Goal: Task Accomplishment & Management: Use online tool/utility

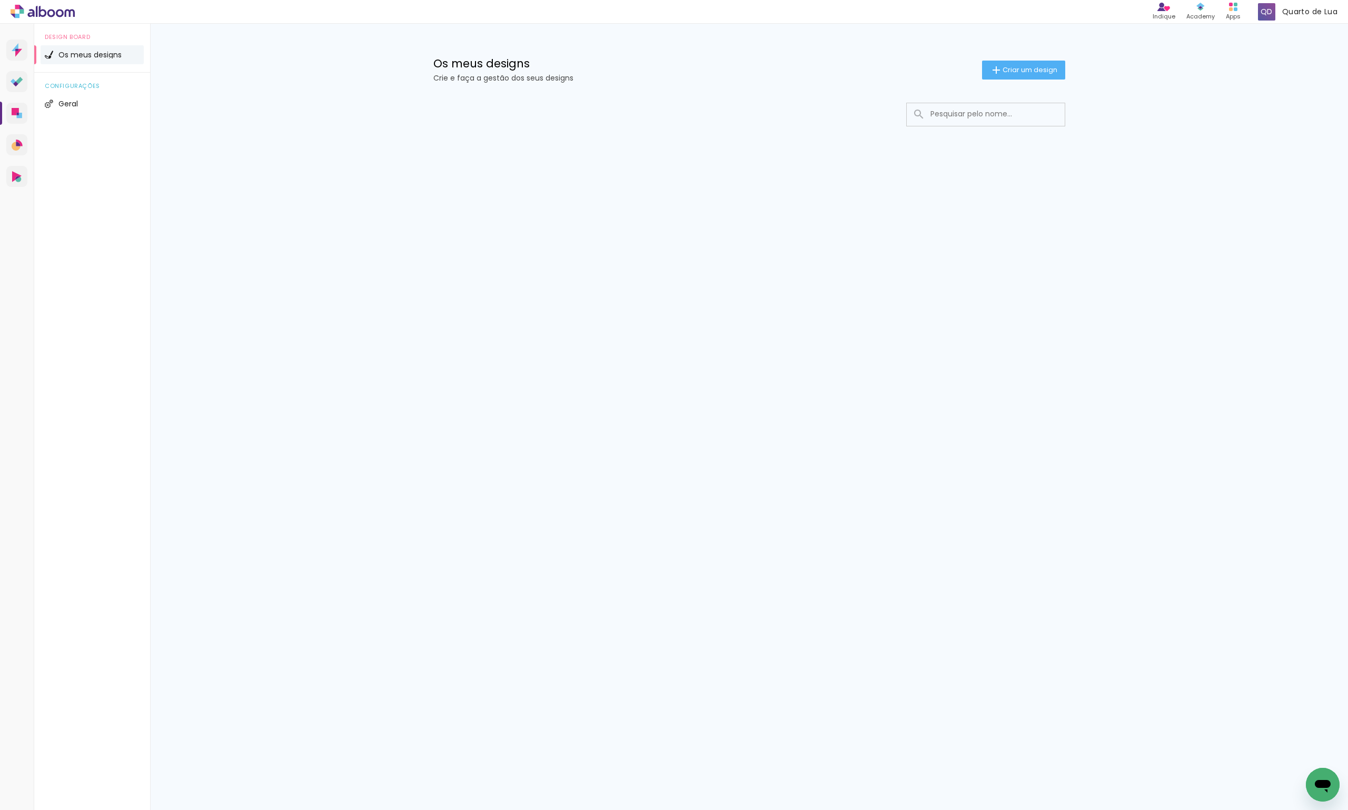
click at [1271, 131] on div "Os meus designs Crie e faça a gestão dos seus designs Criar um design Configura…" at bounding box center [749, 112] width 1198 height 176
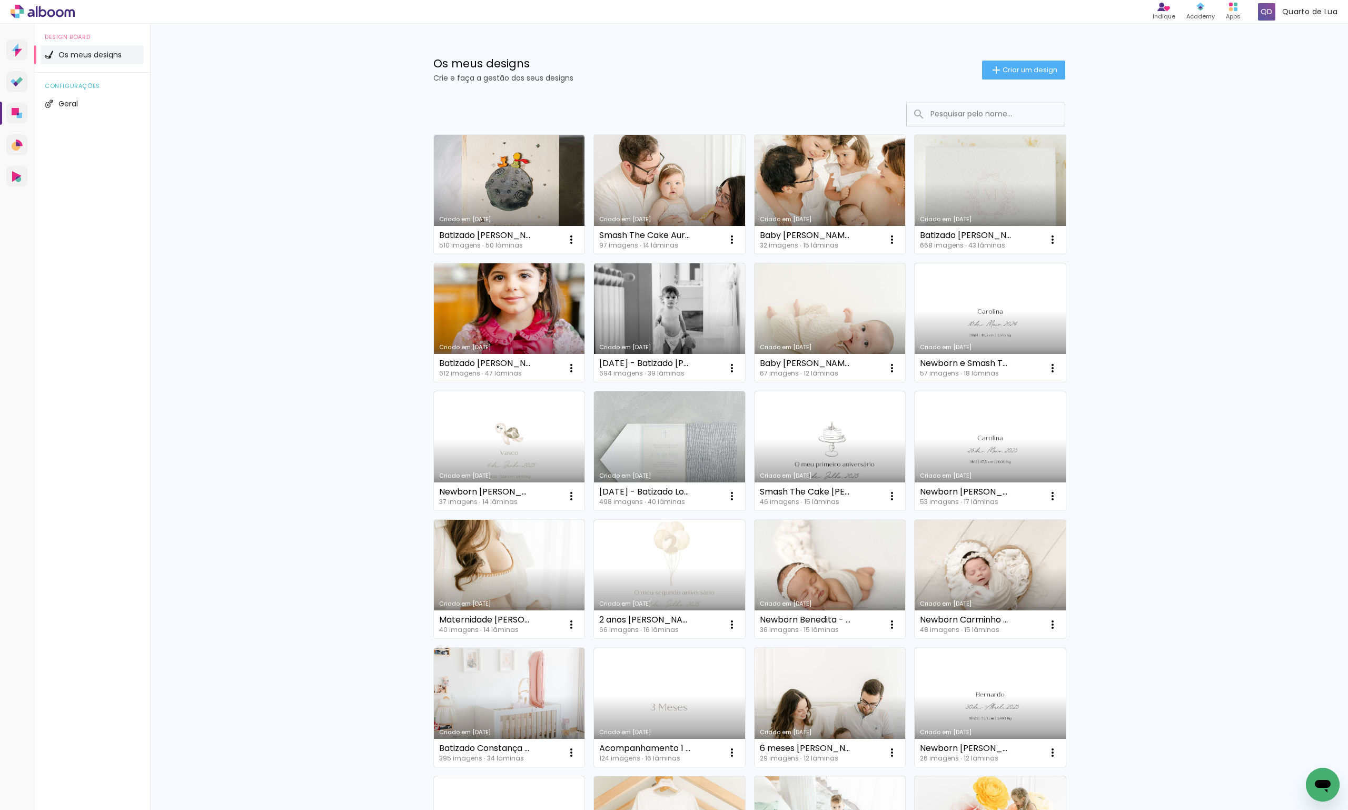
click at [849, 178] on link "Criado em [DATE]" at bounding box center [829, 194] width 151 height 119
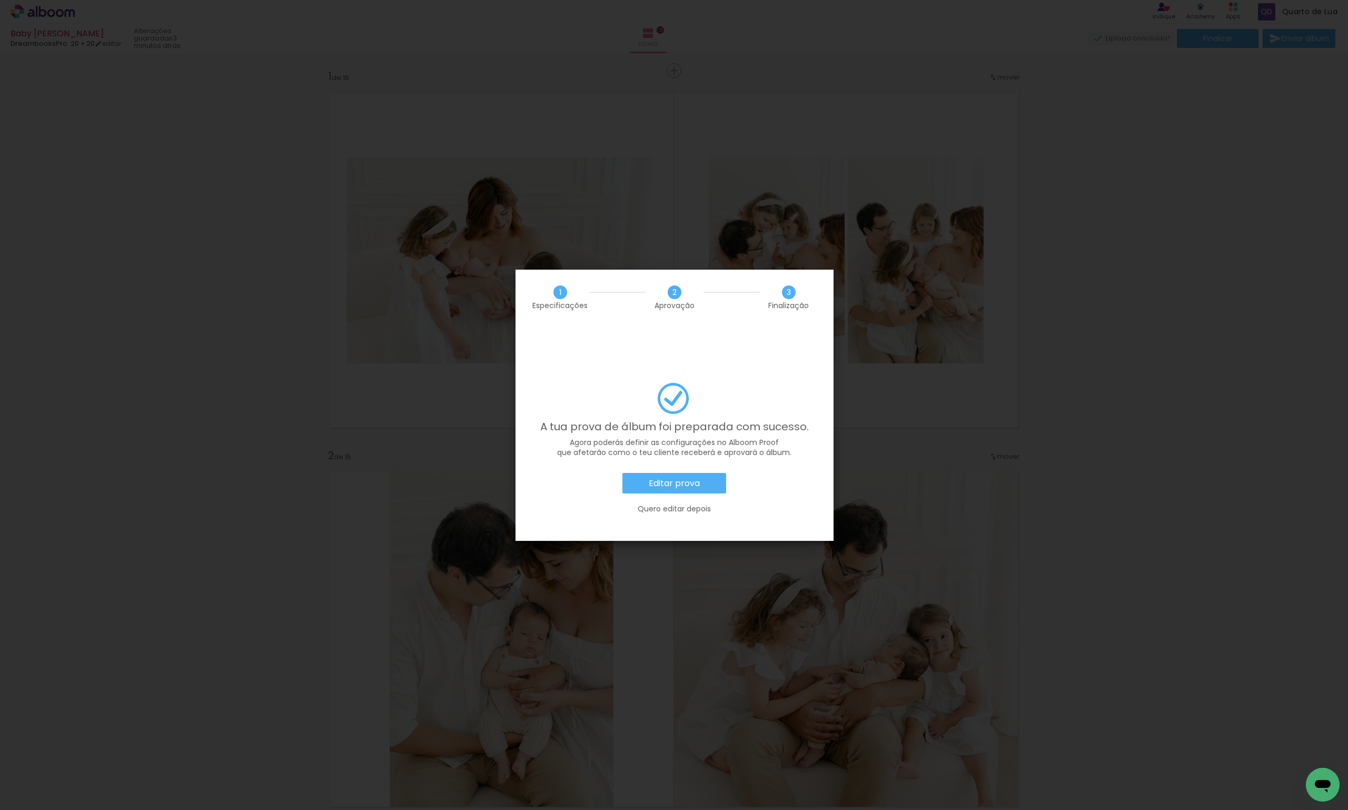
click at [0, 0] on slot "Editar prova" at bounding box center [0, 0] width 0 height 0
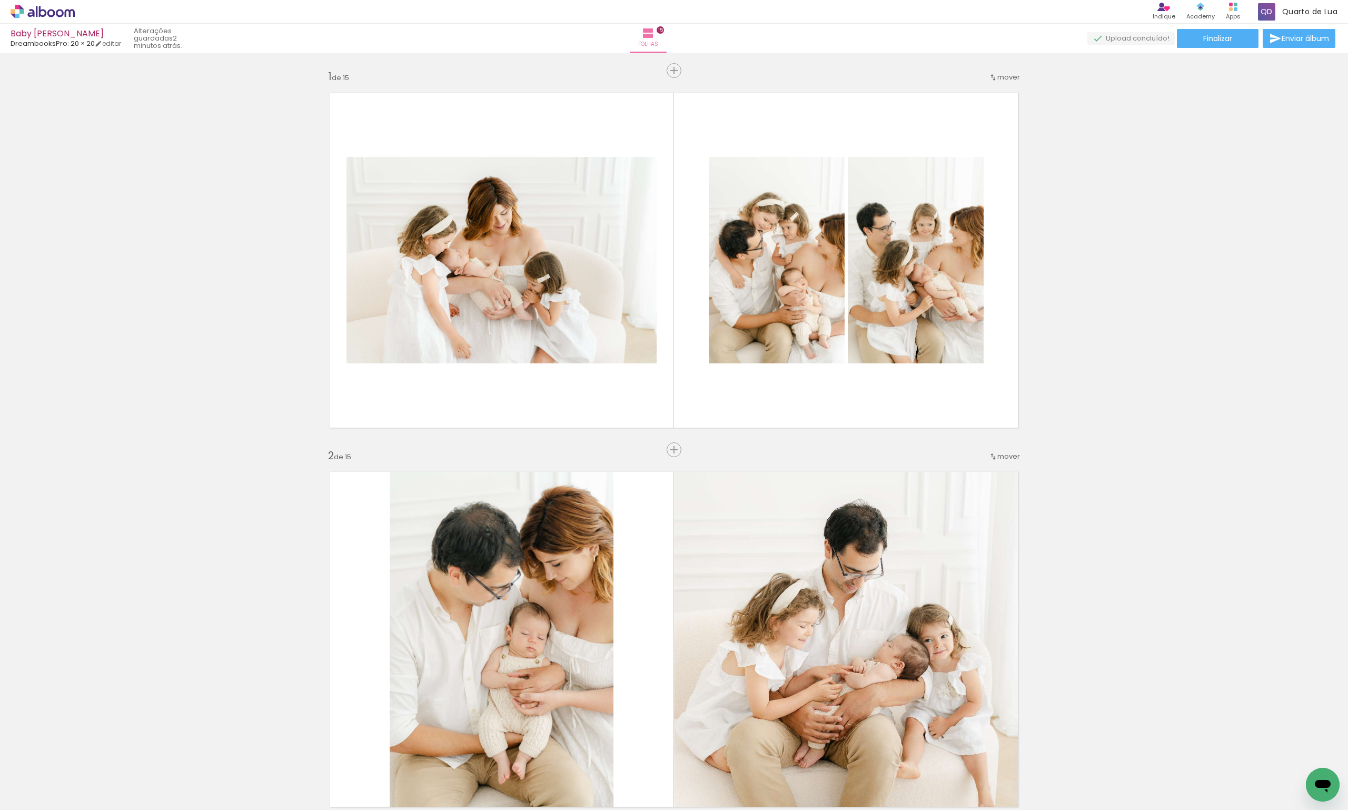
click at [34, 12] on icon at bounding box center [30, 13] width 7 height 8
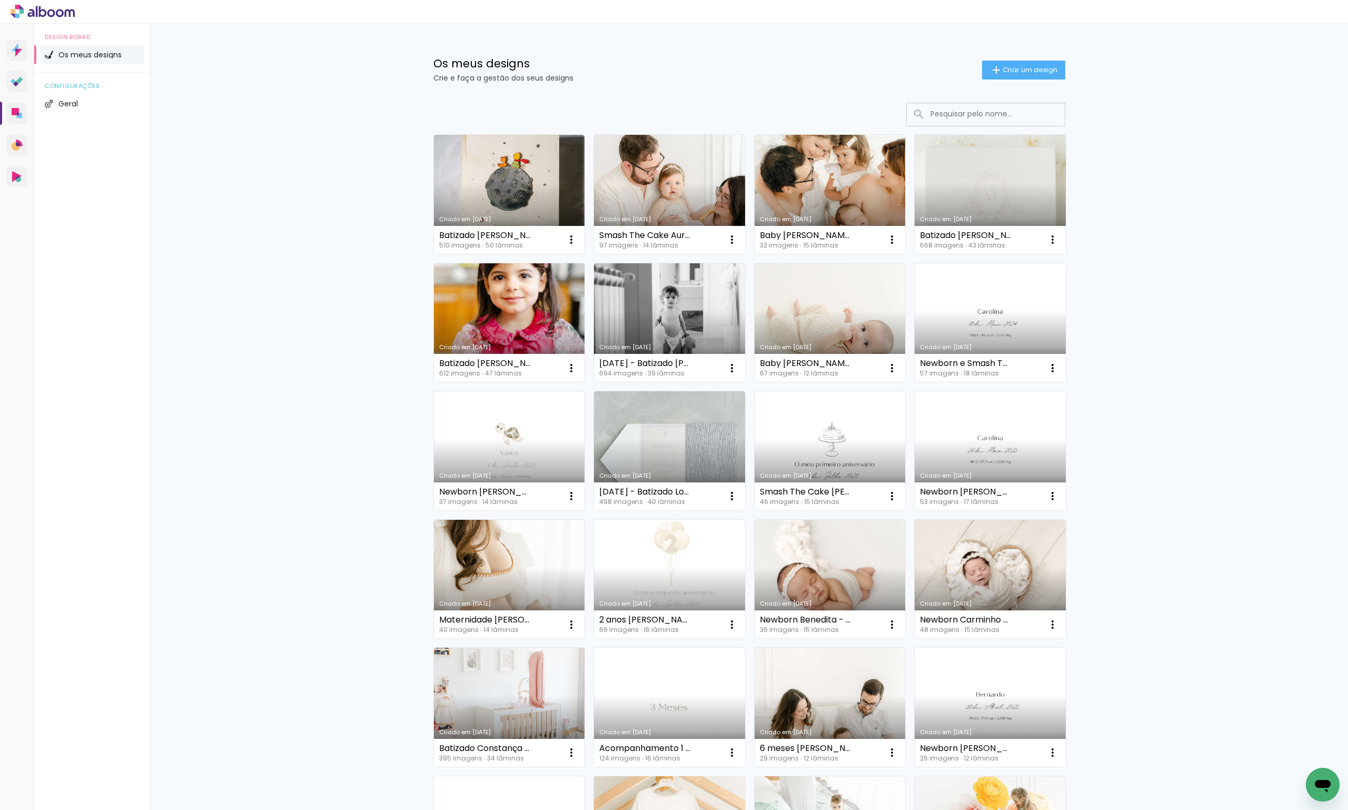
click at [831, 205] on link "Criado em [DATE]" at bounding box center [829, 194] width 151 height 119
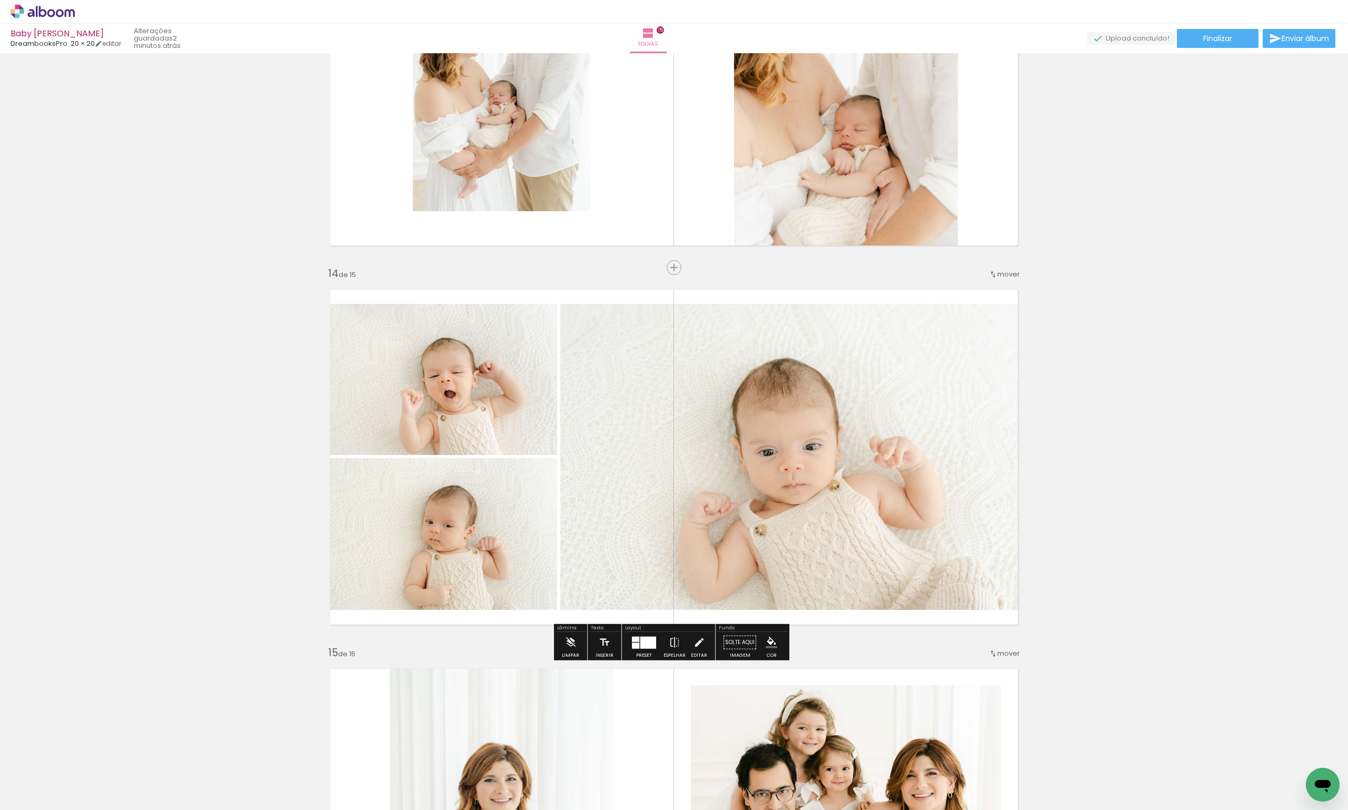
scroll to position [4678, 0]
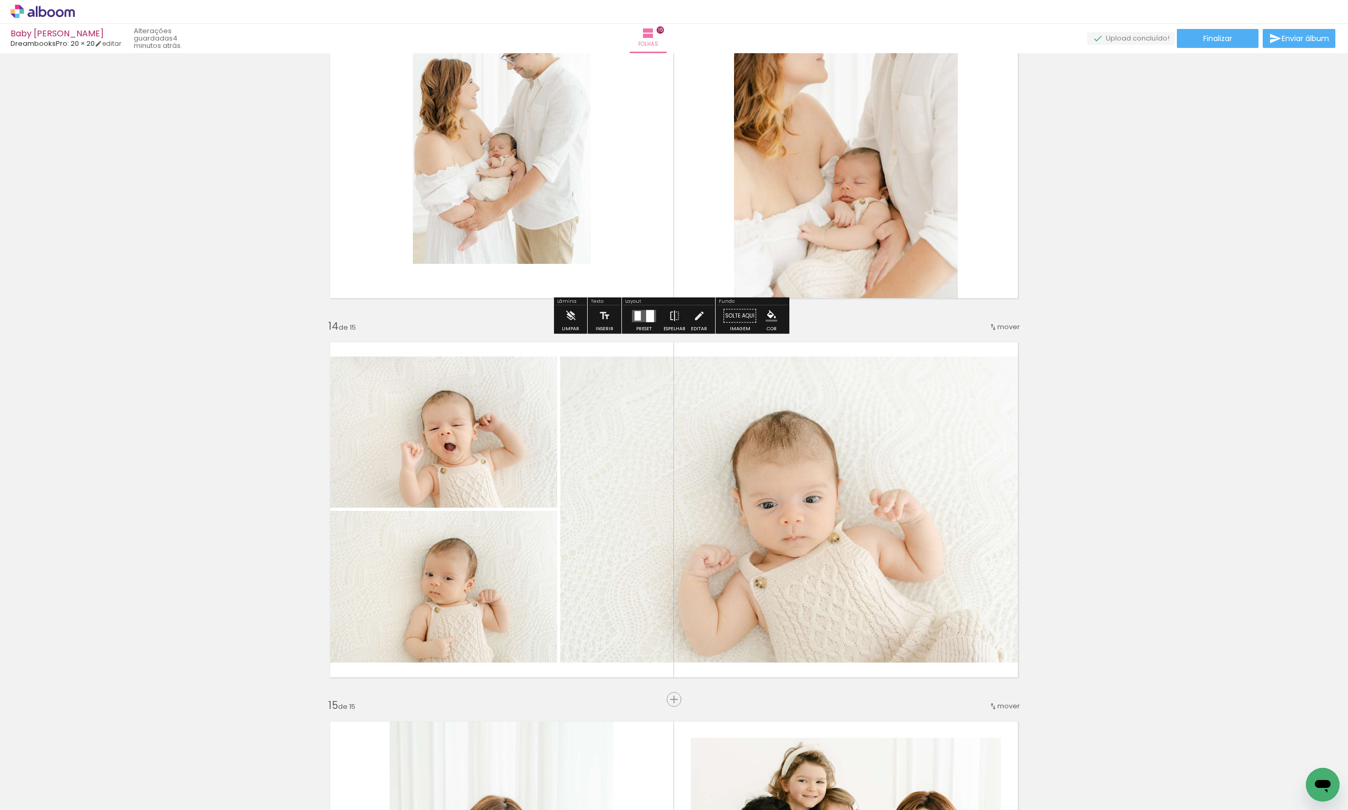
click at [45, 13] on icon at bounding box center [43, 11] width 8 height 11
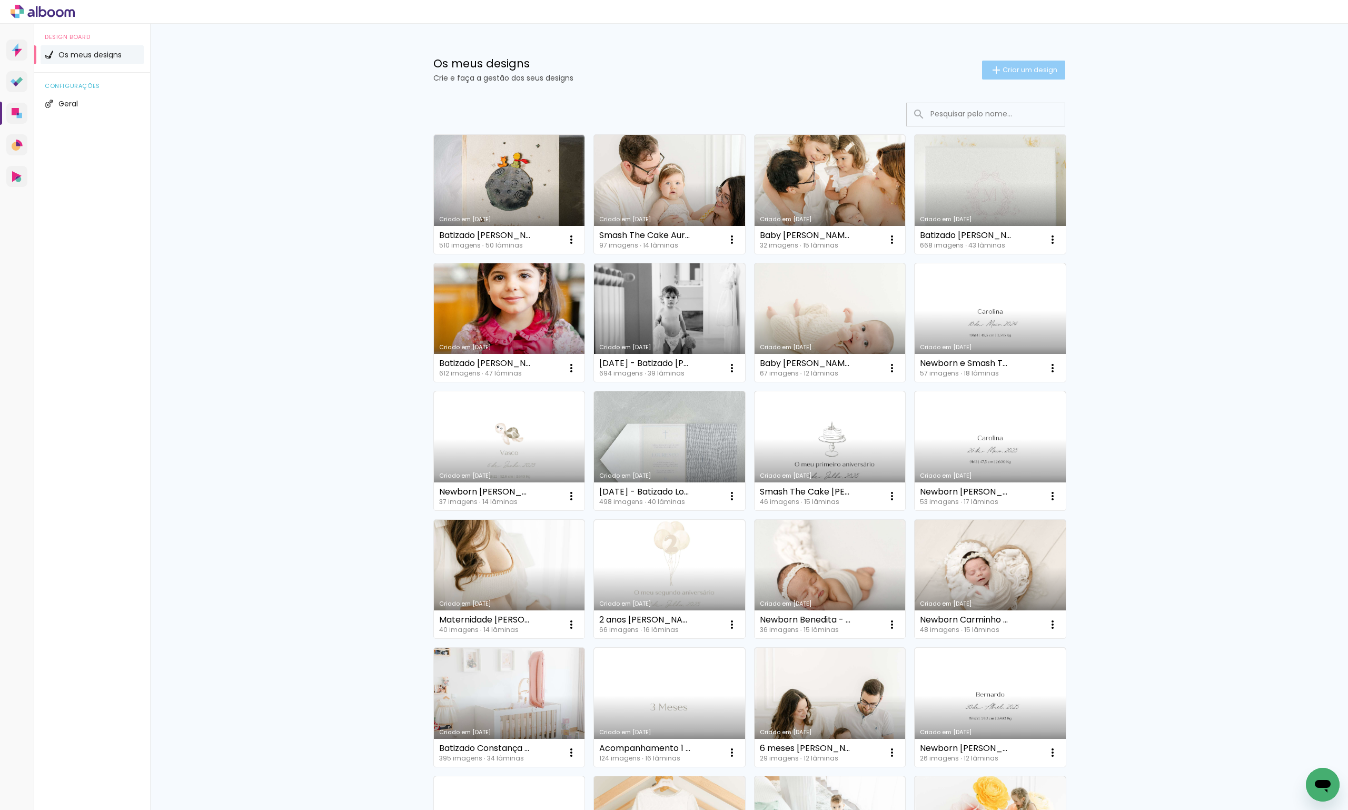
click at [1009, 62] on paper-button "Criar um design" at bounding box center [1023, 70] width 83 height 19
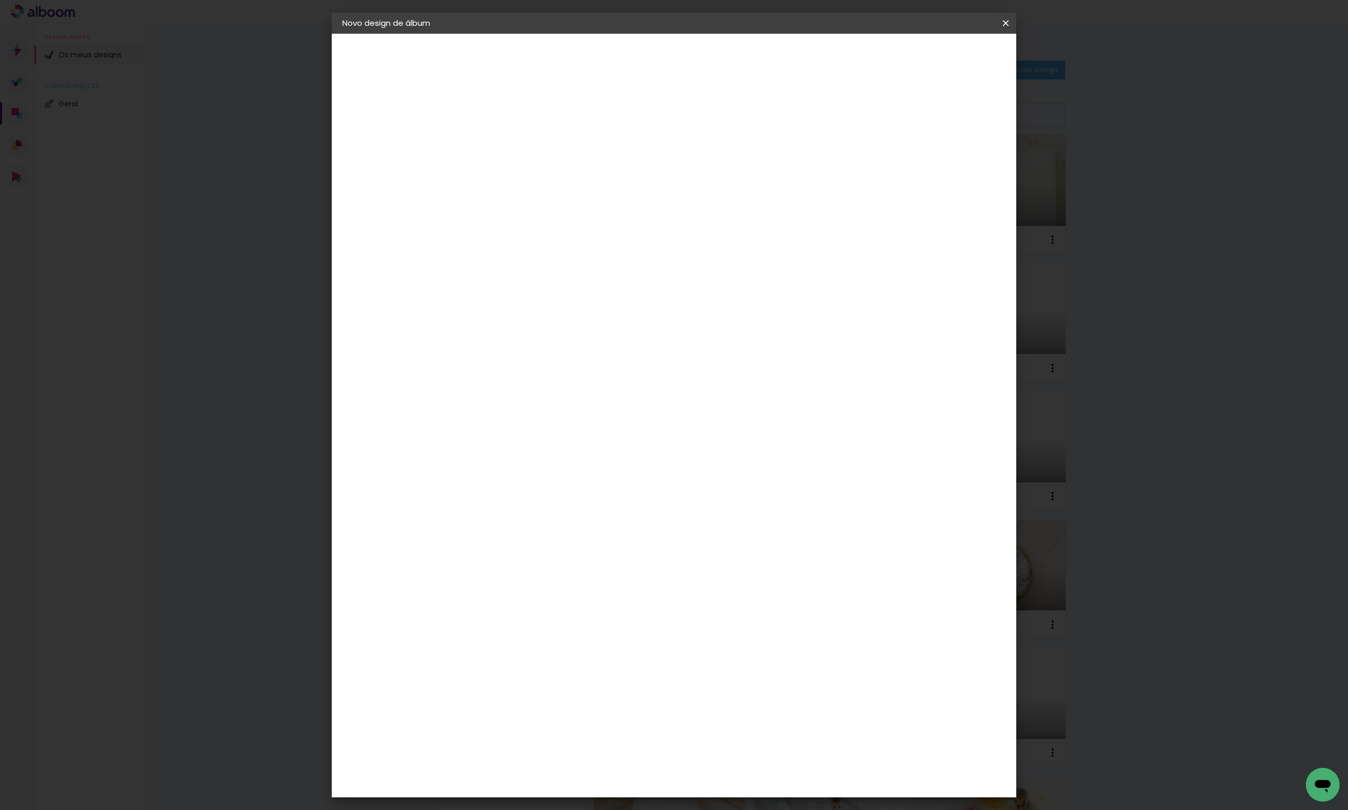
click at [0, 0] on paper-input-container "Título do álbum" at bounding box center [0, 0] width 0 height 0
type input "m"
type input ","
type input "Maternidade Leonor e Jorge"
type paper-input "Maternidade Leonor e Jorge"
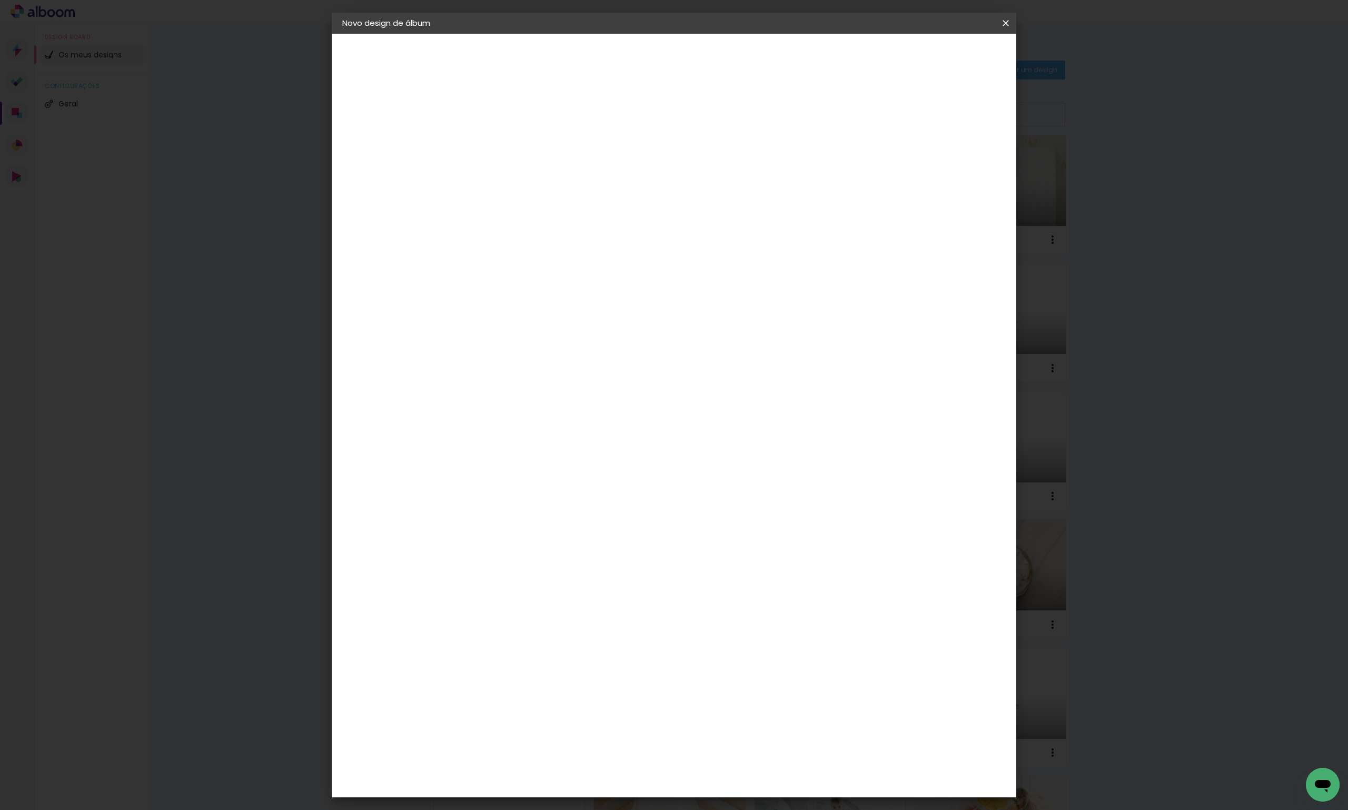
click at [0, 0] on slot "Avançar" at bounding box center [0, 0] width 0 height 0
click at [527, 241] on div "DreambooksPro" at bounding box center [541, 238] width 68 height 8
click at [0, 0] on slot "Avançar" at bounding box center [0, 0] width 0 height 0
click at [598, 150] on div "Opções disponíveis Álbum Réplica Pequena Réplica Grande Tamanho Escolha o taman…" at bounding box center [541, 200] width 114 height 197
click at [555, 175] on input "text" at bounding box center [534, 183] width 41 height 16
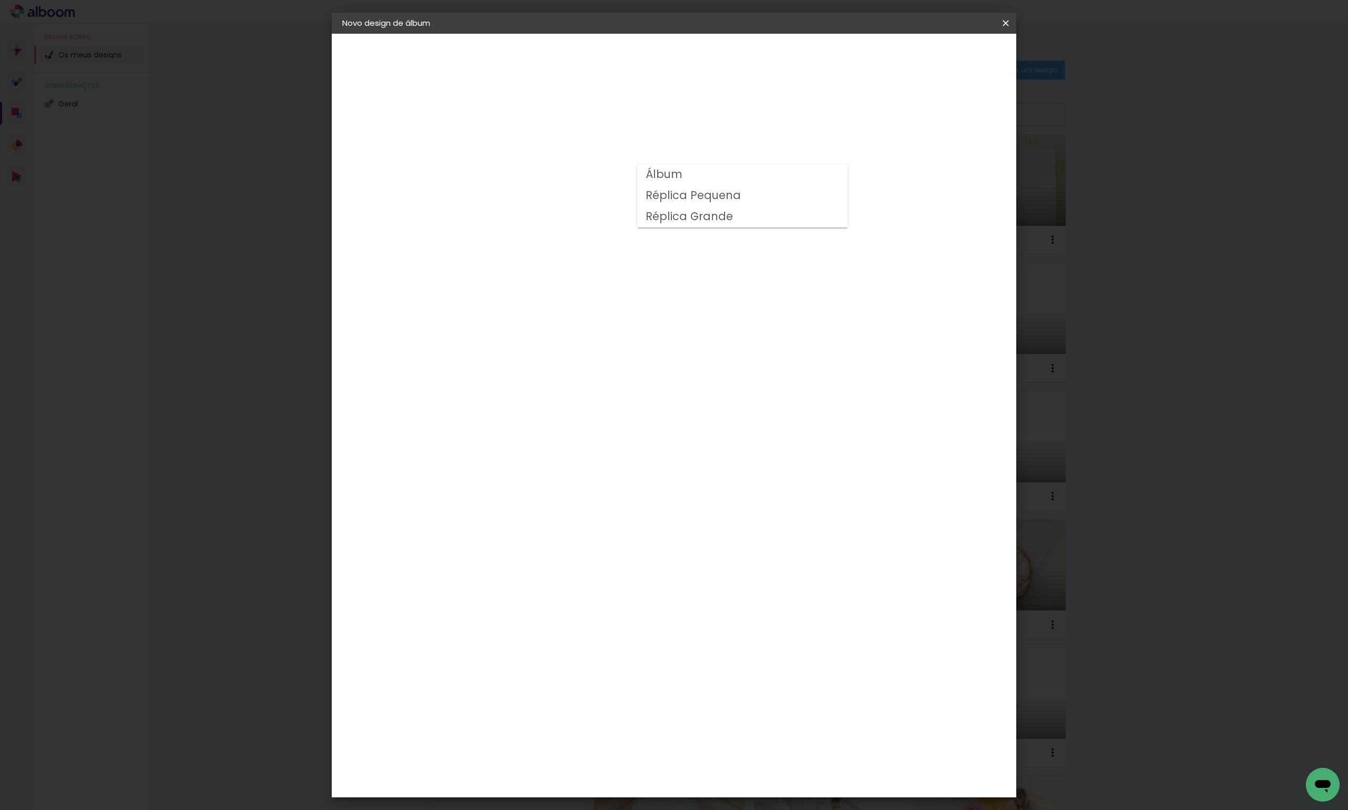
click at [696, 181] on paper-item "Álbum" at bounding box center [742, 174] width 211 height 21
type input "Álbum"
click at [585, 500] on span "25 × 25" at bounding box center [560, 511] width 49 height 22
click at [0, 0] on slot "Avançar" at bounding box center [0, 0] width 0 height 0
click at [939, 55] on span "Iniciar design" at bounding box center [915, 55] width 48 height 7
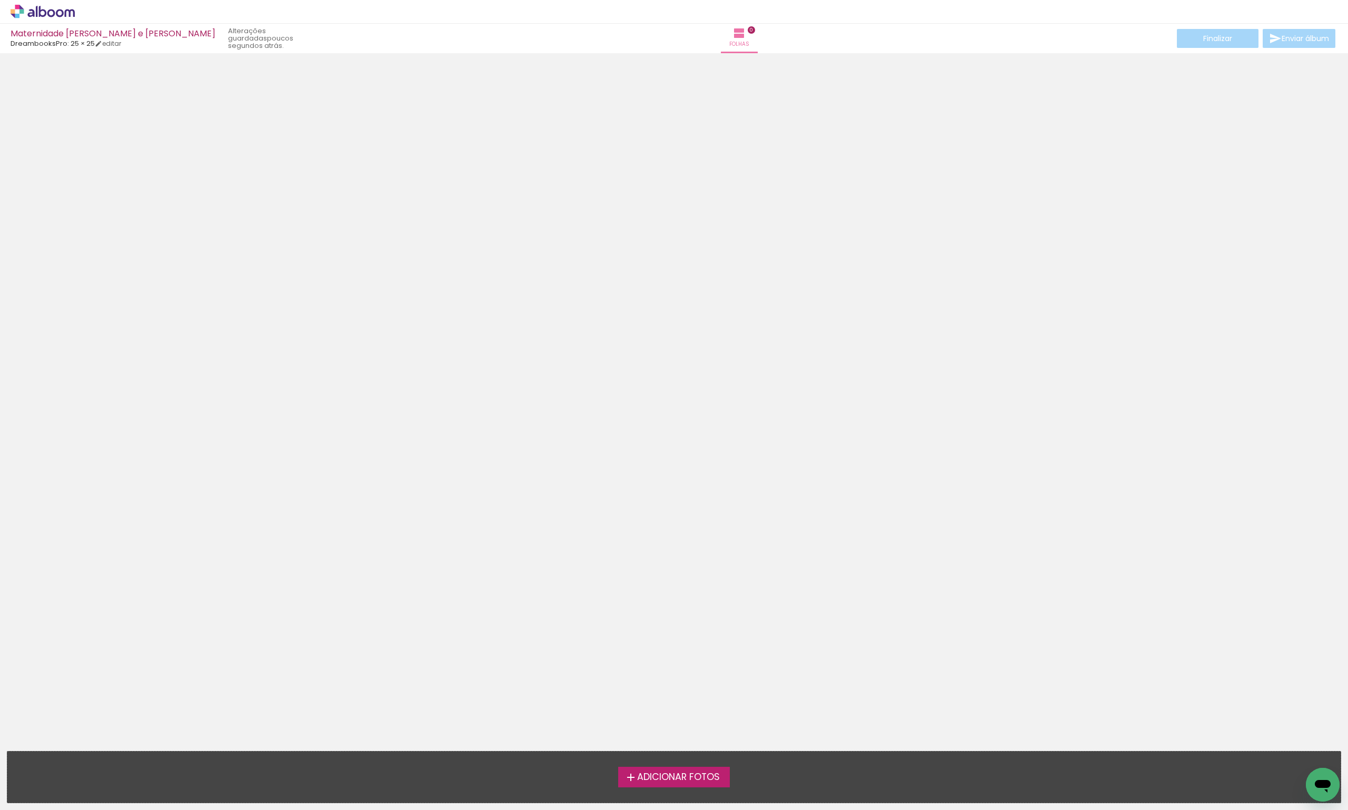
click at [696, 774] on span "Adicionar Fotos" at bounding box center [678, 776] width 83 height 9
click at [0, 0] on input "file" at bounding box center [0, 0] width 0 height 0
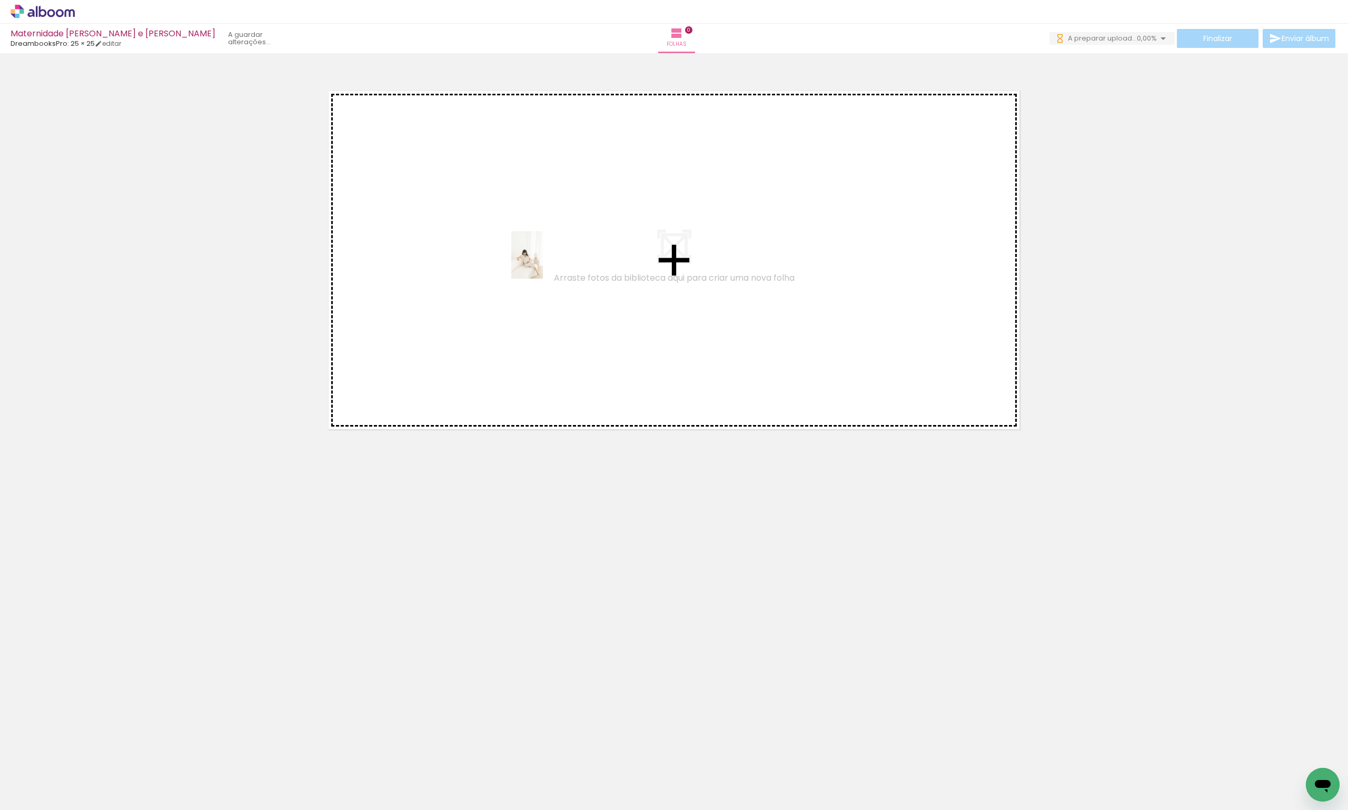
drag, startPoint x: 108, startPoint y: 776, endPoint x: 543, endPoint y: 263, distance: 672.7
click at [543, 263] on quentale-workspace at bounding box center [674, 405] width 1348 height 810
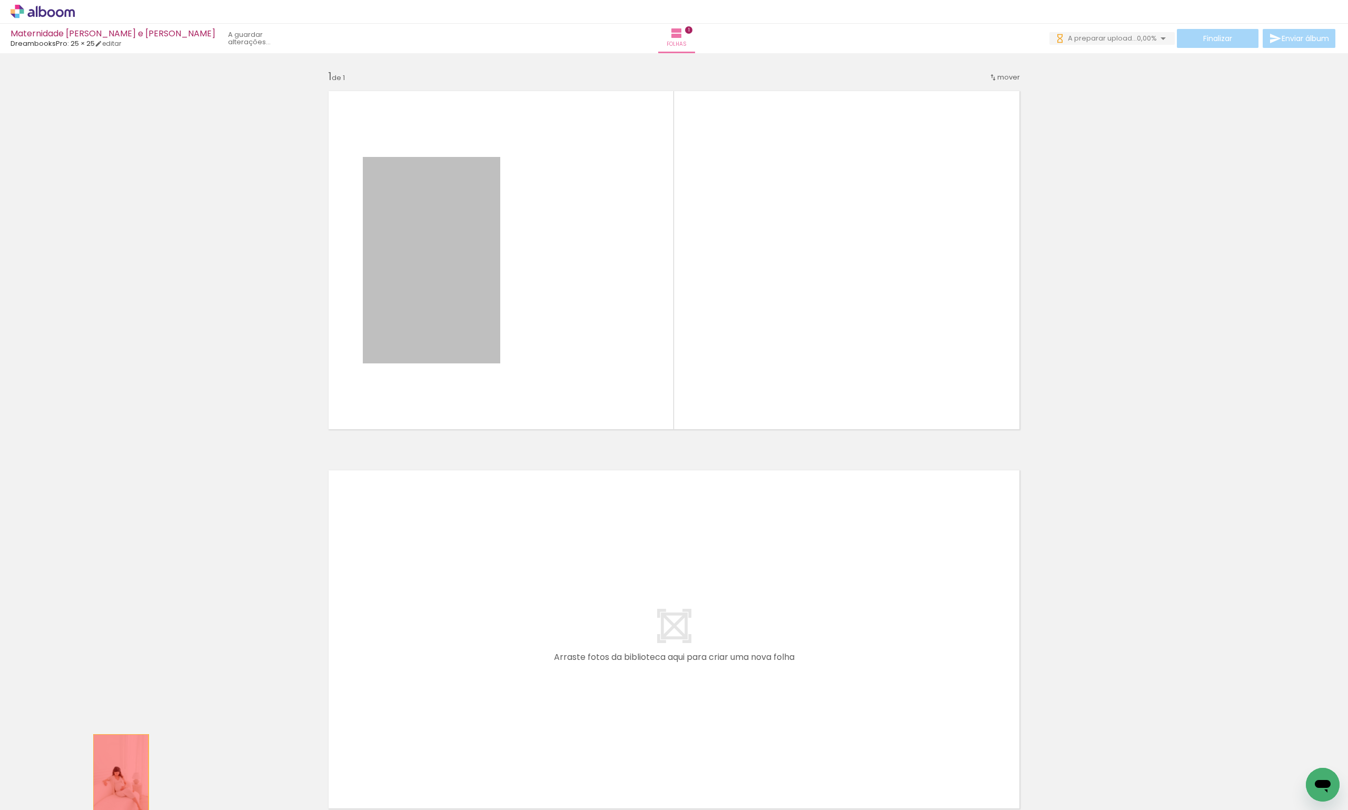
drag, startPoint x: 351, startPoint y: 522, endPoint x: 117, endPoint y: 775, distance: 345.3
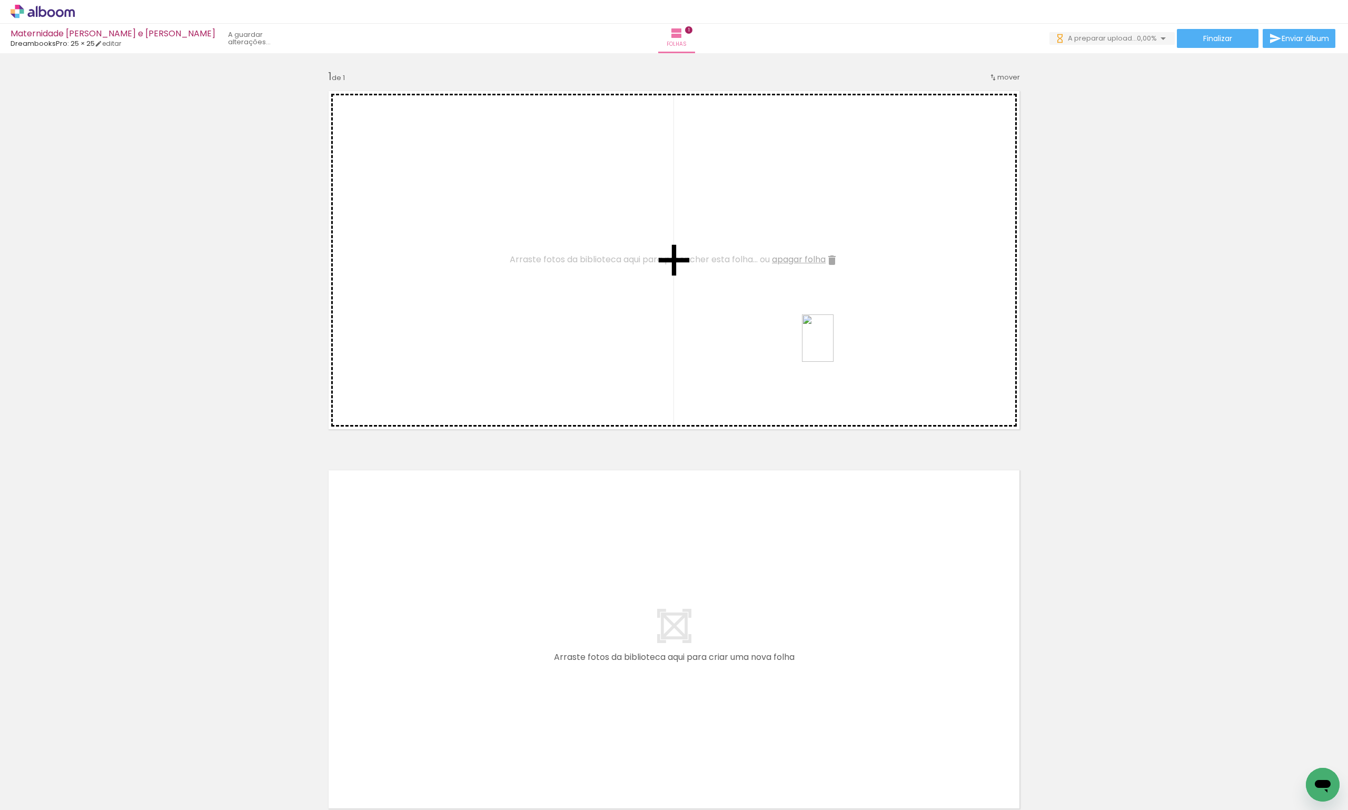
drag, startPoint x: 1123, startPoint y: 796, endPoint x: 830, endPoint y: 340, distance: 542.8
click at [830, 340] on quentale-workspace at bounding box center [674, 405] width 1348 height 810
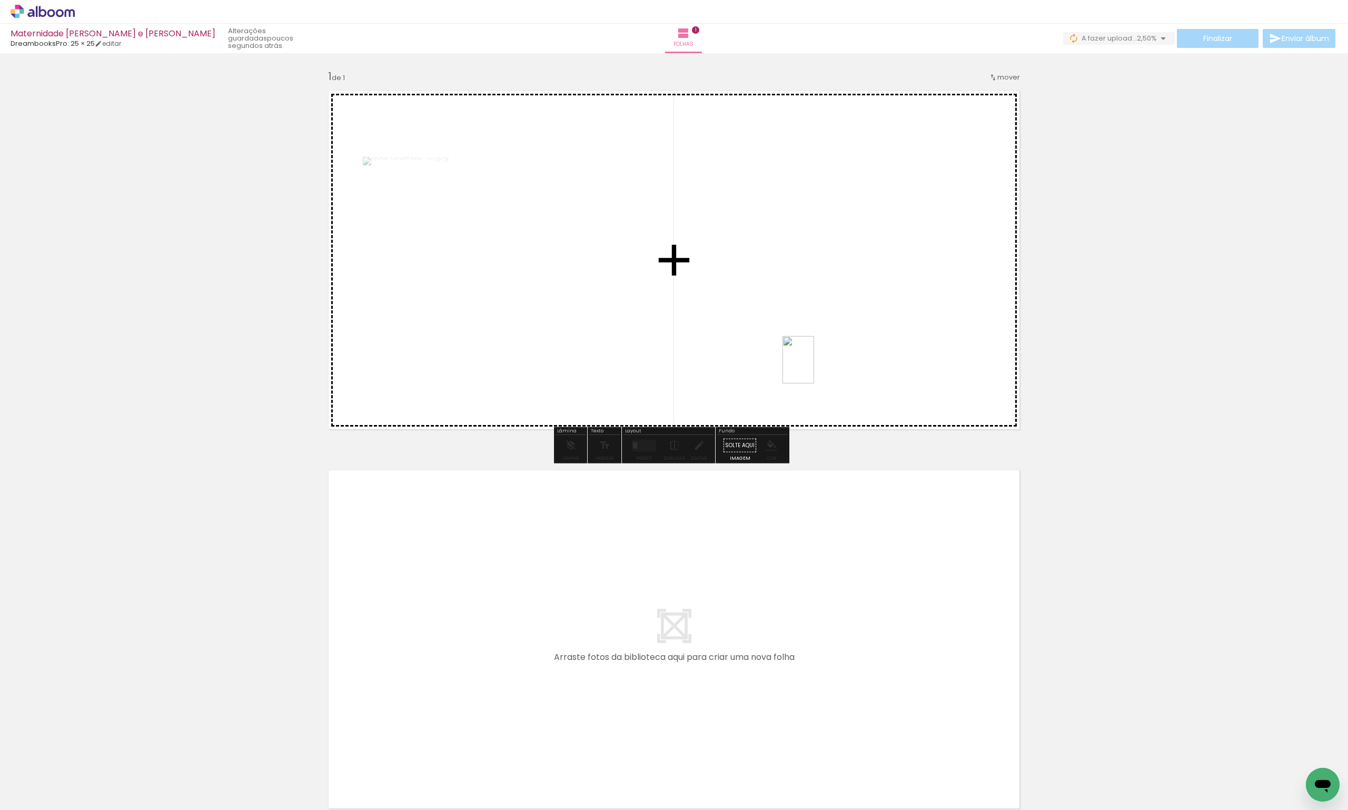
drag, startPoint x: 1232, startPoint y: 791, endPoint x: 814, endPoint y: 367, distance: 595.6
click at [814, 367] on quentale-workspace at bounding box center [674, 405] width 1348 height 810
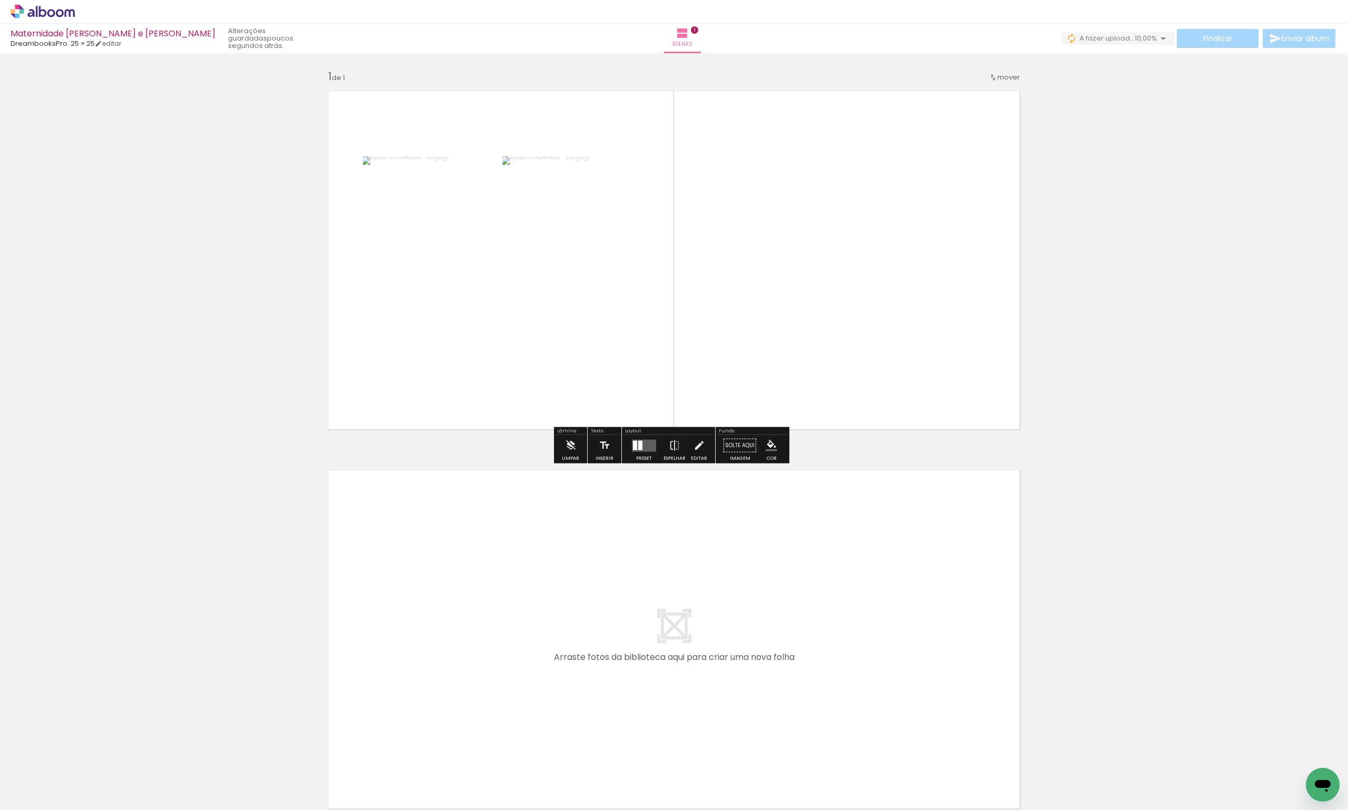
click at [640, 446] on quentale-layouter at bounding box center [644, 445] width 24 height 12
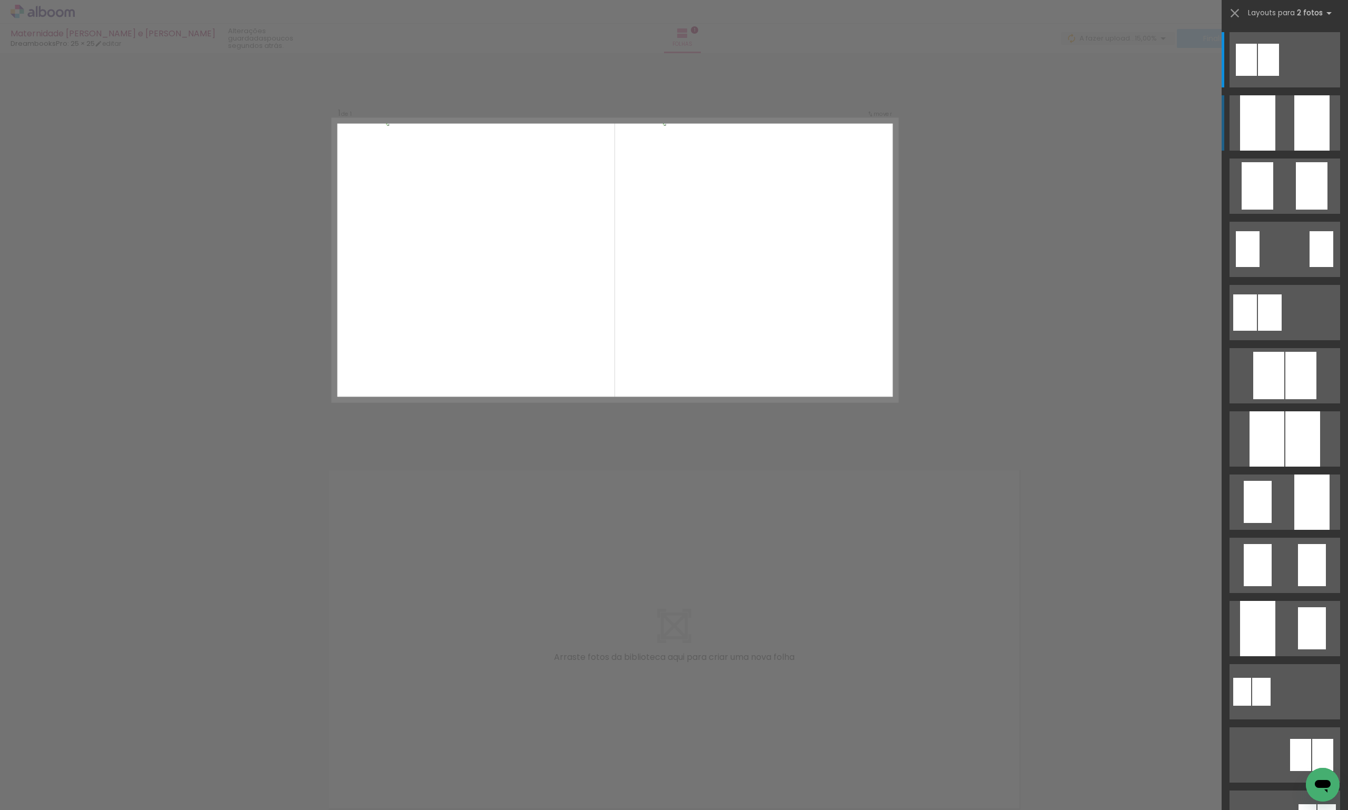
click at [1294, 124] on div at bounding box center [1311, 122] width 35 height 55
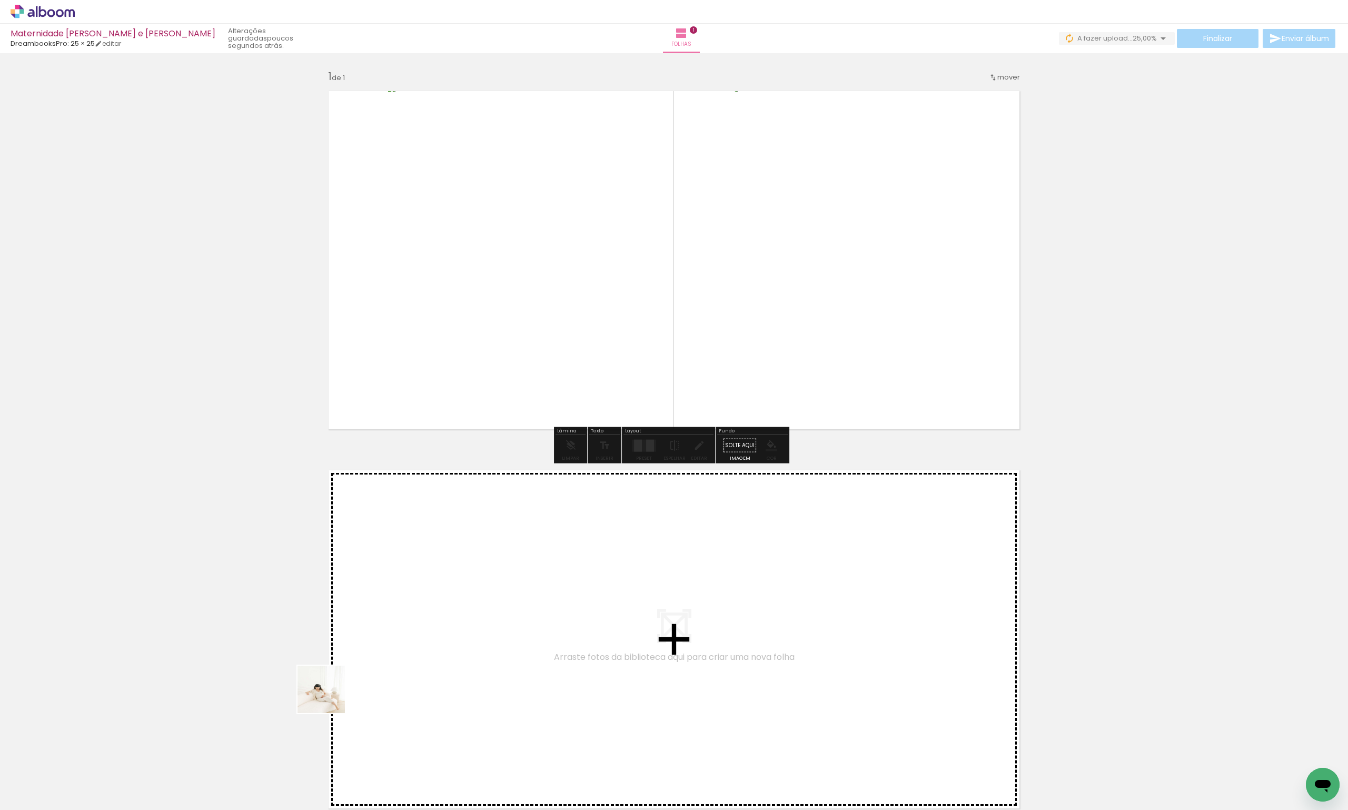
drag, startPoint x: 98, startPoint y: 789, endPoint x: 494, endPoint y: 592, distance: 442.1
click at [494, 592] on quentale-workspace at bounding box center [674, 405] width 1348 height 810
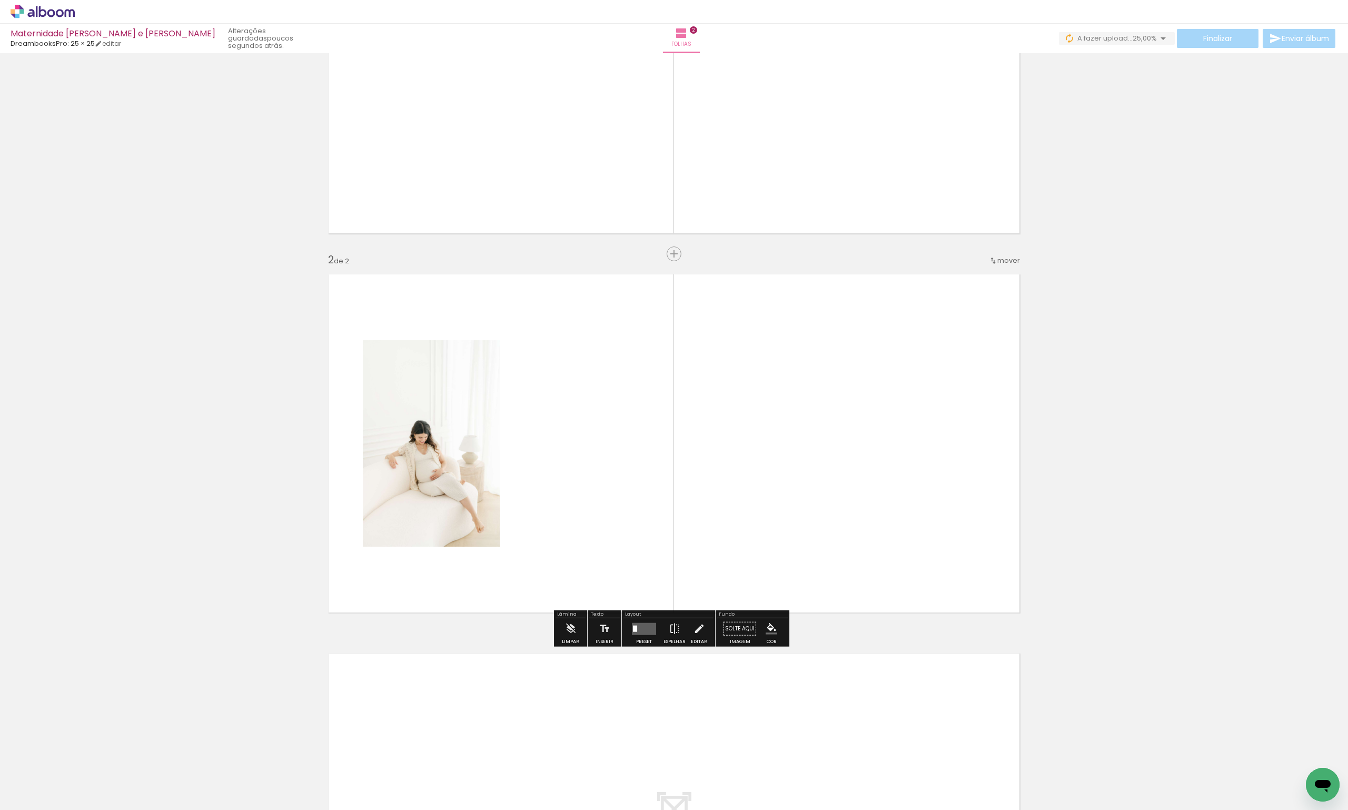
scroll to position [241, 0]
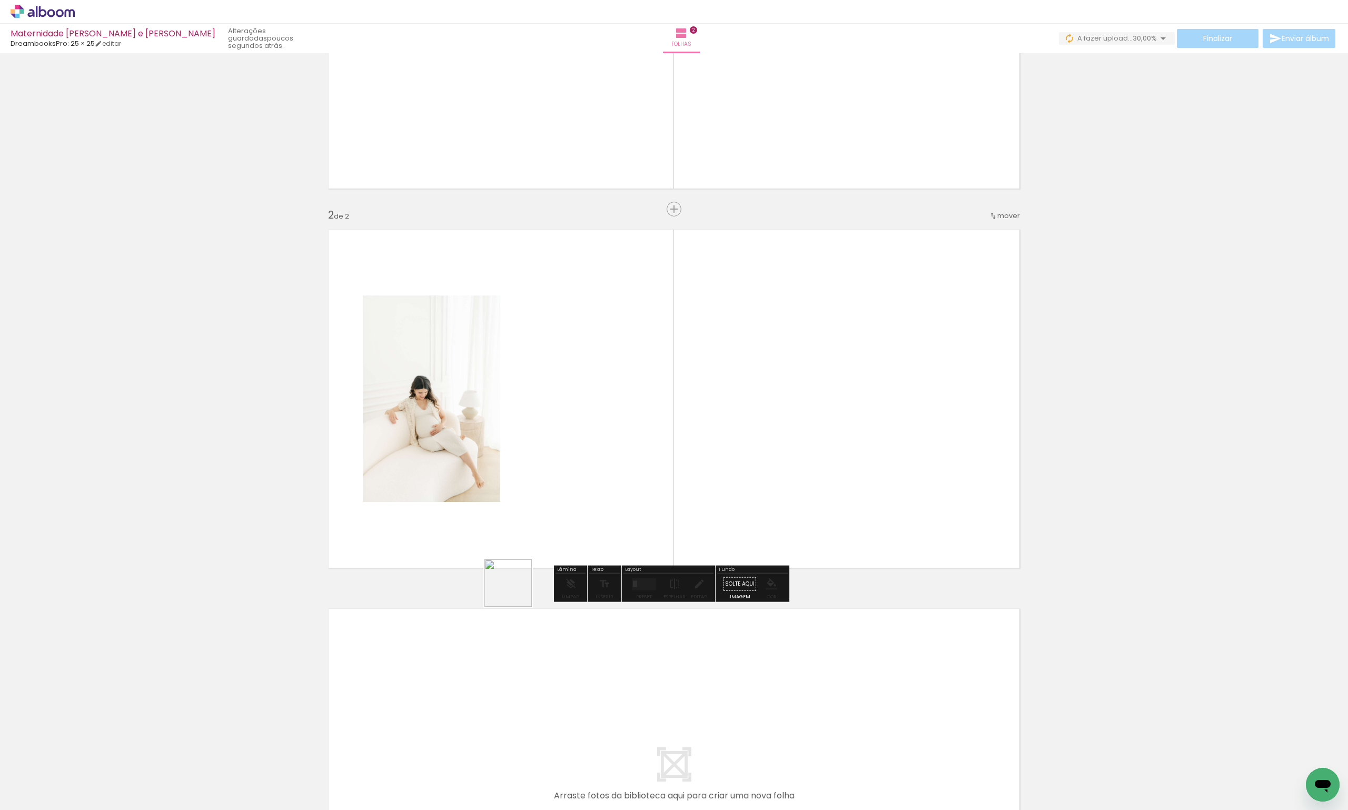
drag, startPoint x: 230, startPoint y: 779, endPoint x: 619, endPoint y: 540, distance: 457.0
click at [663, 459] on quentale-workspace at bounding box center [674, 405] width 1348 height 810
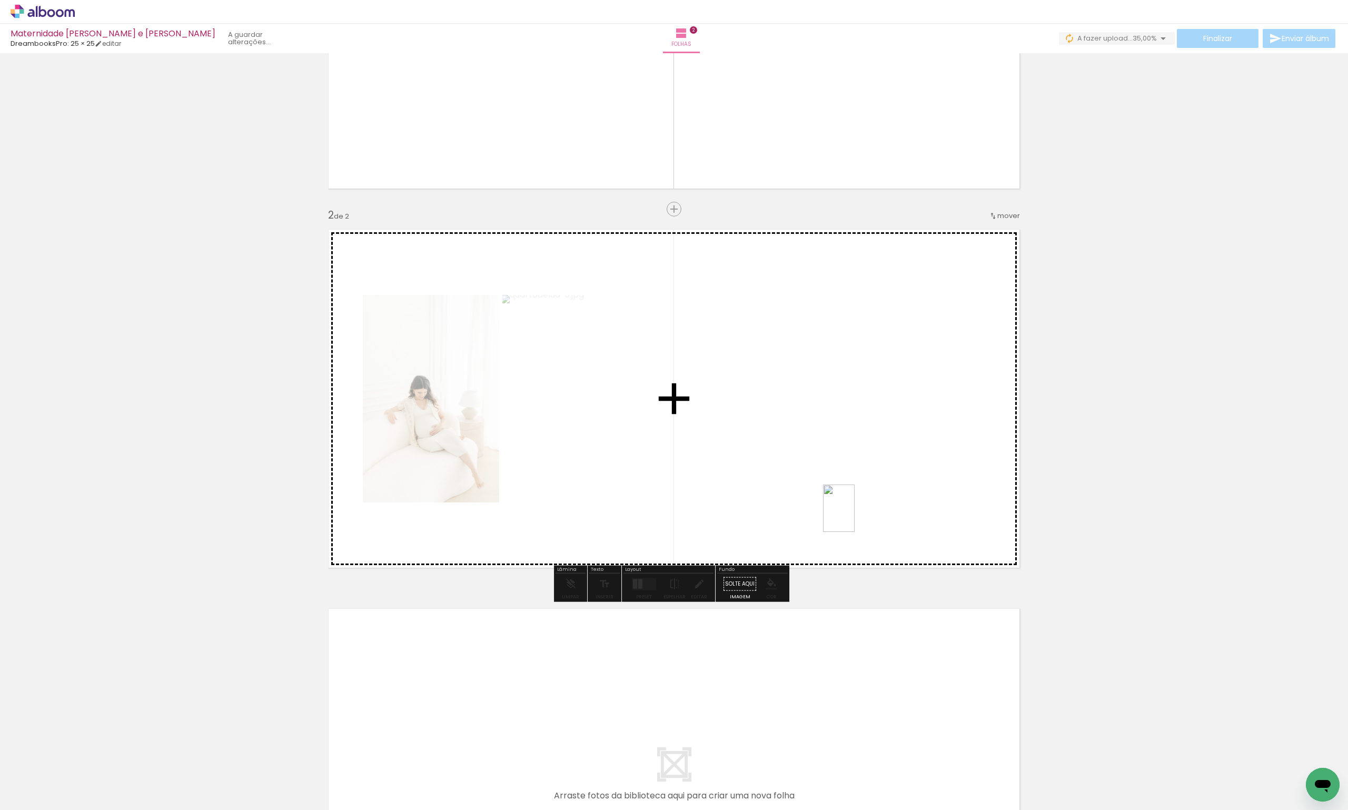
drag, startPoint x: 285, startPoint y: 784, endPoint x: 866, endPoint y: 503, distance: 645.1
click at [866, 503] on quentale-workspace at bounding box center [674, 405] width 1348 height 810
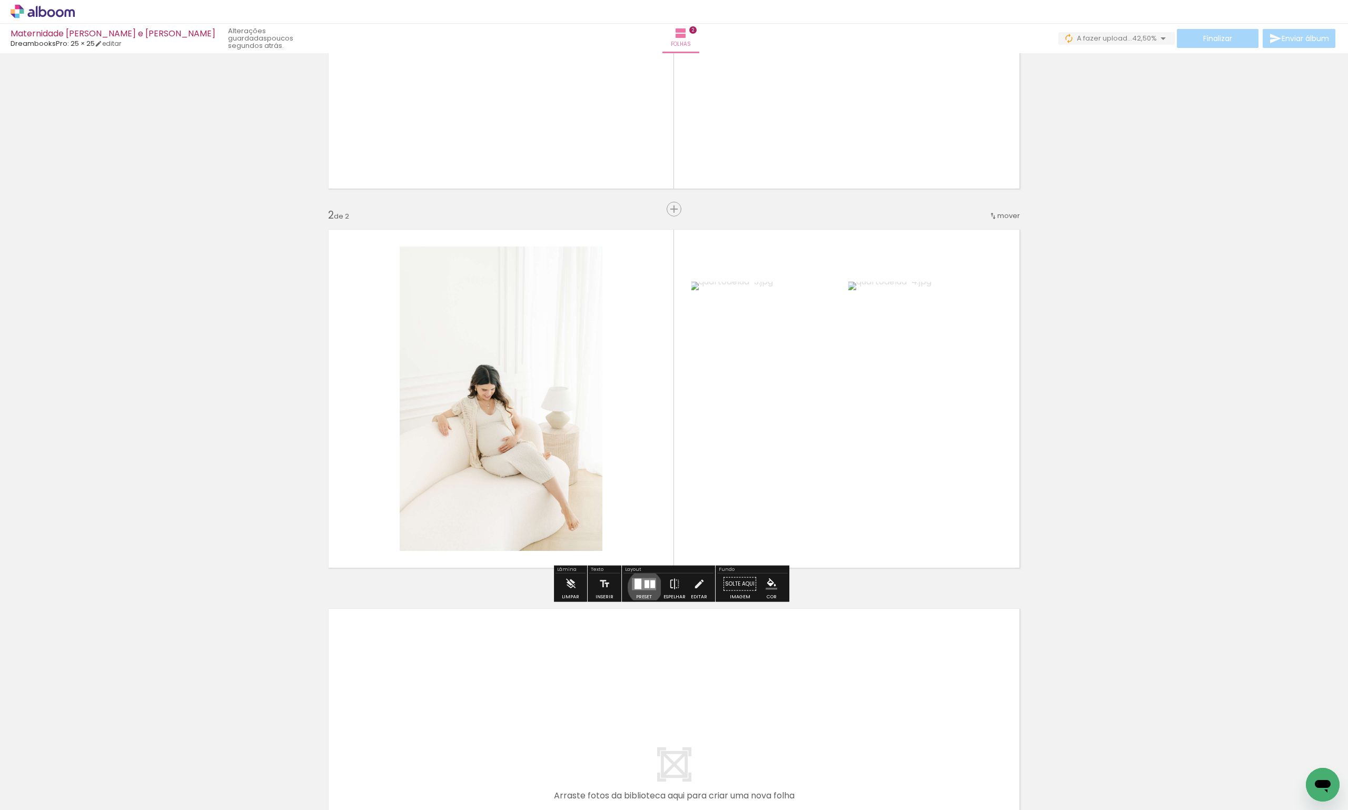
click at [644, 586] on div at bounding box center [646, 584] width 5 height 8
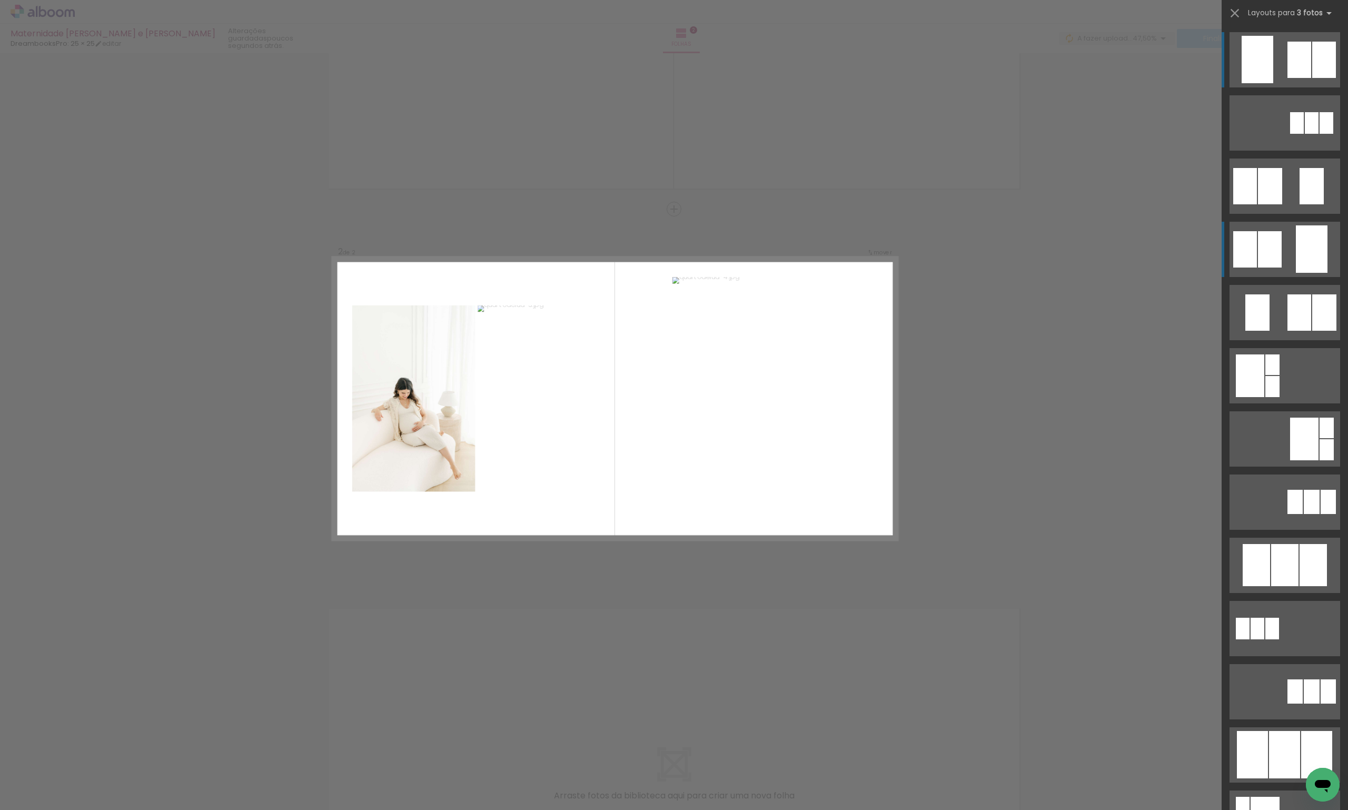
click at [1286, 87] on quentale-layouter at bounding box center [1284, 59] width 111 height 55
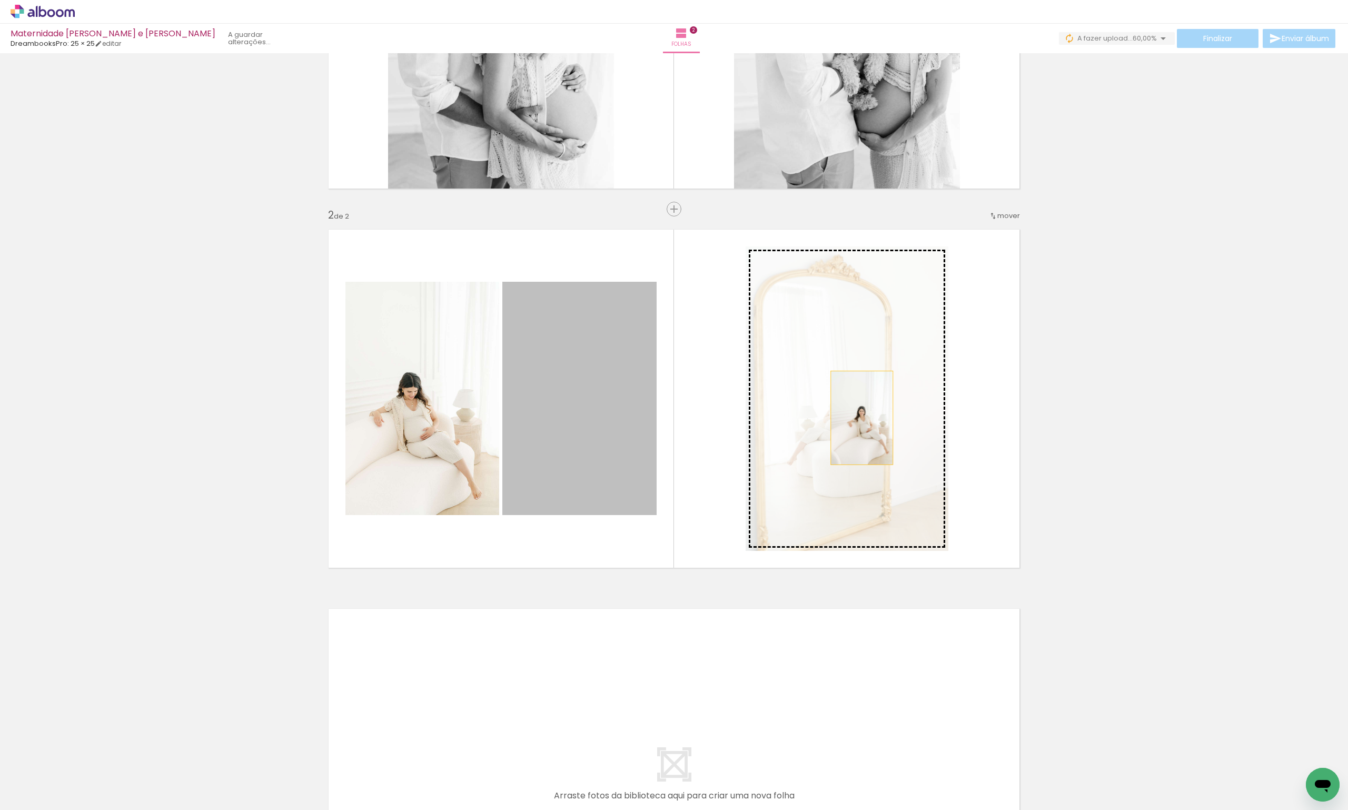
drag, startPoint x: 805, startPoint y: 427, endPoint x: 859, endPoint y: 417, distance: 55.0
click at [0, 0] on slot at bounding box center [0, 0] width 0 height 0
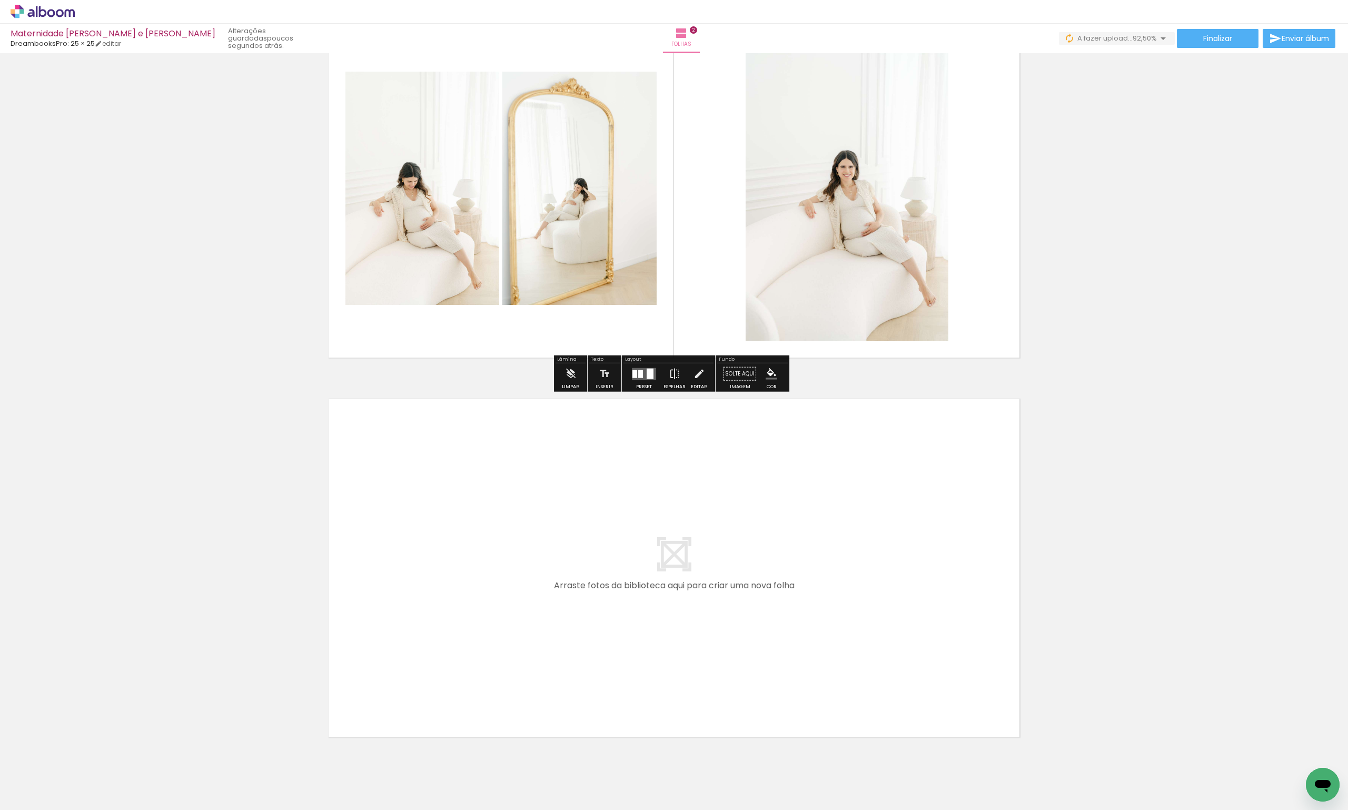
scroll to position [382, 0]
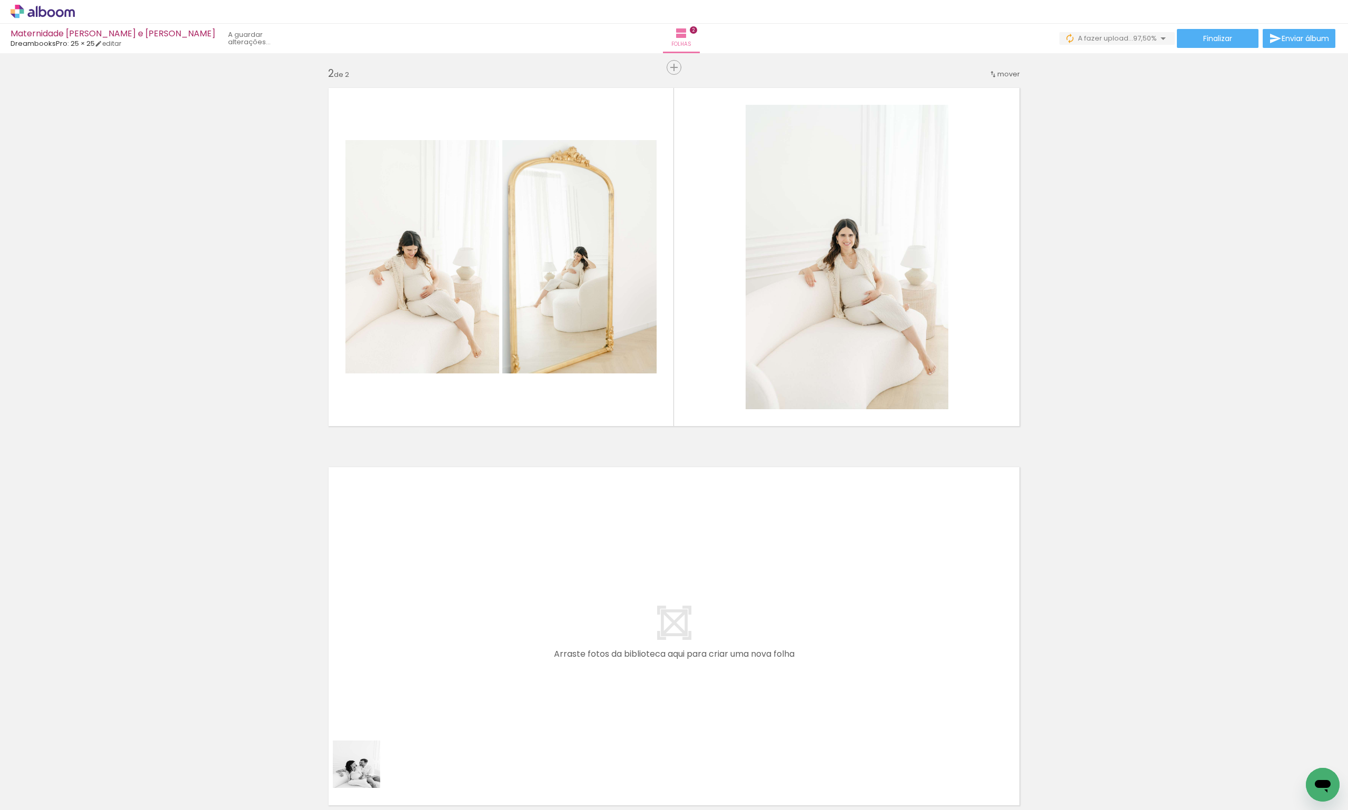
drag, startPoint x: 364, startPoint y: 772, endPoint x: 426, endPoint y: 670, distance: 118.8
click at [426, 670] on quentale-workspace at bounding box center [674, 405] width 1348 height 810
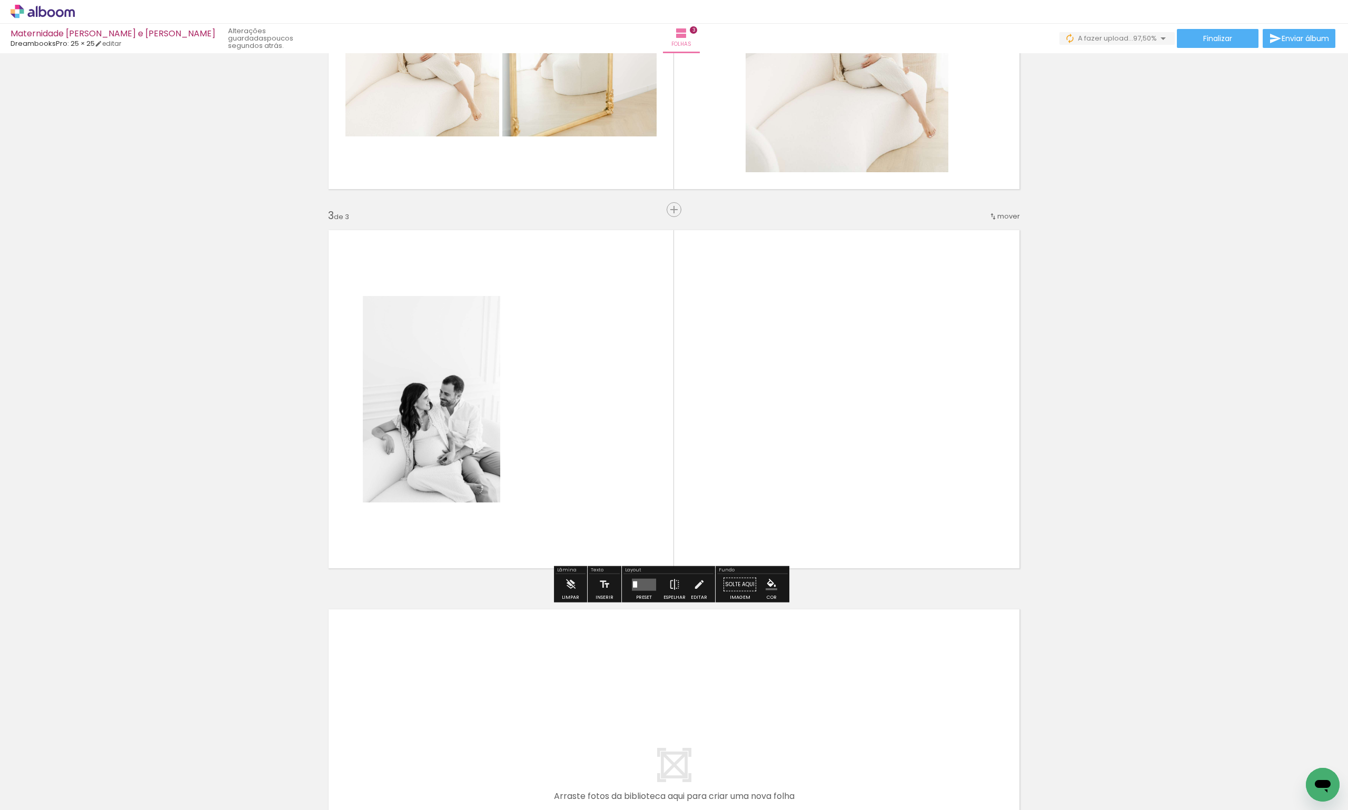
scroll to position [620, 0]
drag, startPoint x: 413, startPoint y: 781, endPoint x: 570, endPoint y: 456, distance: 360.9
click at [570, 456] on quentale-workspace at bounding box center [674, 405] width 1348 height 810
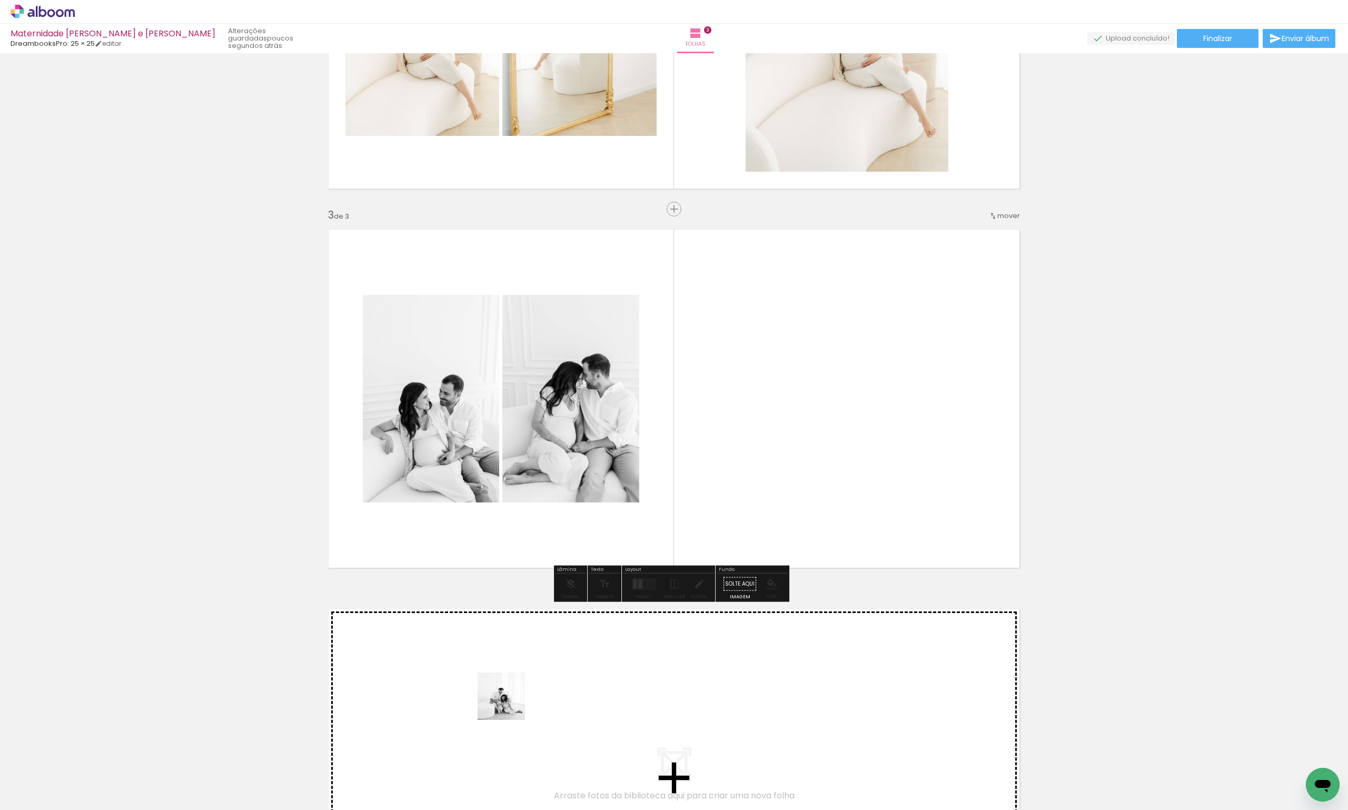
drag, startPoint x: 457, startPoint y: 761, endPoint x: 614, endPoint y: 479, distance: 322.8
click at [613, 483] on quentale-workspace at bounding box center [674, 405] width 1348 height 810
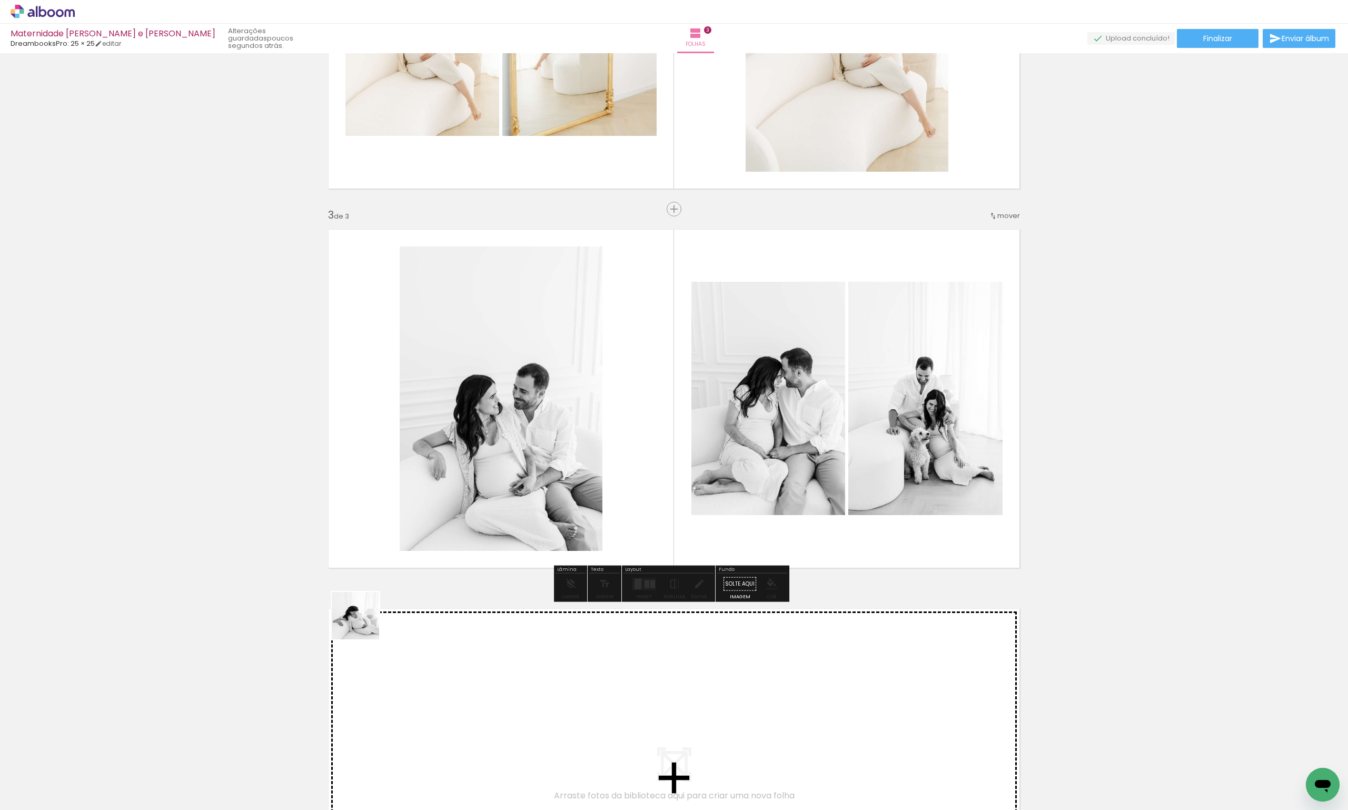
drag, startPoint x: 170, startPoint y: 779, endPoint x: 480, endPoint y: 493, distance: 421.7
click at [480, 493] on quentale-workspace at bounding box center [674, 405] width 1348 height 810
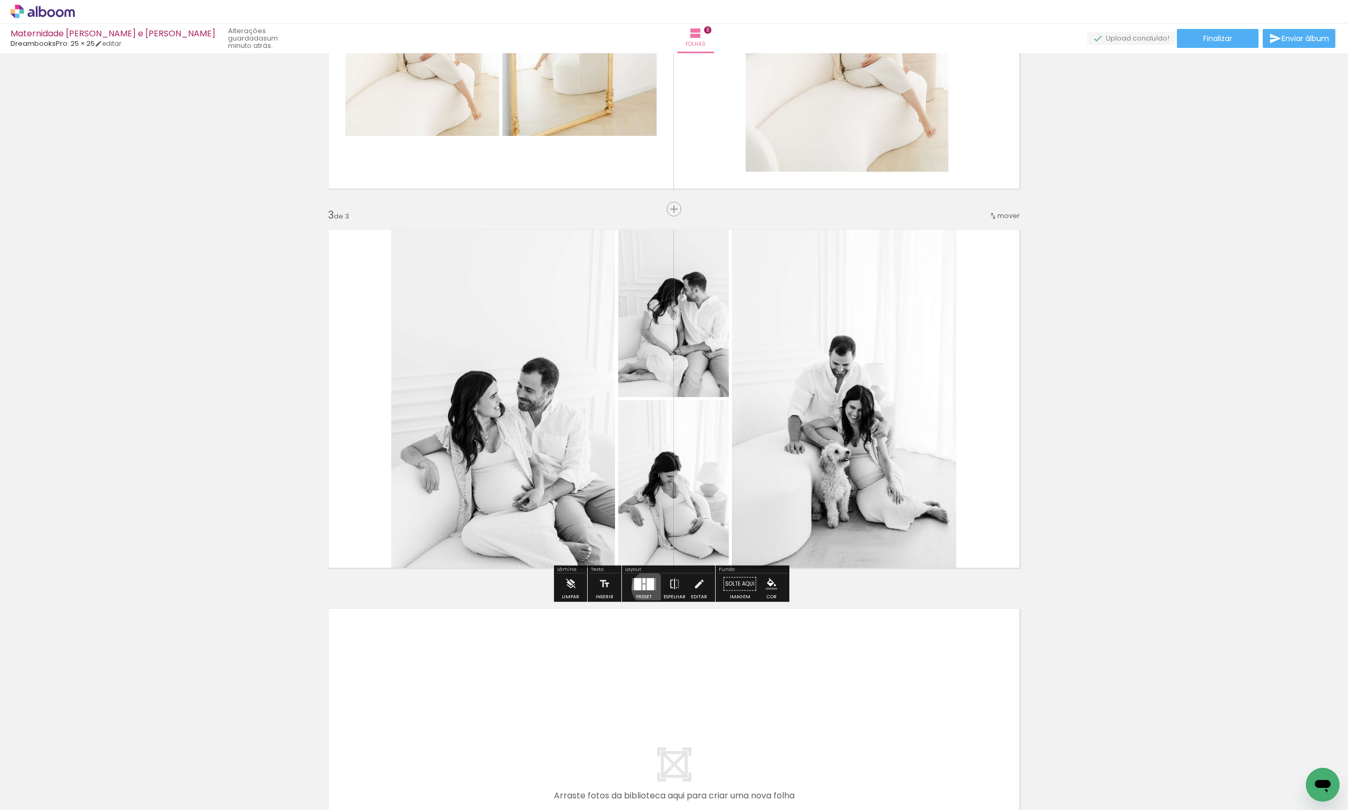
click at [646, 587] on div at bounding box center [649, 583] width 7 height 12
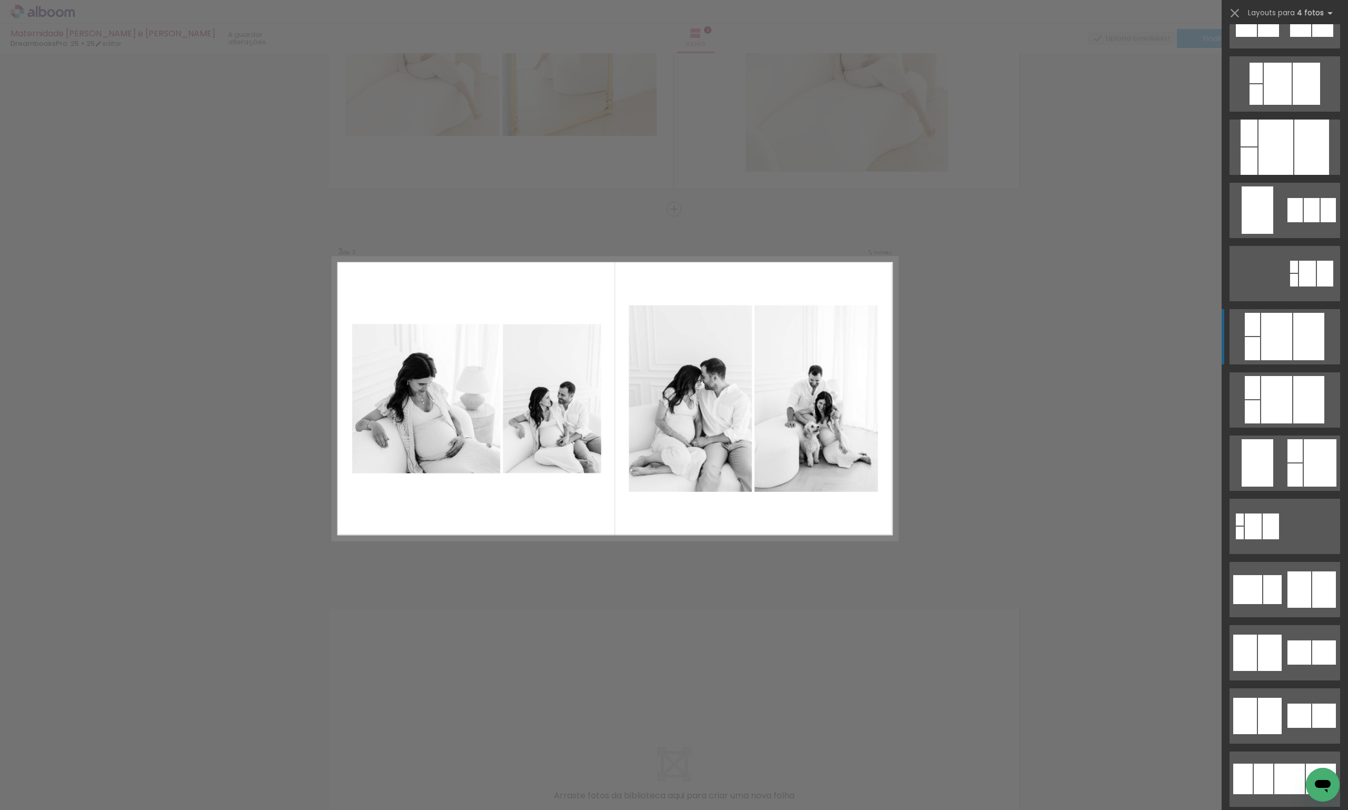
scroll to position [2527, 0]
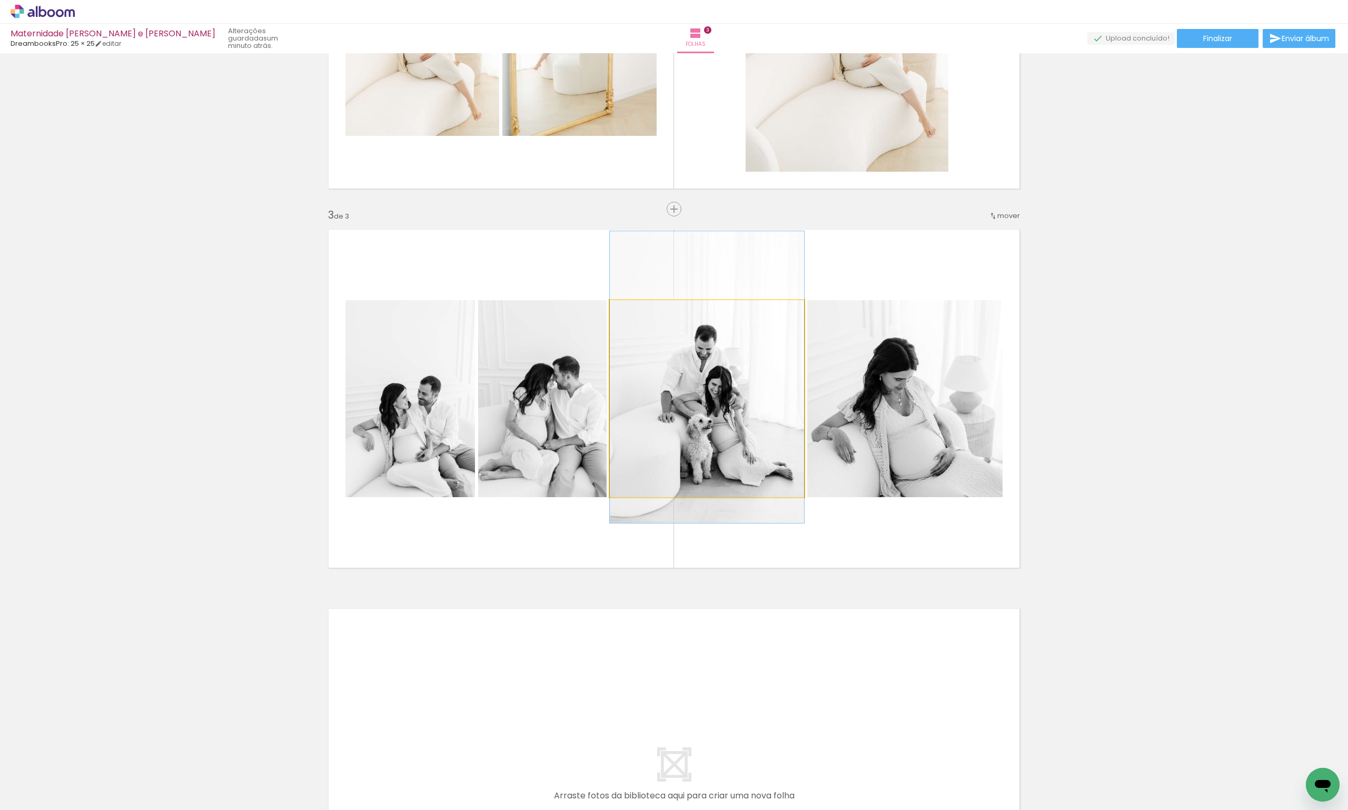
drag, startPoint x: 700, startPoint y: 436, endPoint x: 699, endPoint y: 414, distance: 21.6
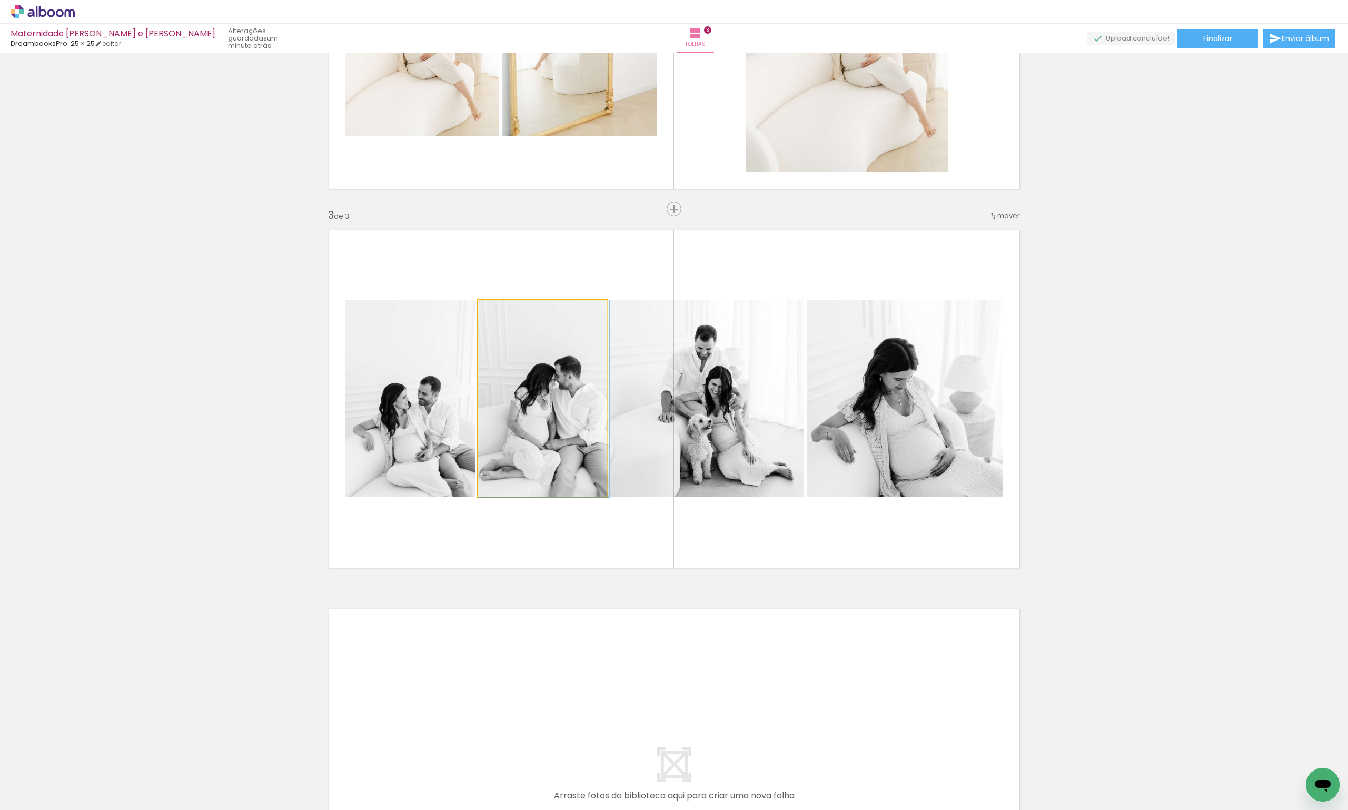
drag, startPoint x: 537, startPoint y: 434, endPoint x: 540, endPoint y: 423, distance: 11.0
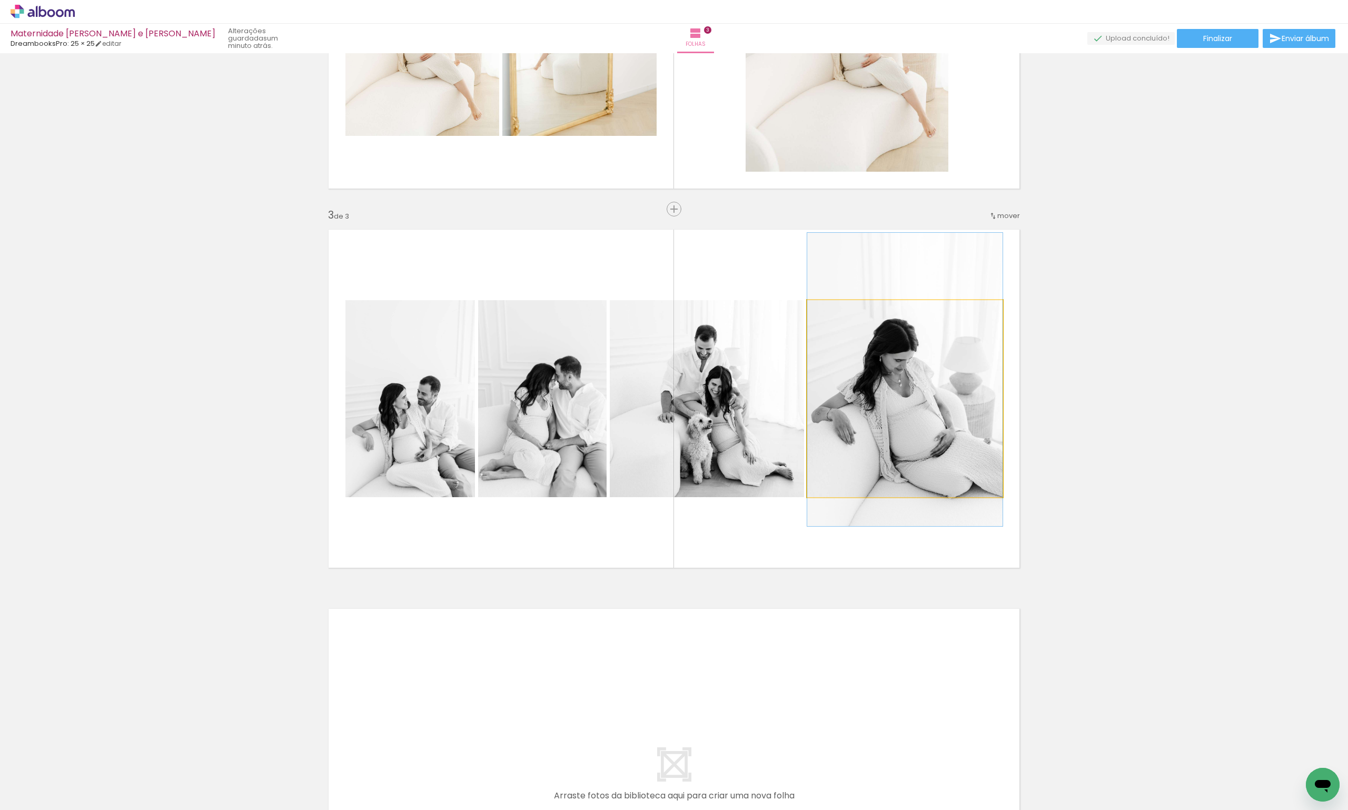
drag, startPoint x: 918, startPoint y: 433, endPoint x: 921, endPoint y: 414, distance: 19.3
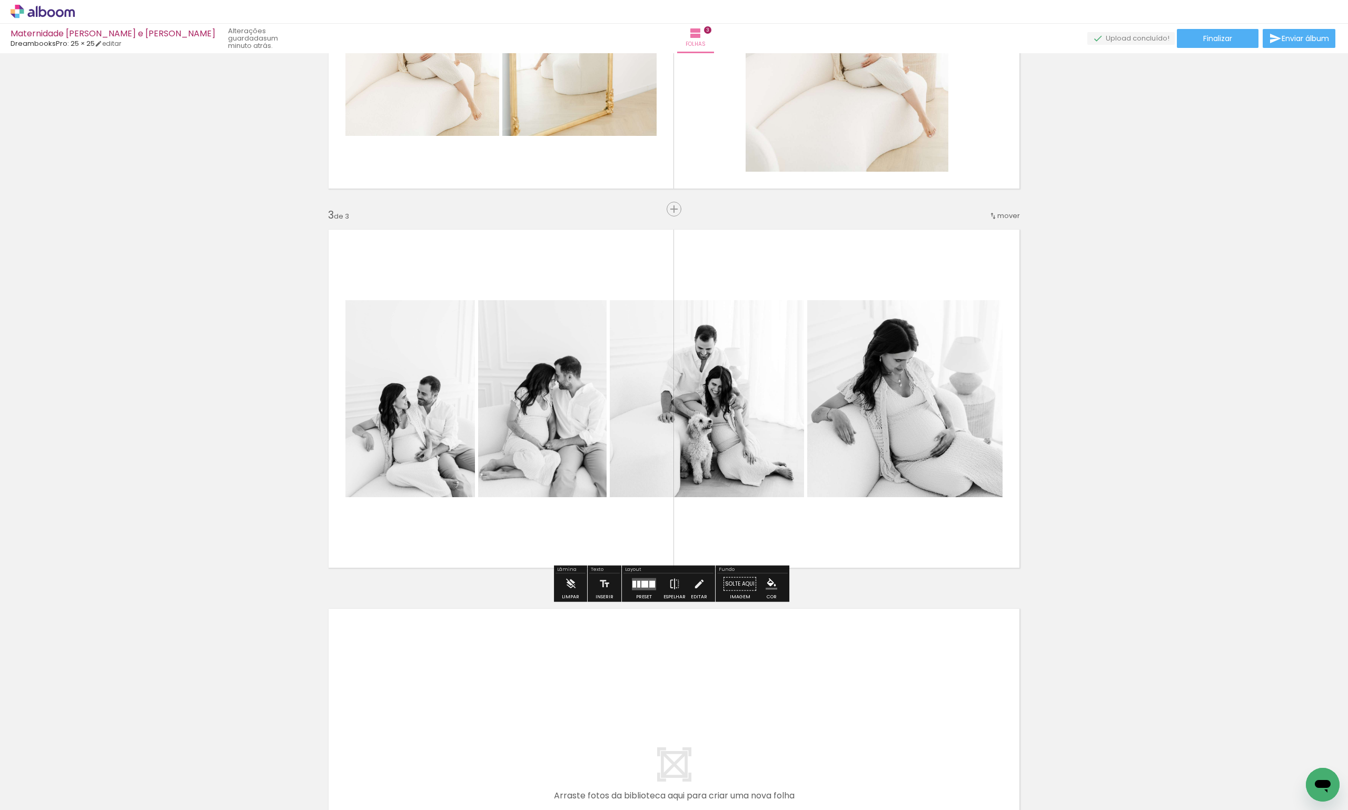
click at [1192, 427] on div "Inserir folha 1 de 3 Inserir folha 2 de 3 Inserir folha 3 de 3" at bounding box center [674, 195] width 1348 height 1517
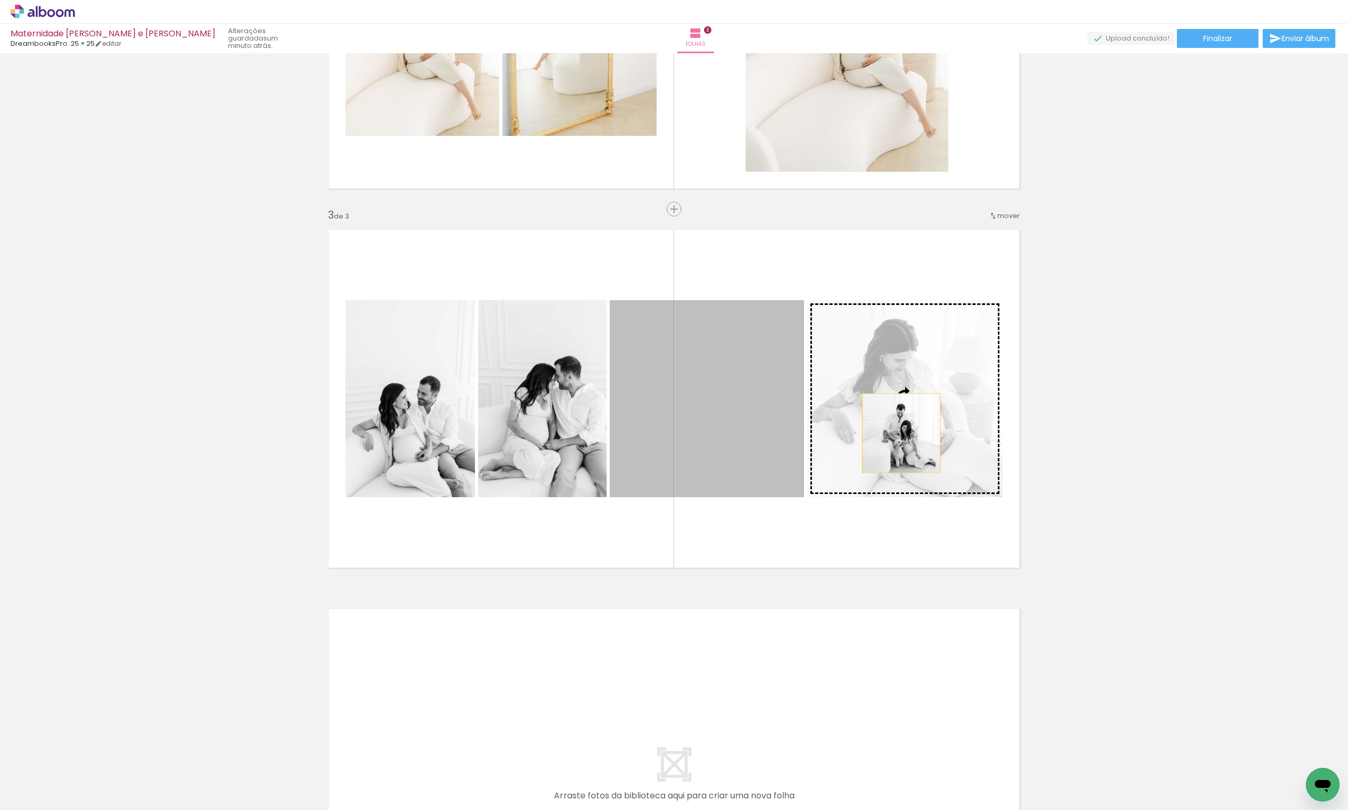
drag, startPoint x: 735, startPoint y: 435, endPoint x: 897, endPoint y: 433, distance: 162.2
click at [0, 0] on slot at bounding box center [0, 0] width 0 height 0
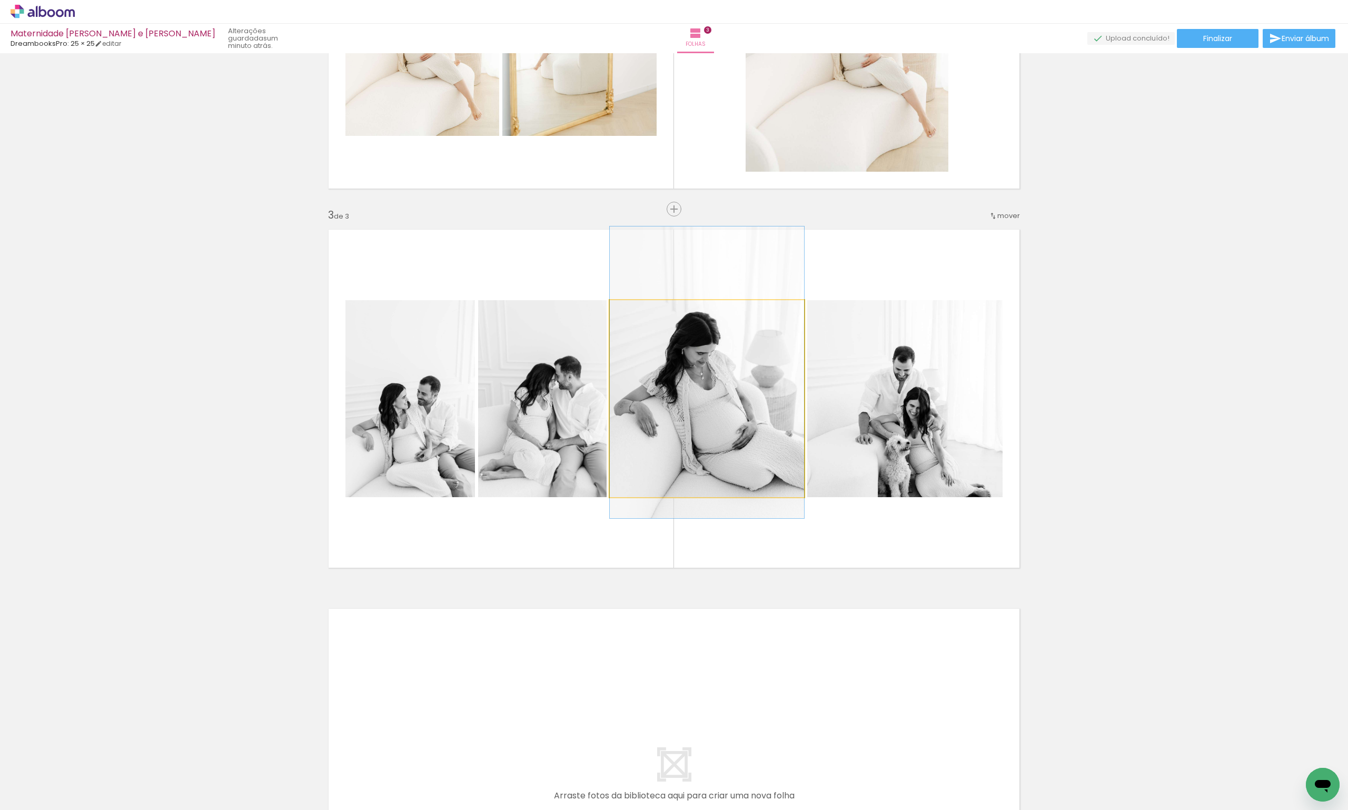
drag, startPoint x: 728, startPoint y: 437, endPoint x: 734, endPoint y: 411, distance: 27.1
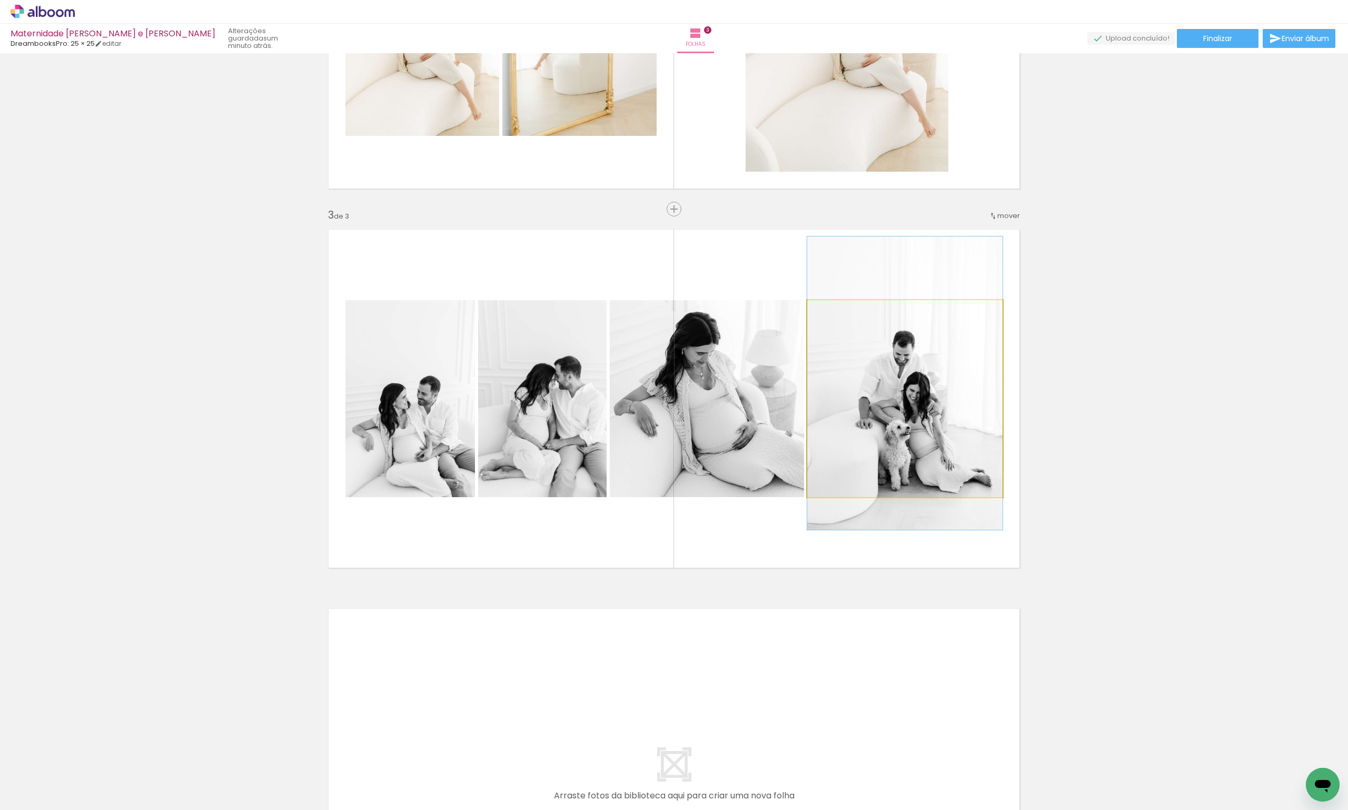
drag, startPoint x: 962, startPoint y: 435, endPoint x: 957, endPoint y: 420, distance: 16.0
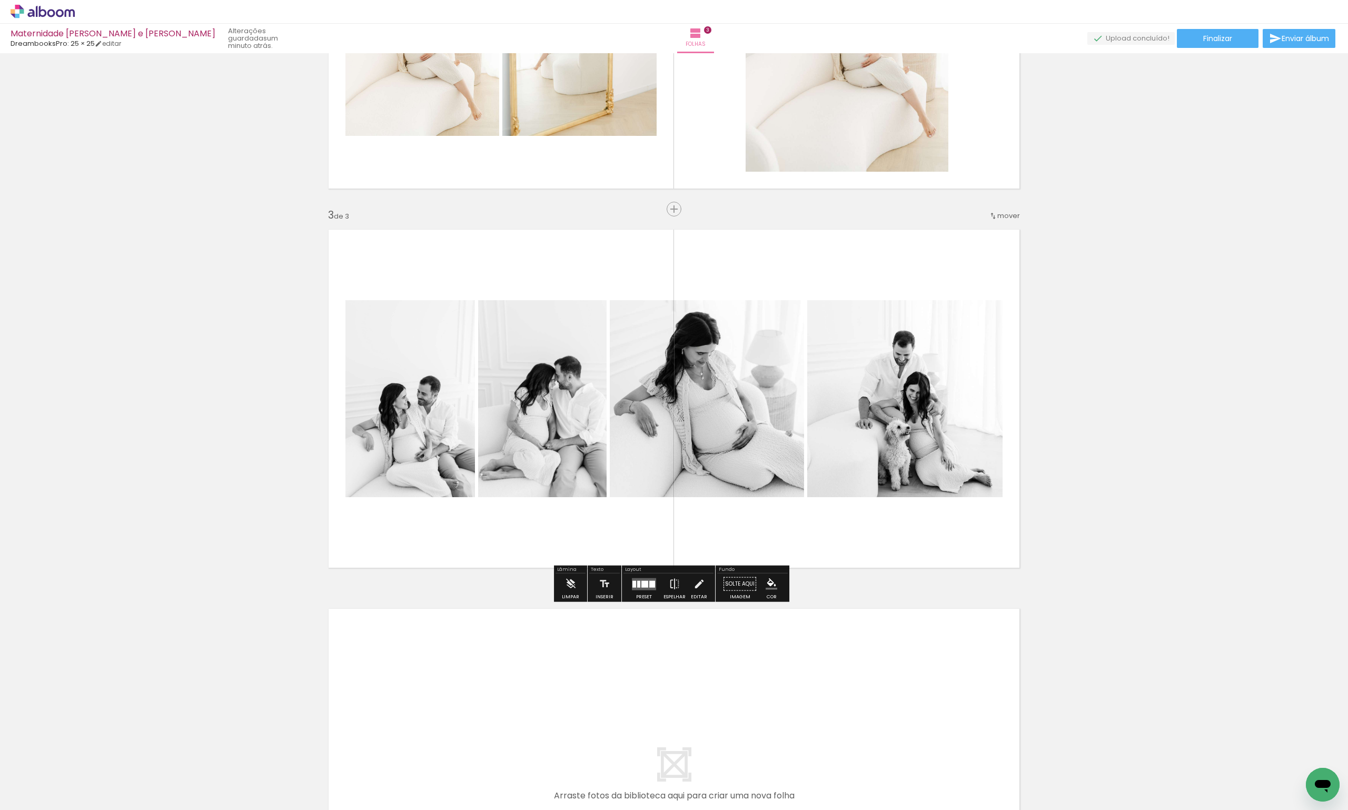
click at [1127, 435] on div "Inserir folha 1 de 3 Inserir folha 2 de 3 Inserir folha 3 de 3" at bounding box center [674, 195] width 1348 height 1517
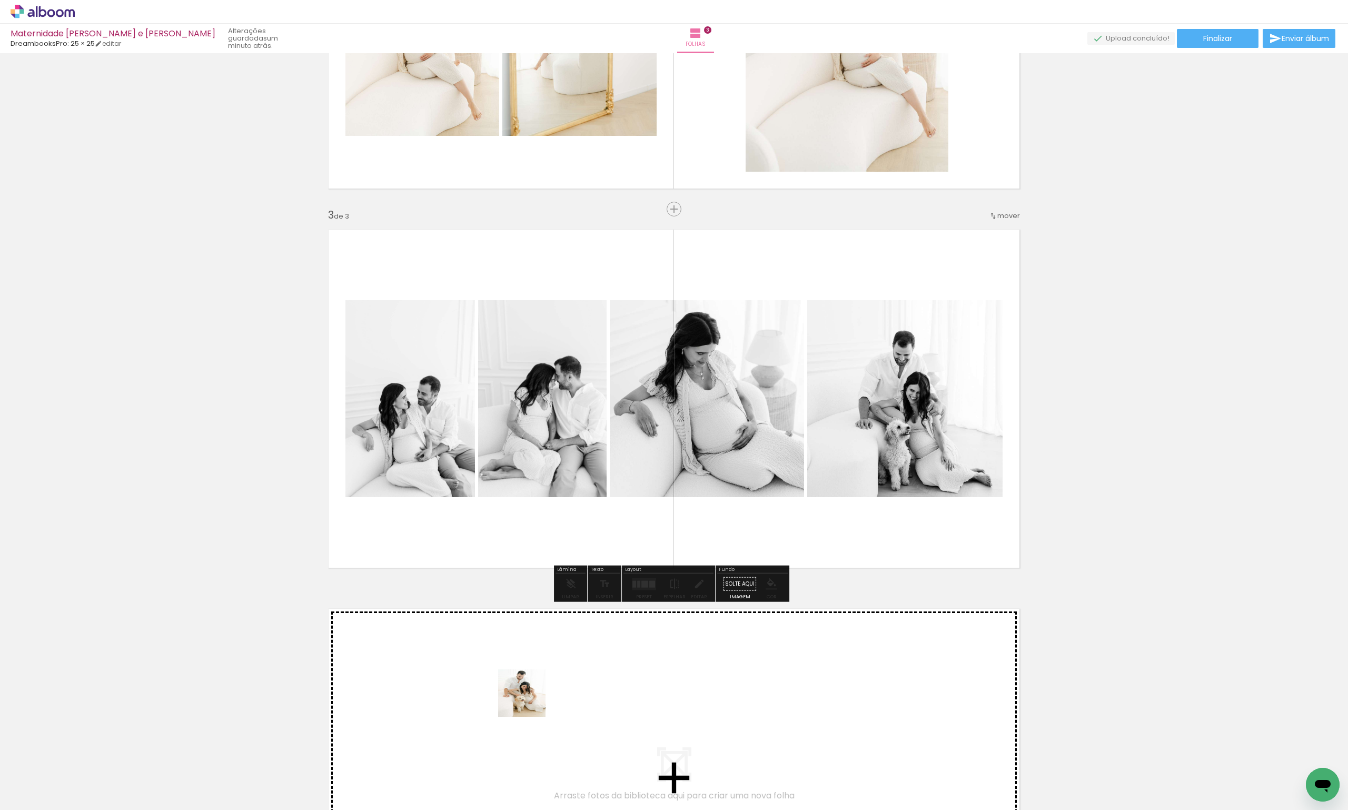
drag, startPoint x: 537, startPoint y: 765, endPoint x: 529, endPoint y: 694, distance: 71.1
click at [529, 694] on quentale-workspace at bounding box center [674, 405] width 1348 height 810
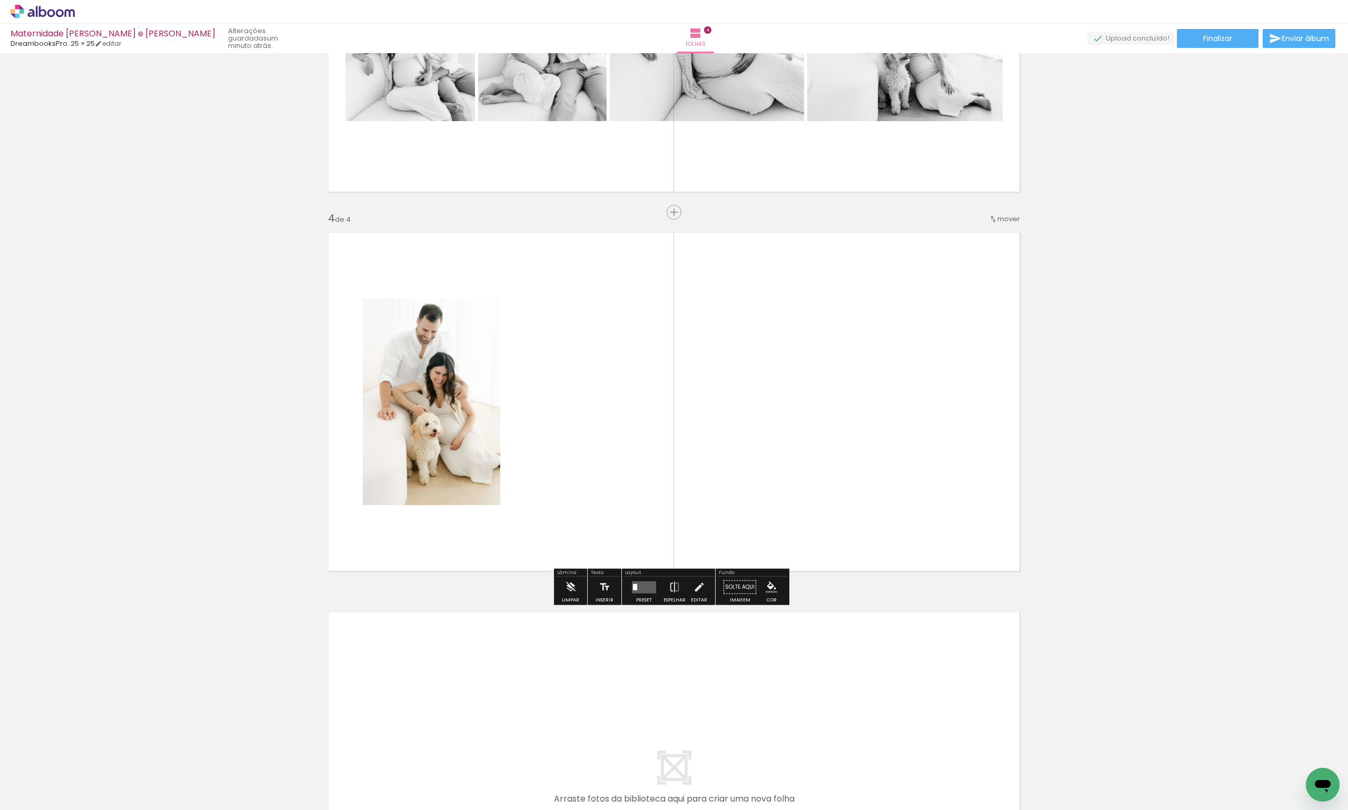
scroll to position [999, 0]
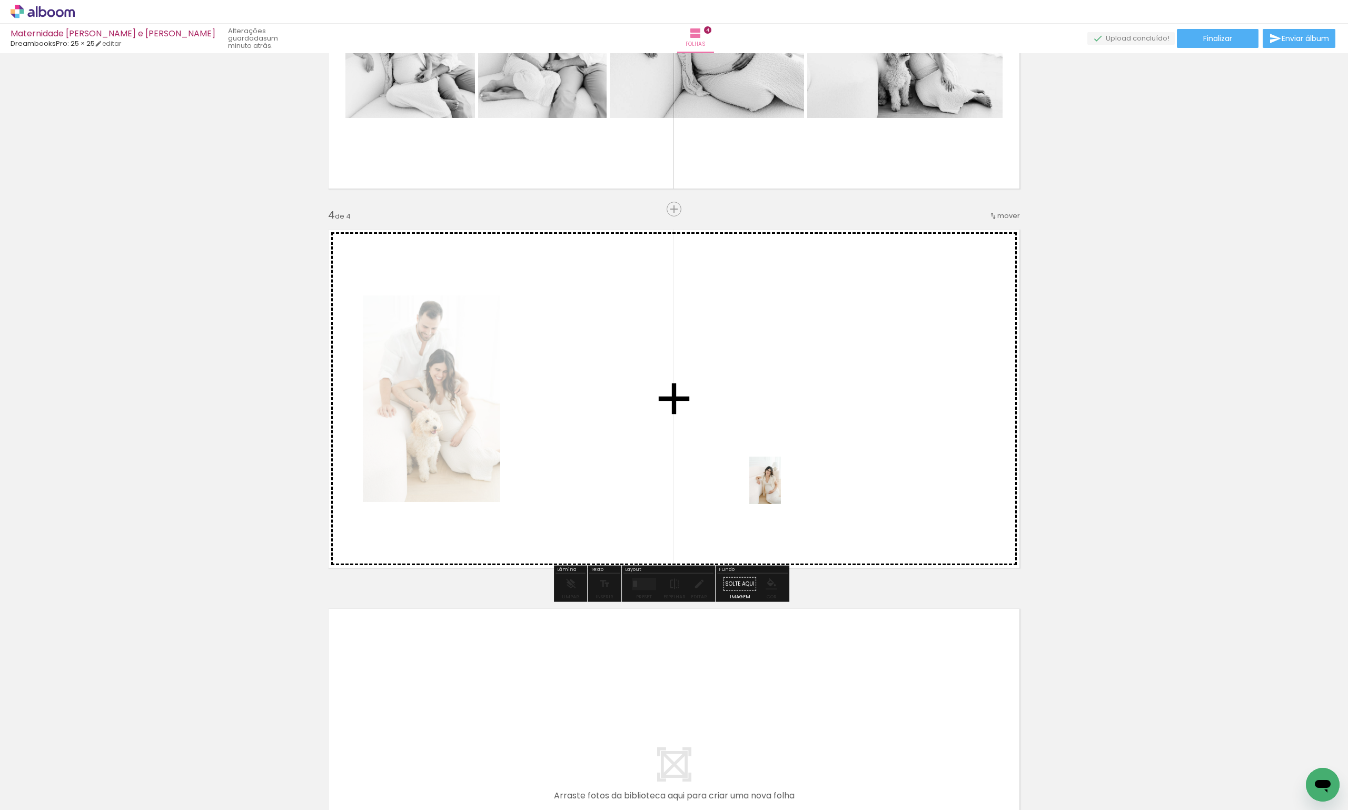
drag, startPoint x: 577, startPoint y: 781, endPoint x: 772, endPoint y: 528, distance: 318.7
click at [781, 487] on quentale-workspace at bounding box center [674, 405] width 1348 height 810
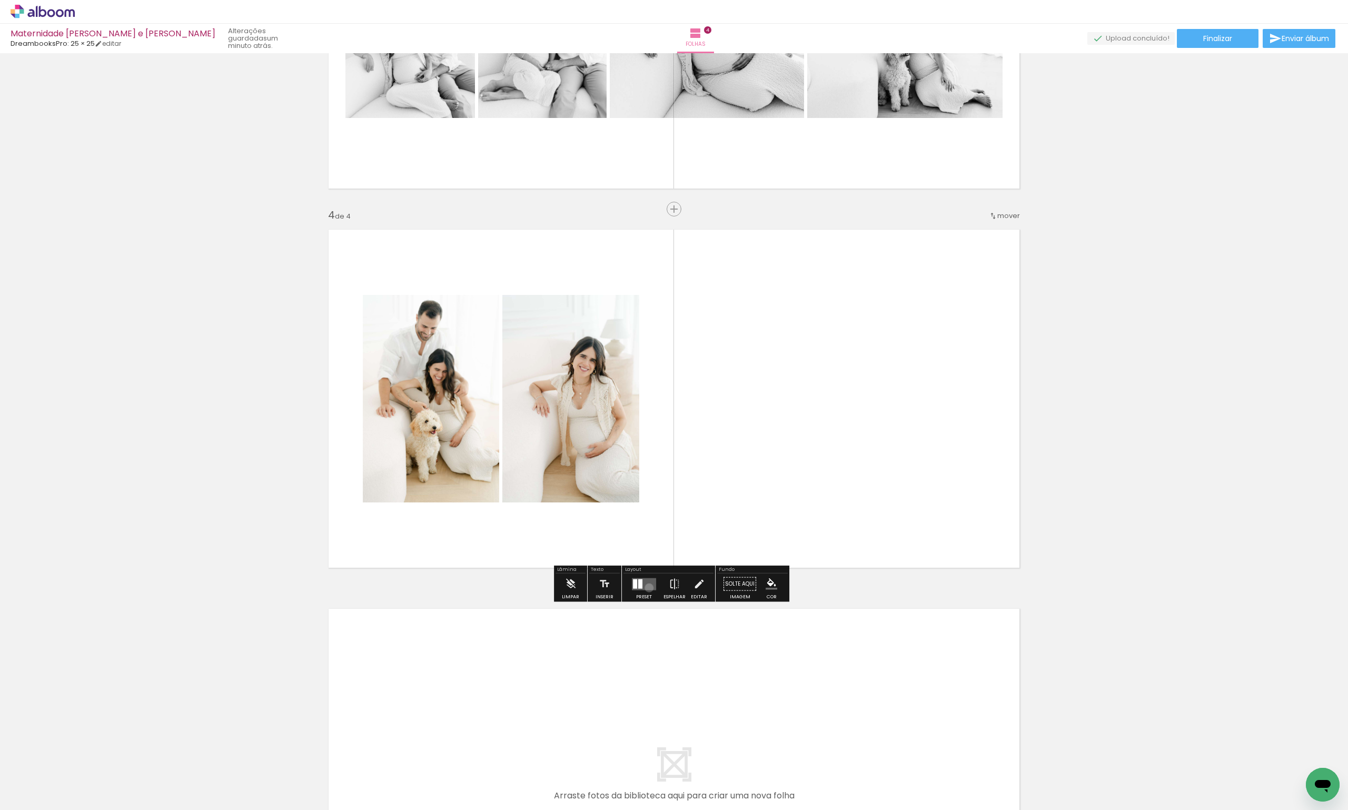
click at [646, 587] on quentale-layouter at bounding box center [644, 583] width 24 height 12
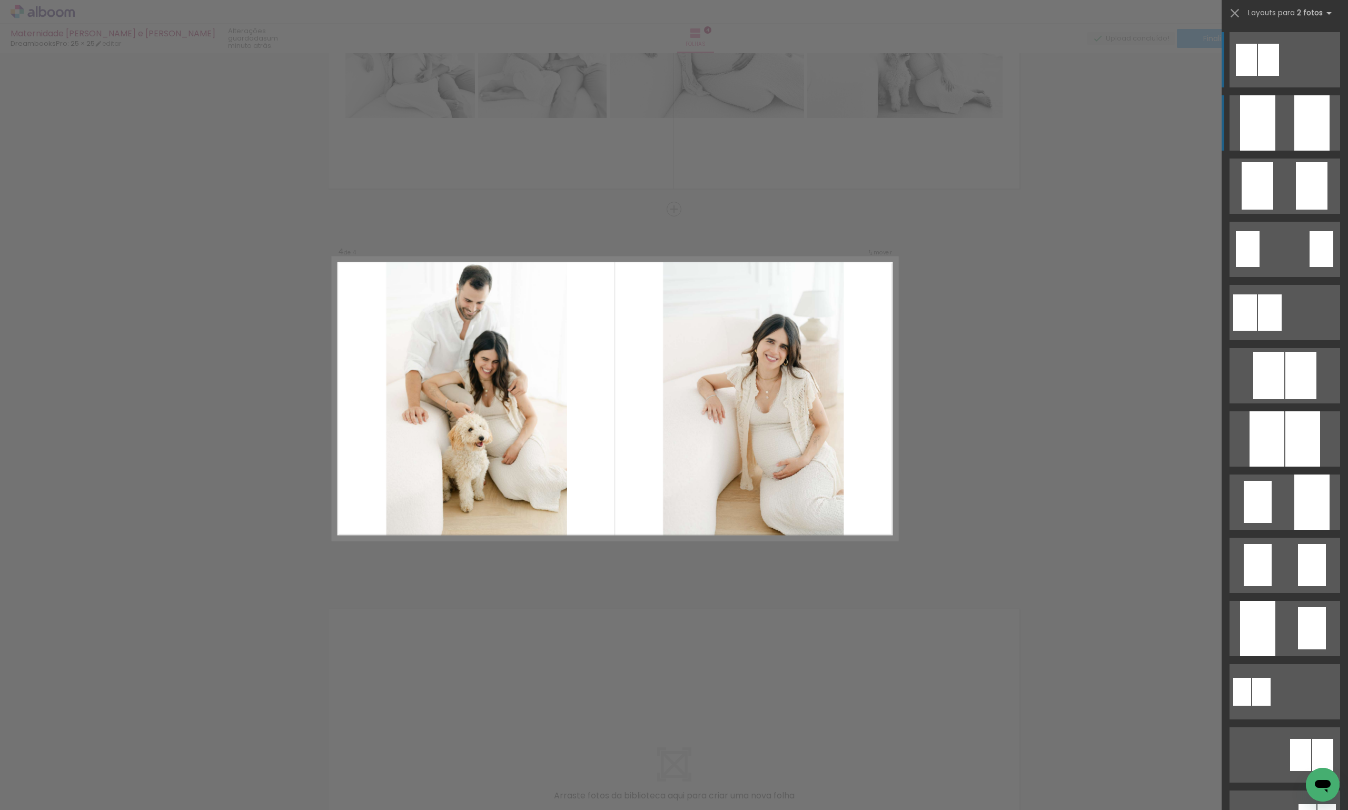
click at [1300, 133] on div at bounding box center [1311, 122] width 35 height 55
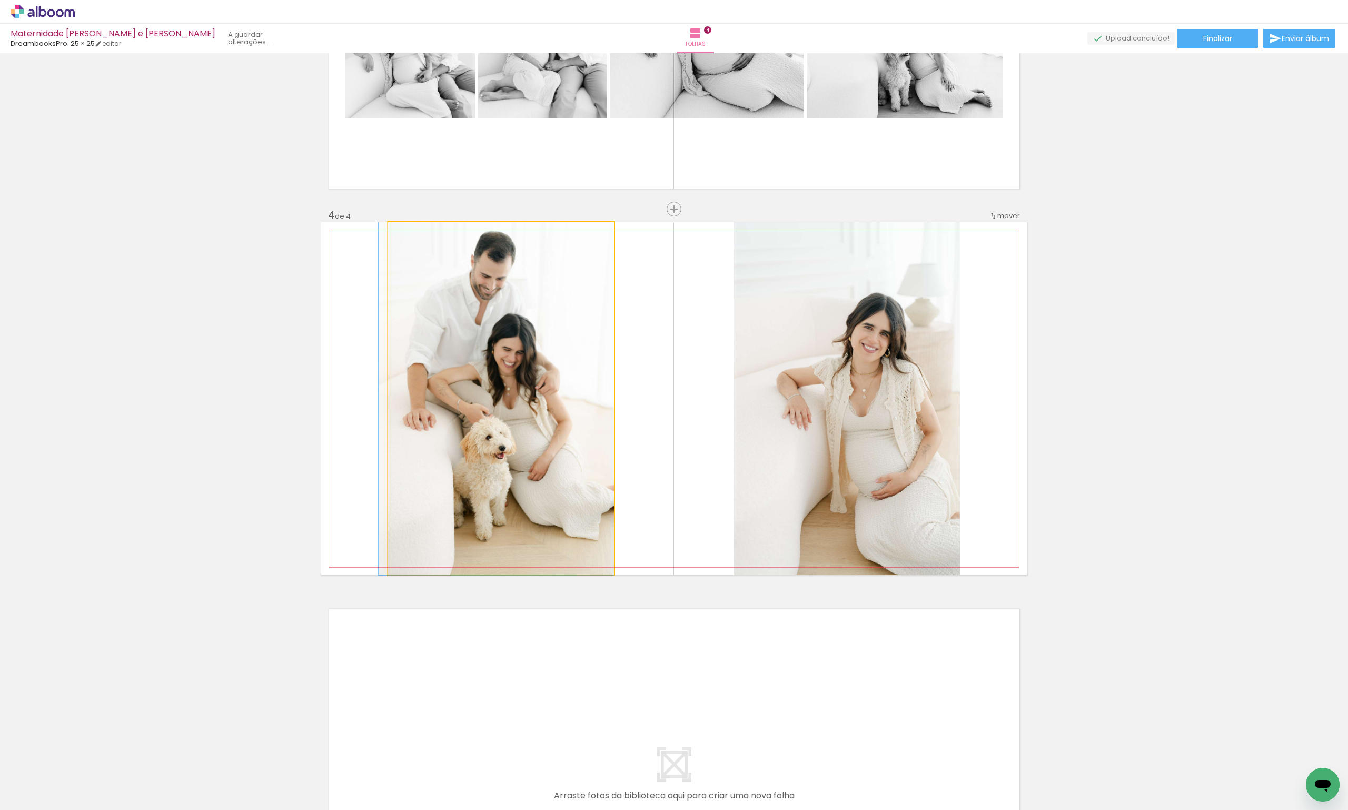
drag, startPoint x: 534, startPoint y: 358, endPoint x: 527, endPoint y: 383, distance: 25.2
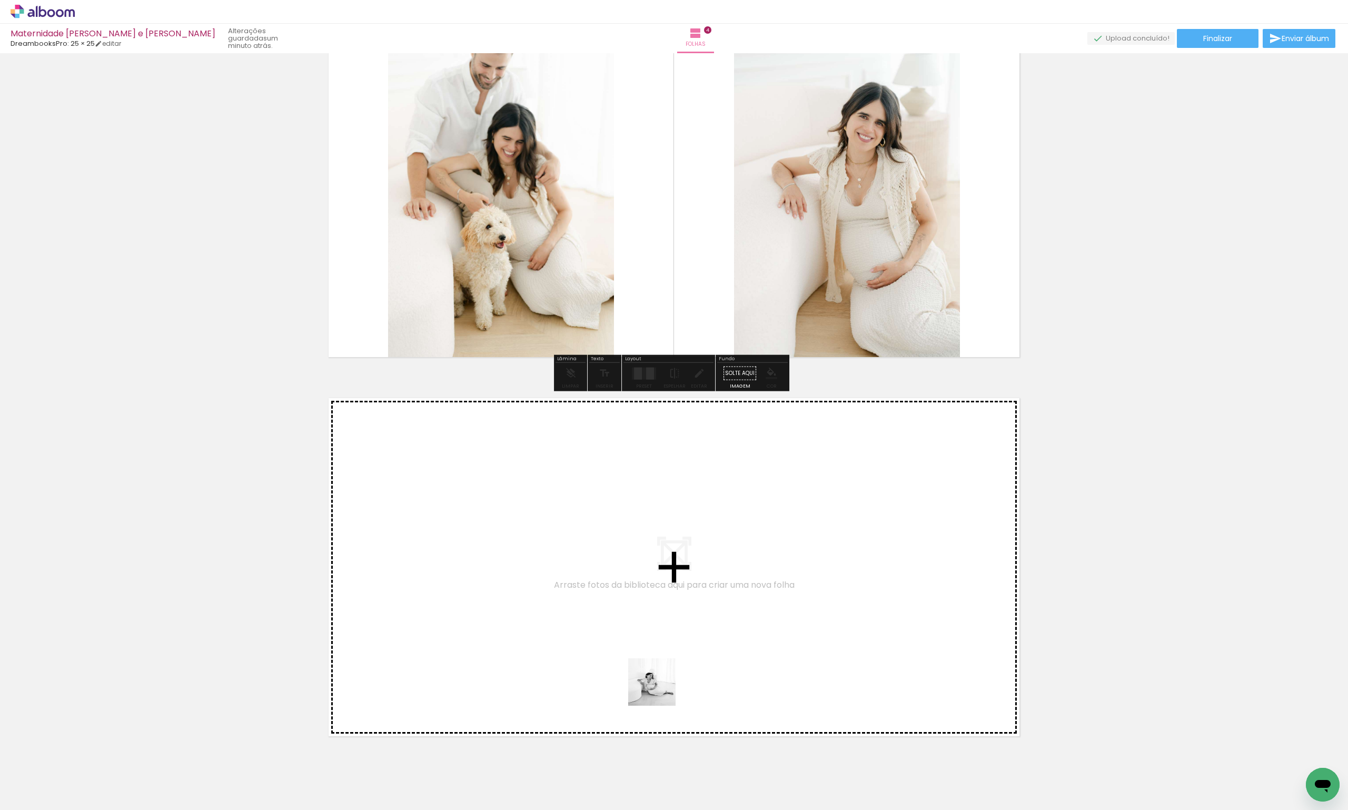
drag, startPoint x: 634, startPoint y: 783, endPoint x: 661, endPoint y: 577, distance: 207.1
click at [661, 577] on quentale-workspace at bounding box center [674, 405] width 1348 height 810
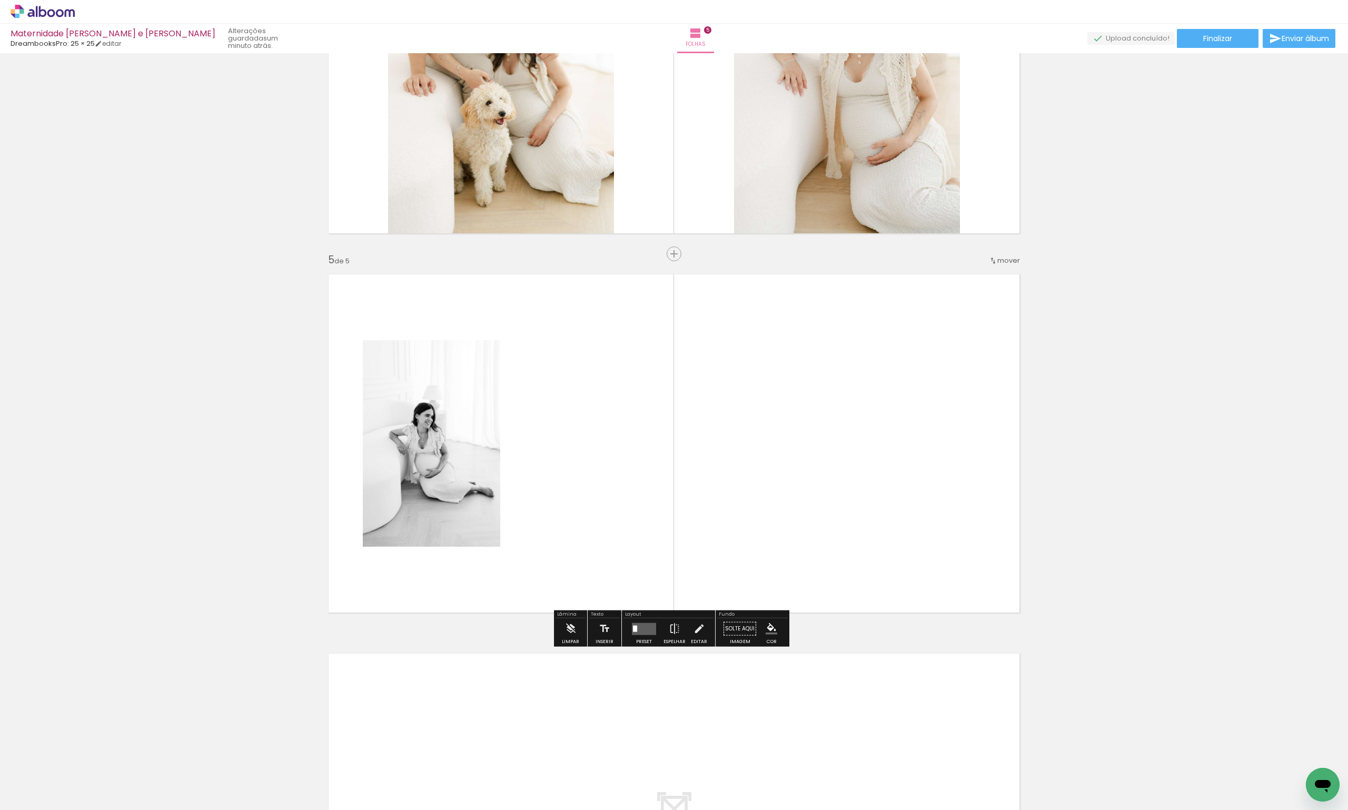
scroll to position [1378, 0]
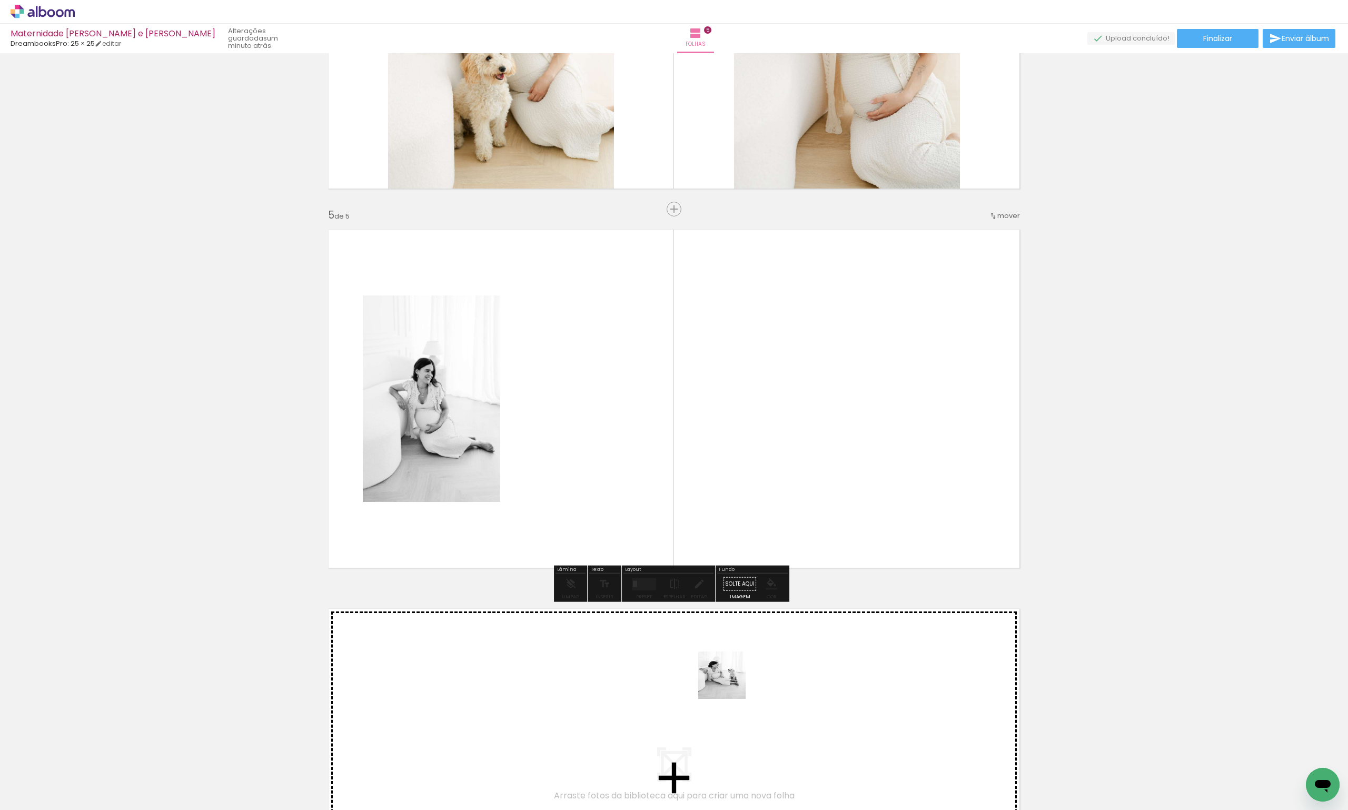
drag, startPoint x: 708, startPoint y: 776, endPoint x: 798, endPoint y: 432, distance: 355.9
click at [798, 432] on quentale-workspace at bounding box center [674, 405] width 1348 height 810
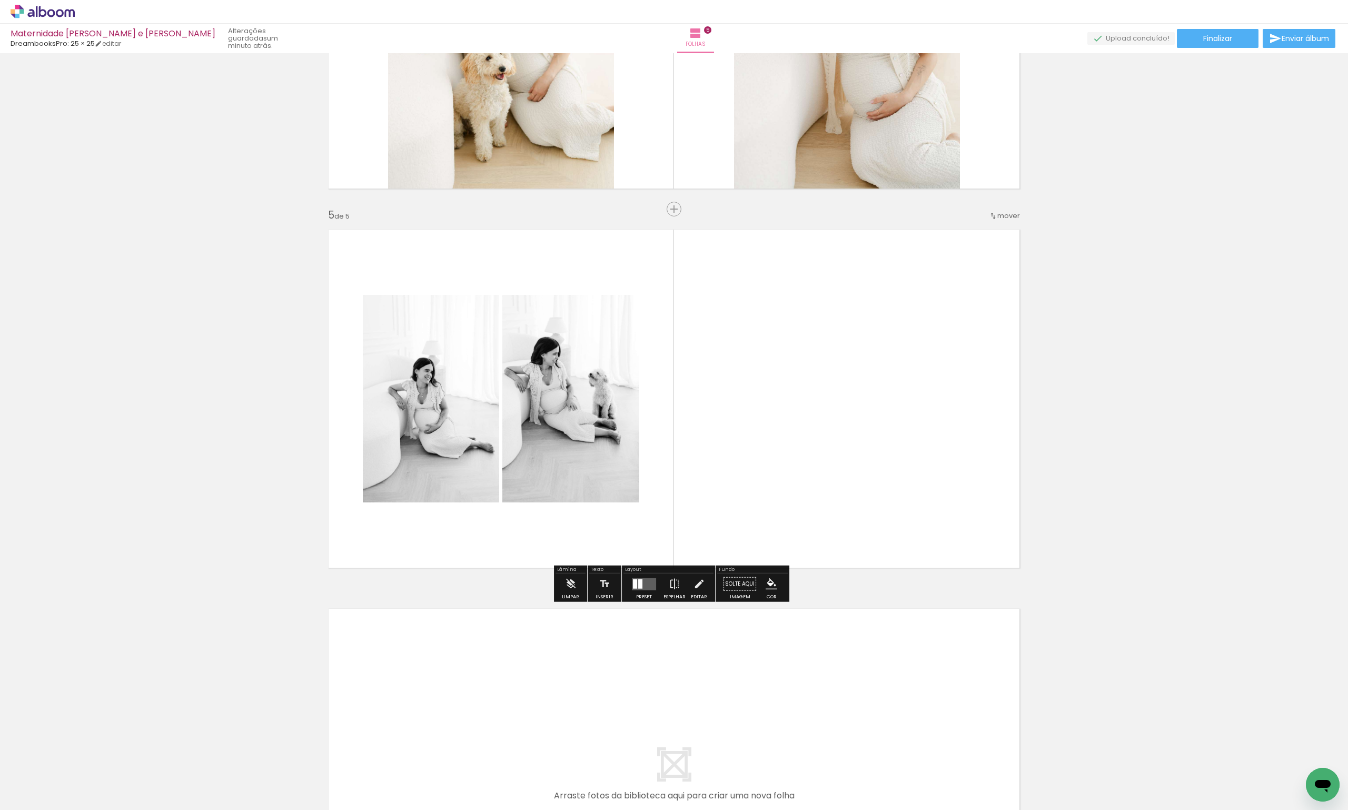
click at [640, 586] on quentale-layouter at bounding box center [644, 583] width 24 height 12
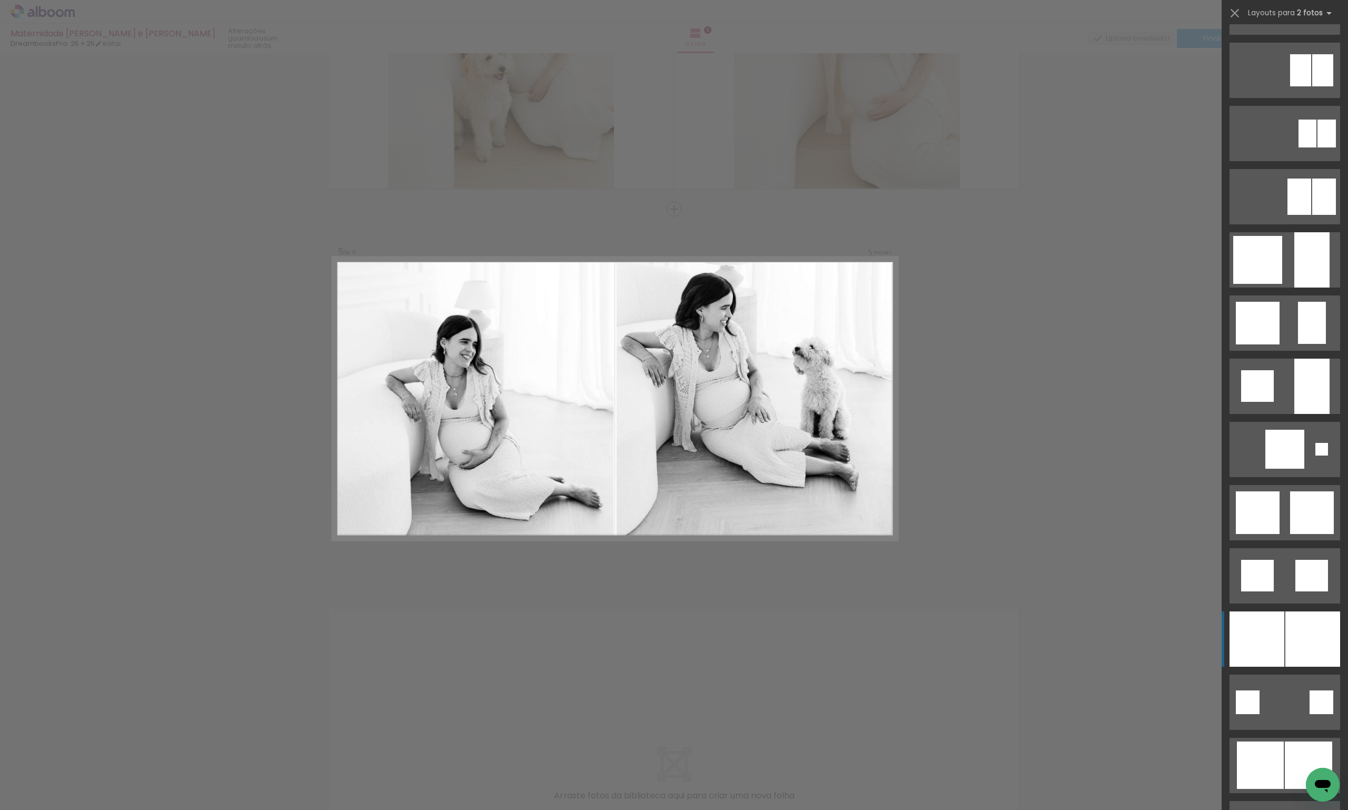
scroll to position [895, 0]
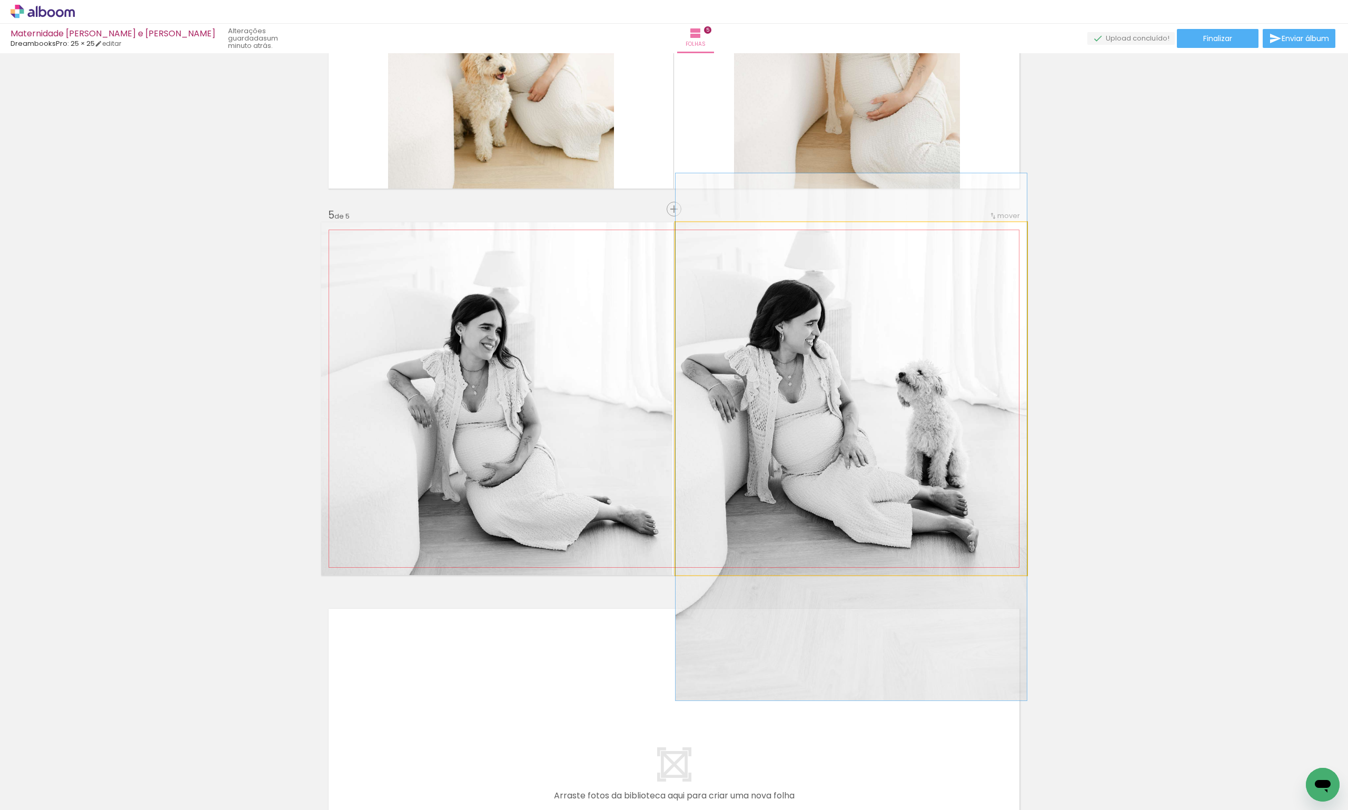
drag, startPoint x: 888, startPoint y: 387, endPoint x: 889, endPoint y: 426, distance: 38.4
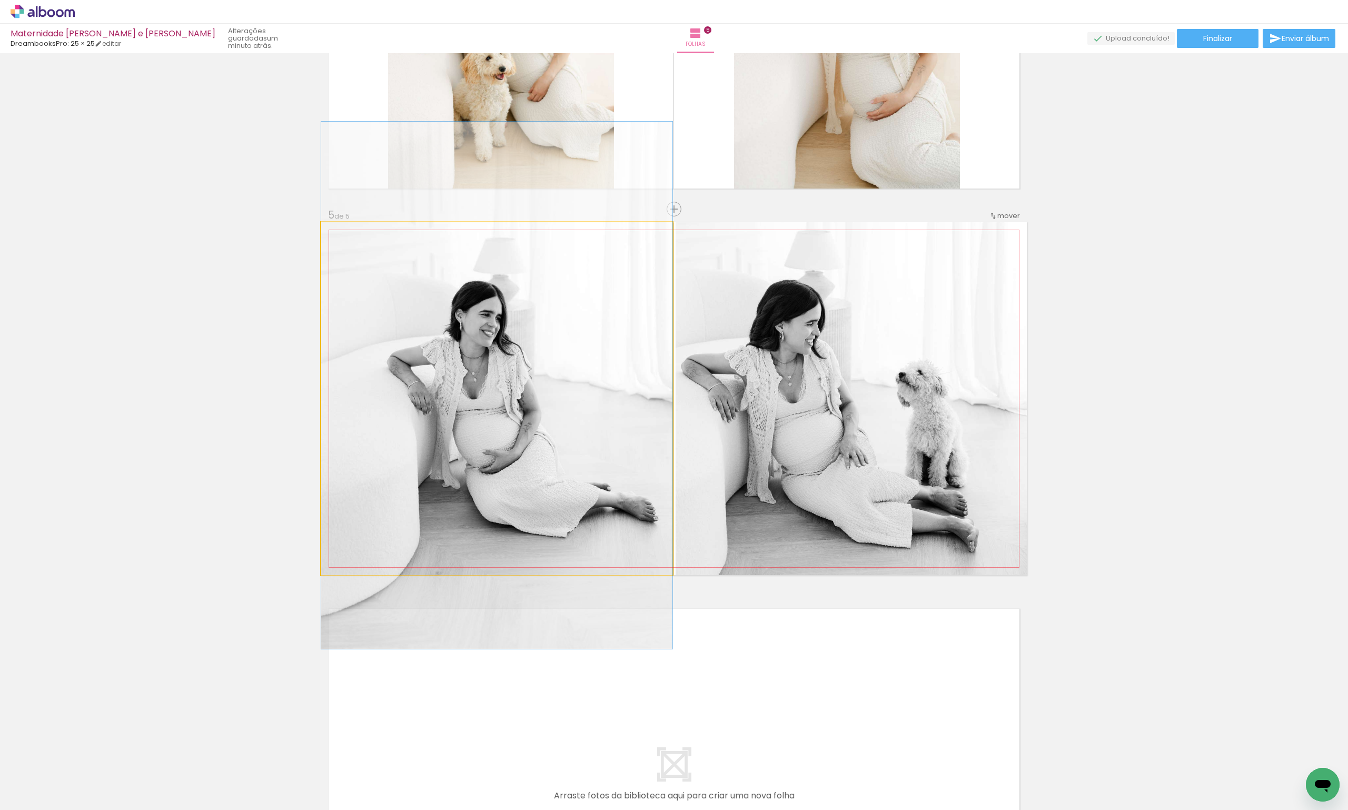
drag, startPoint x: 552, startPoint y: 455, endPoint x: 554, endPoint y: 442, distance: 13.3
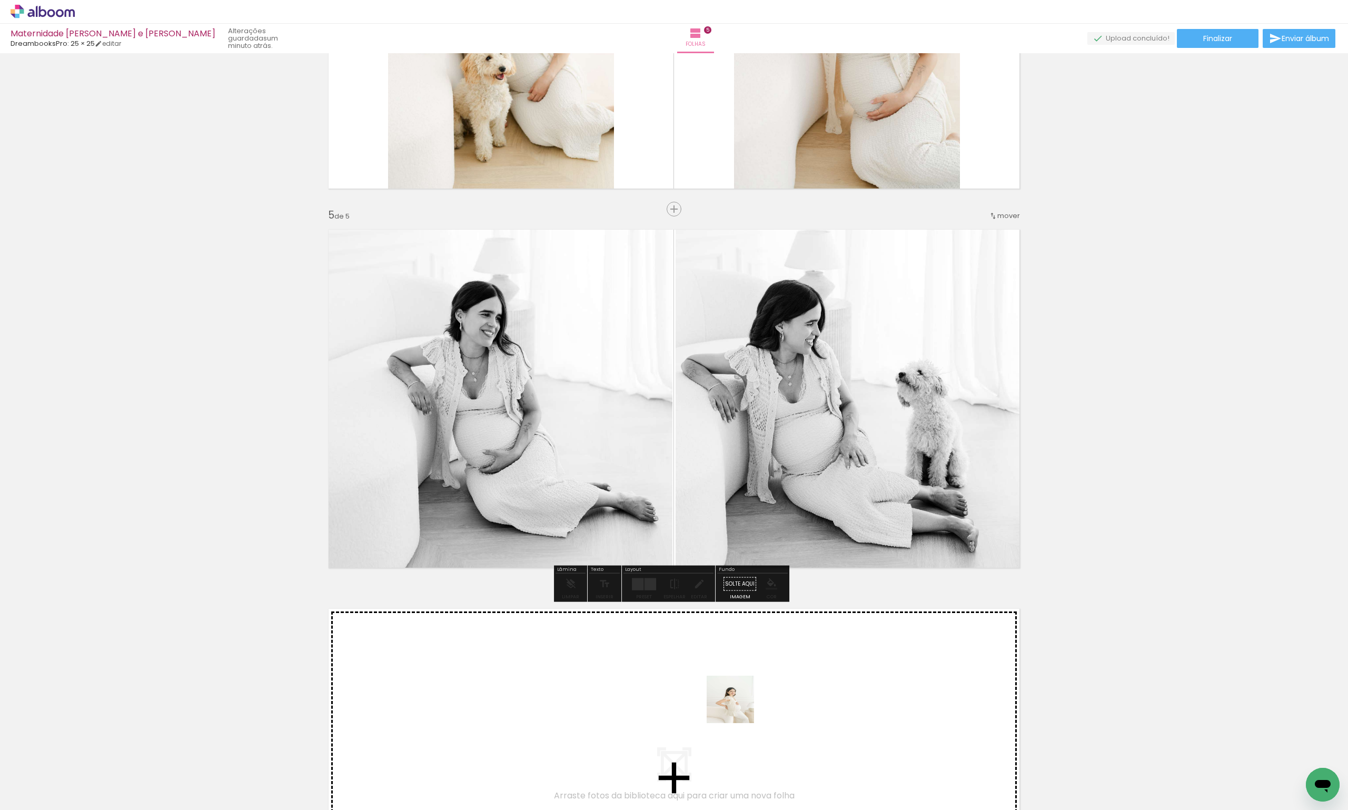
drag, startPoint x: 770, startPoint y: 772, endPoint x: 738, endPoint y: 707, distance: 72.5
click at [738, 707] on quentale-workspace at bounding box center [674, 405] width 1348 height 810
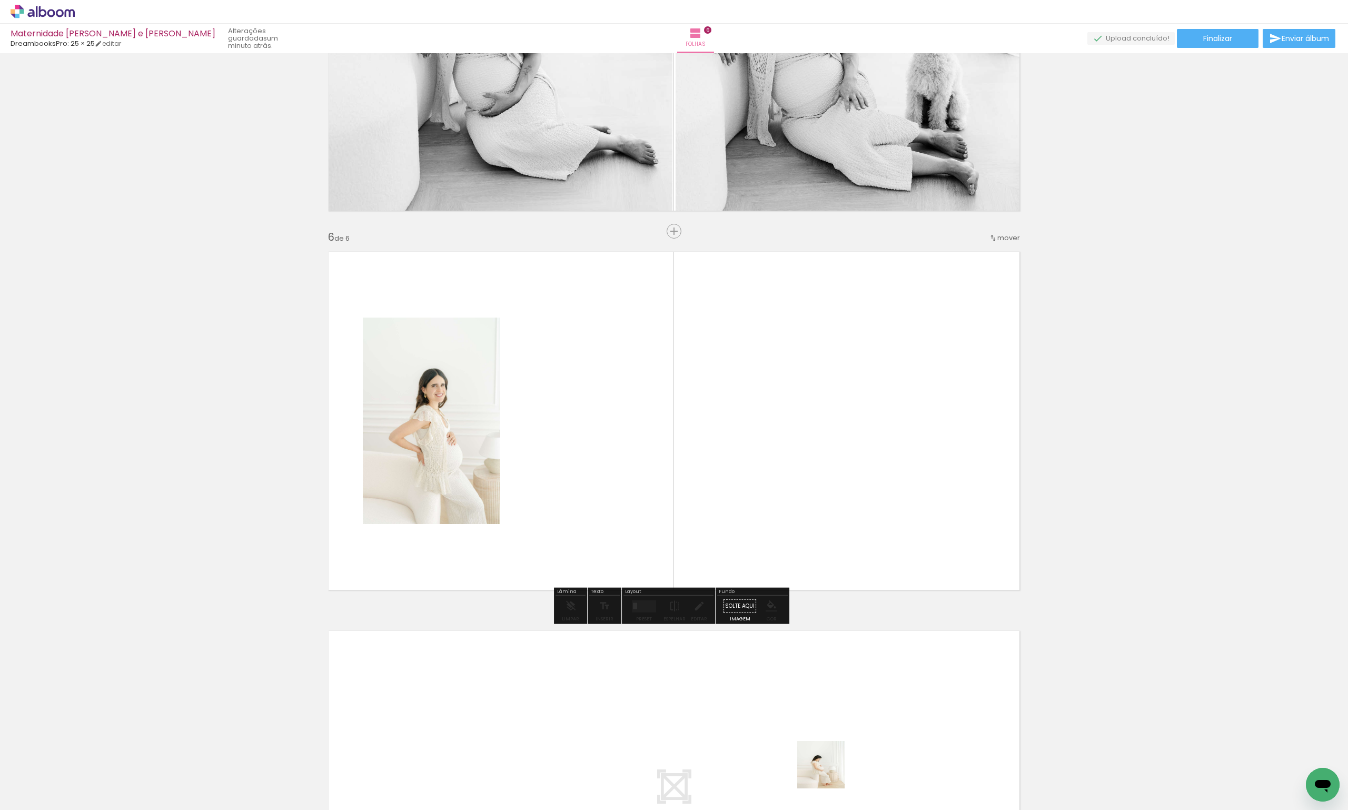
scroll to position [1757, 0]
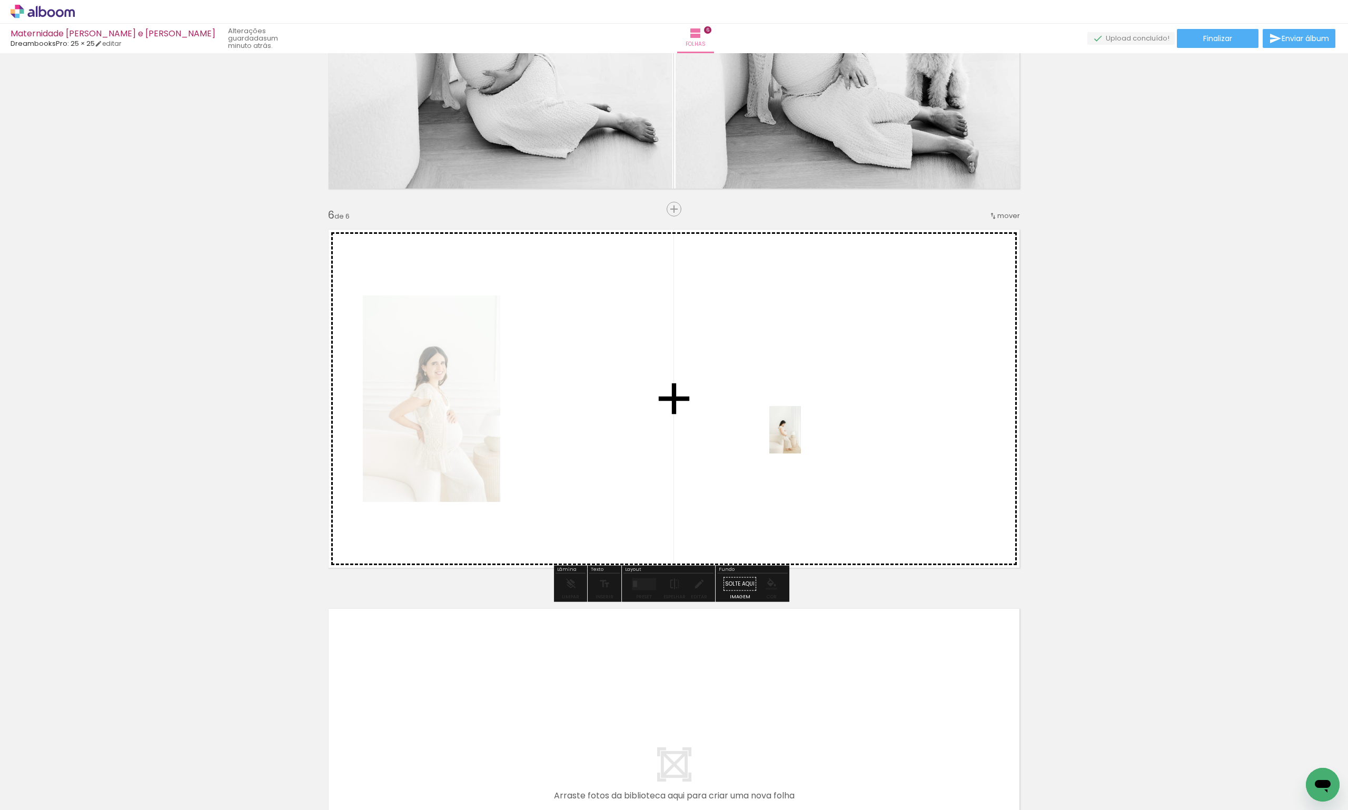
drag, startPoint x: 828, startPoint y: 775, endPoint x: 801, endPoint y: 437, distance: 339.1
click at [801, 437] on quentale-workspace at bounding box center [674, 405] width 1348 height 810
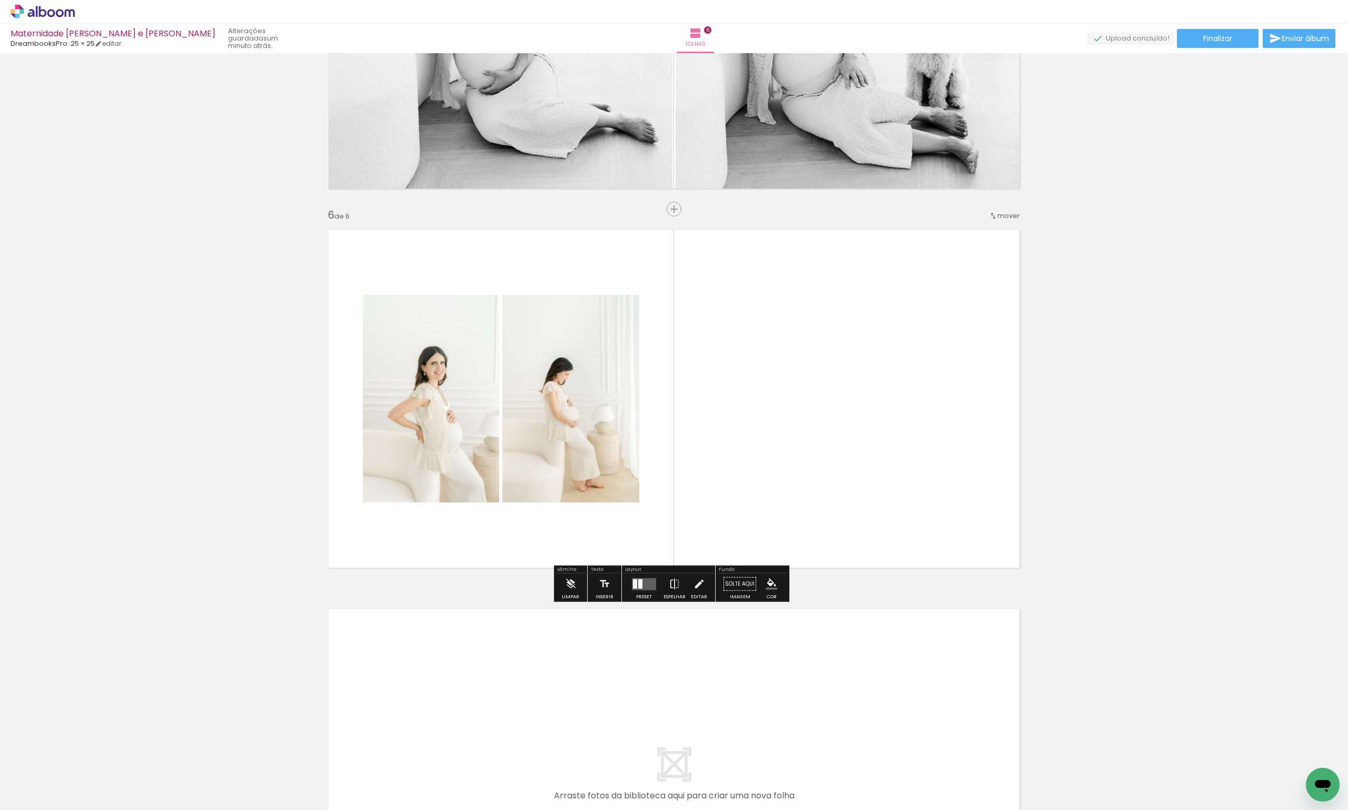
drag, startPoint x: 885, startPoint y: 791, endPoint x: 880, endPoint y: 697, distance: 94.3
click at [880, 697] on quentale-workspace at bounding box center [674, 405] width 1348 height 810
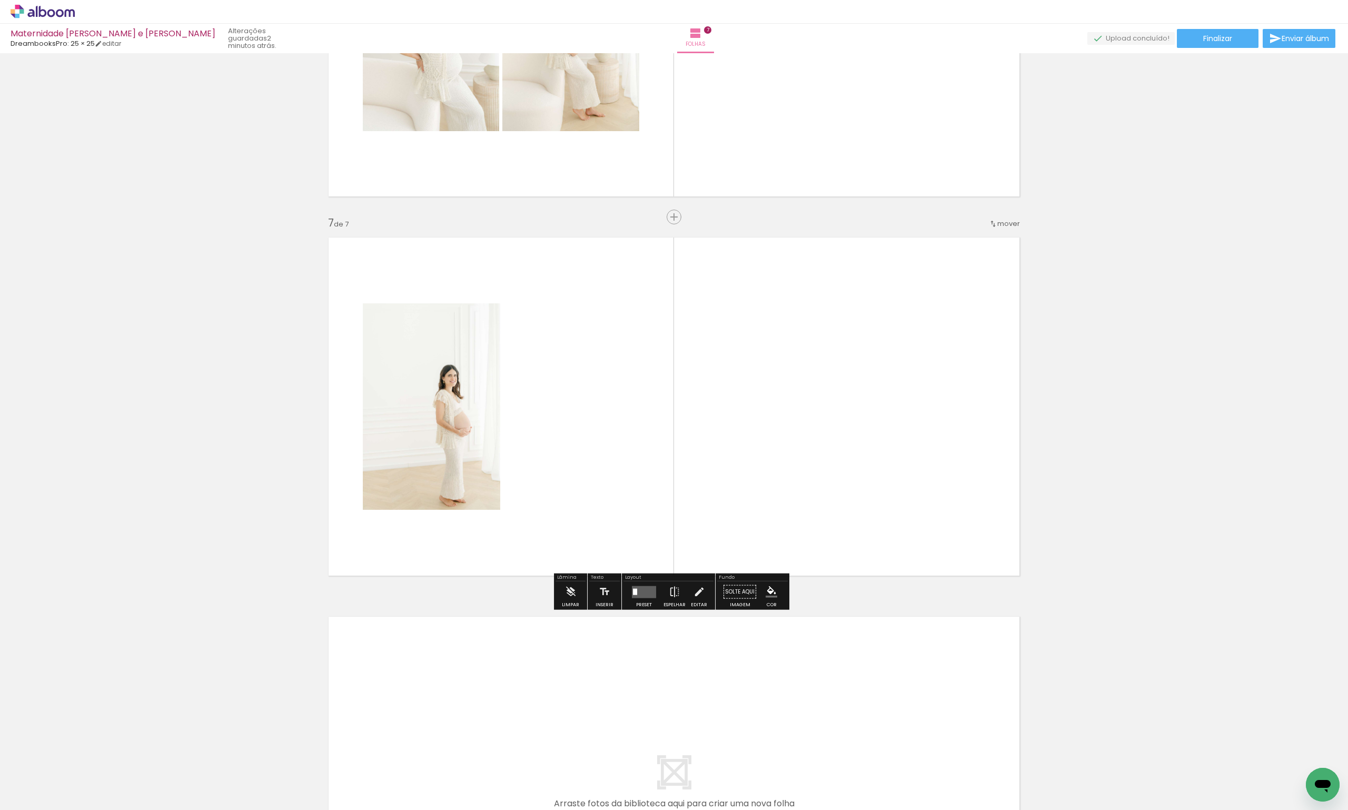
scroll to position [2136, 0]
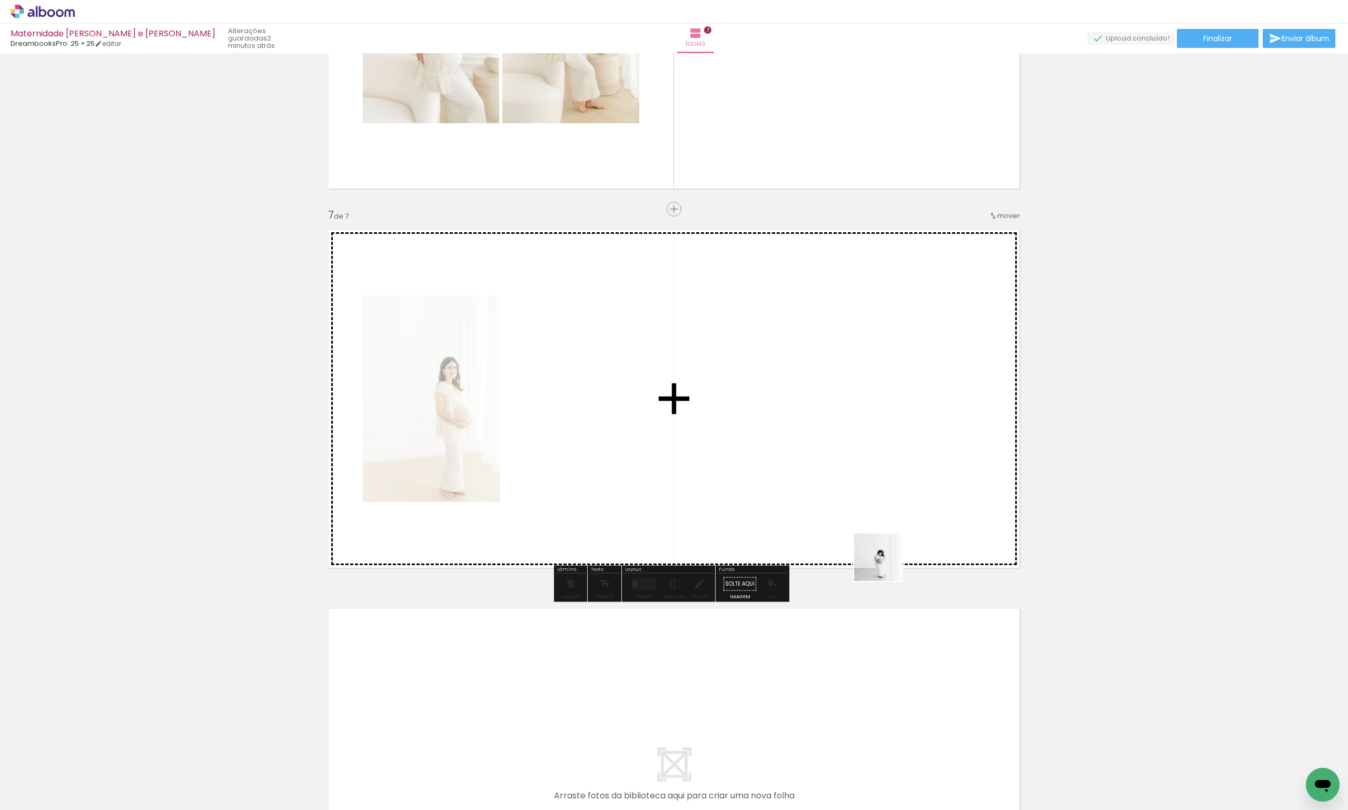
drag, startPoint x: 937, startPoint y: 780, endPoint x: 869, endPoint y: 461, distance: 326.3
click at [869, 461] on quentale-workspace at bounding box center [674, 405] width 1348 height 810
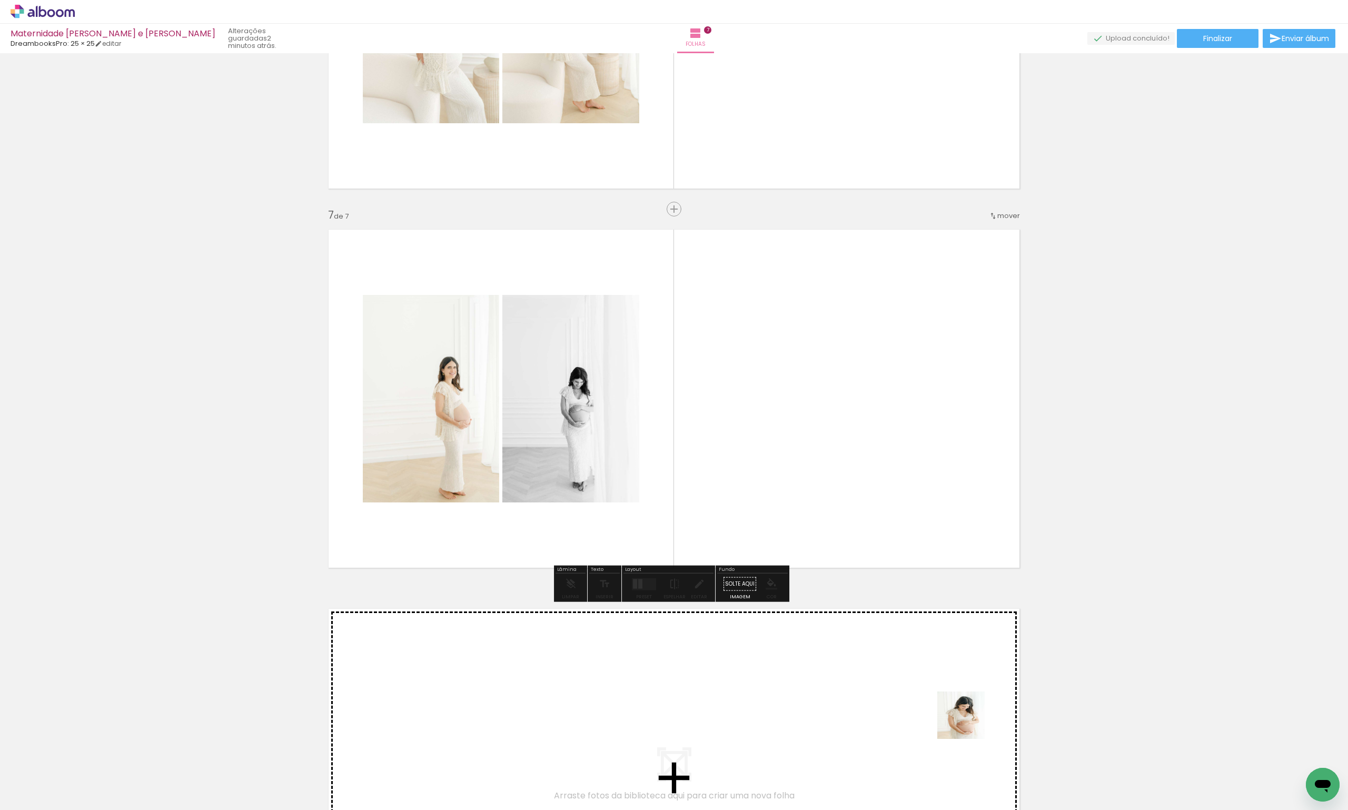
drag, startPoint x: 991, startPoint y: 762, endPoint x: 957, endPoint y: 685, distance: 84.1
click at [957, 685] on quentale-workspace at bounding box center [674, 405] width 1348 height 810
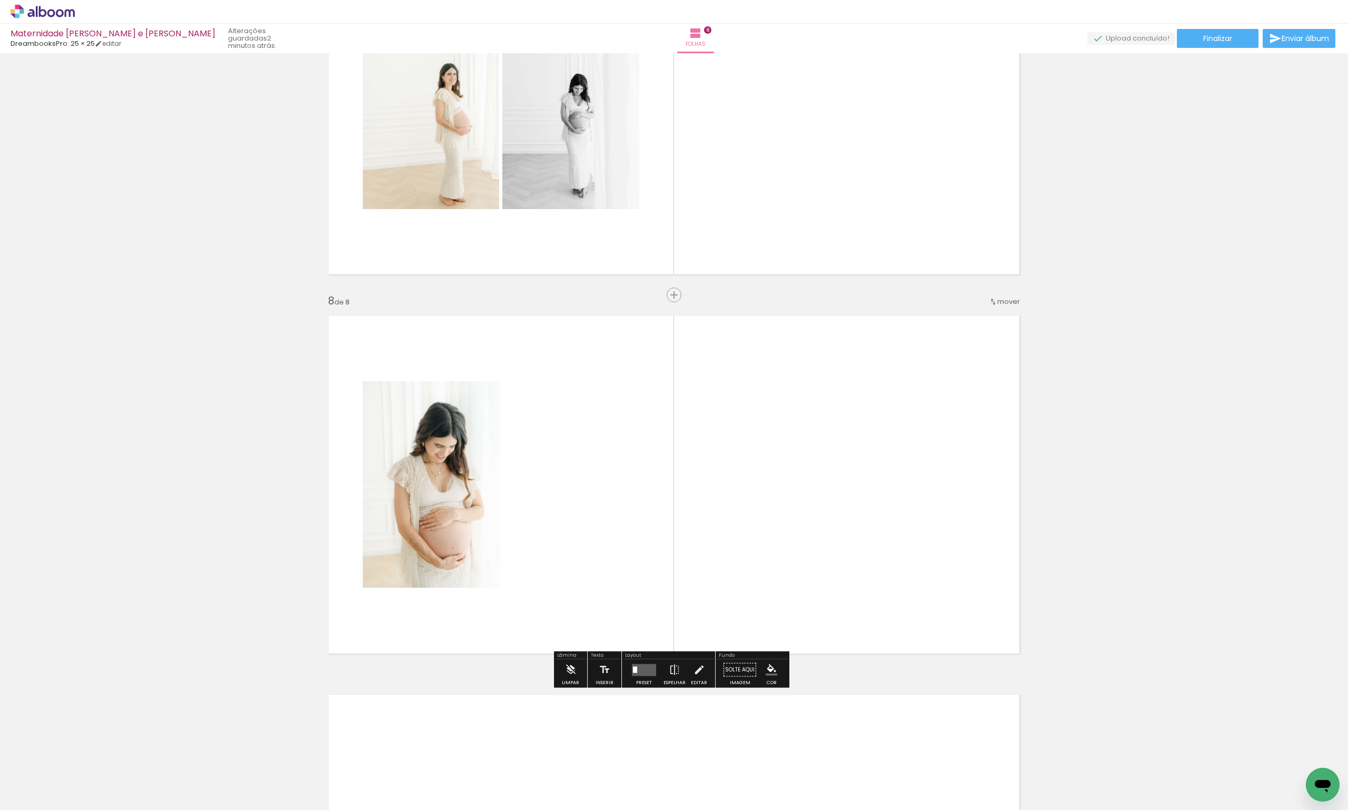
scroll to position [2515, 0]
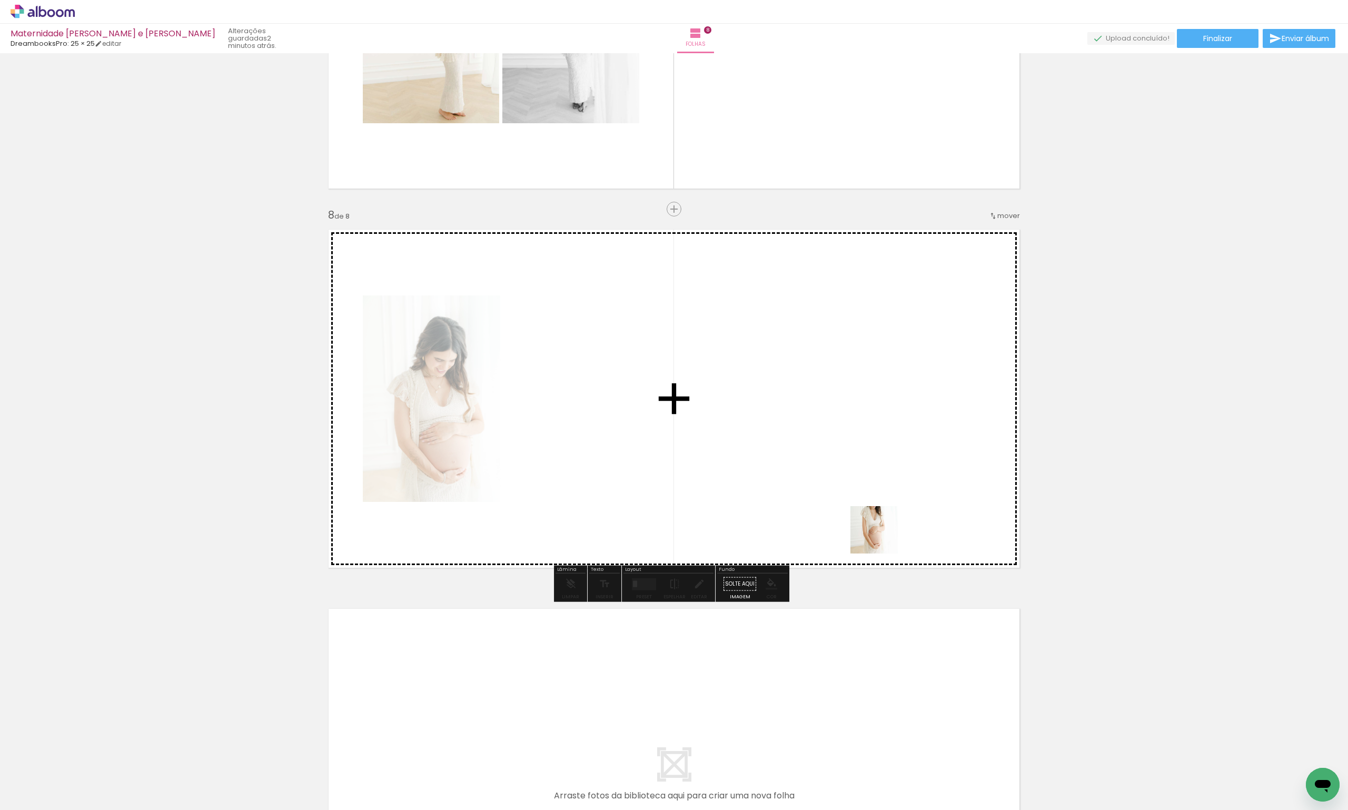
drag, startPoint x: 1035, startPoint y: 736, endPoint x: 828, endPoint y: 374, distance: 417.6
click at [828, 374] on quentale-workspace at bounding box center [674, 405] width 1348 height 810
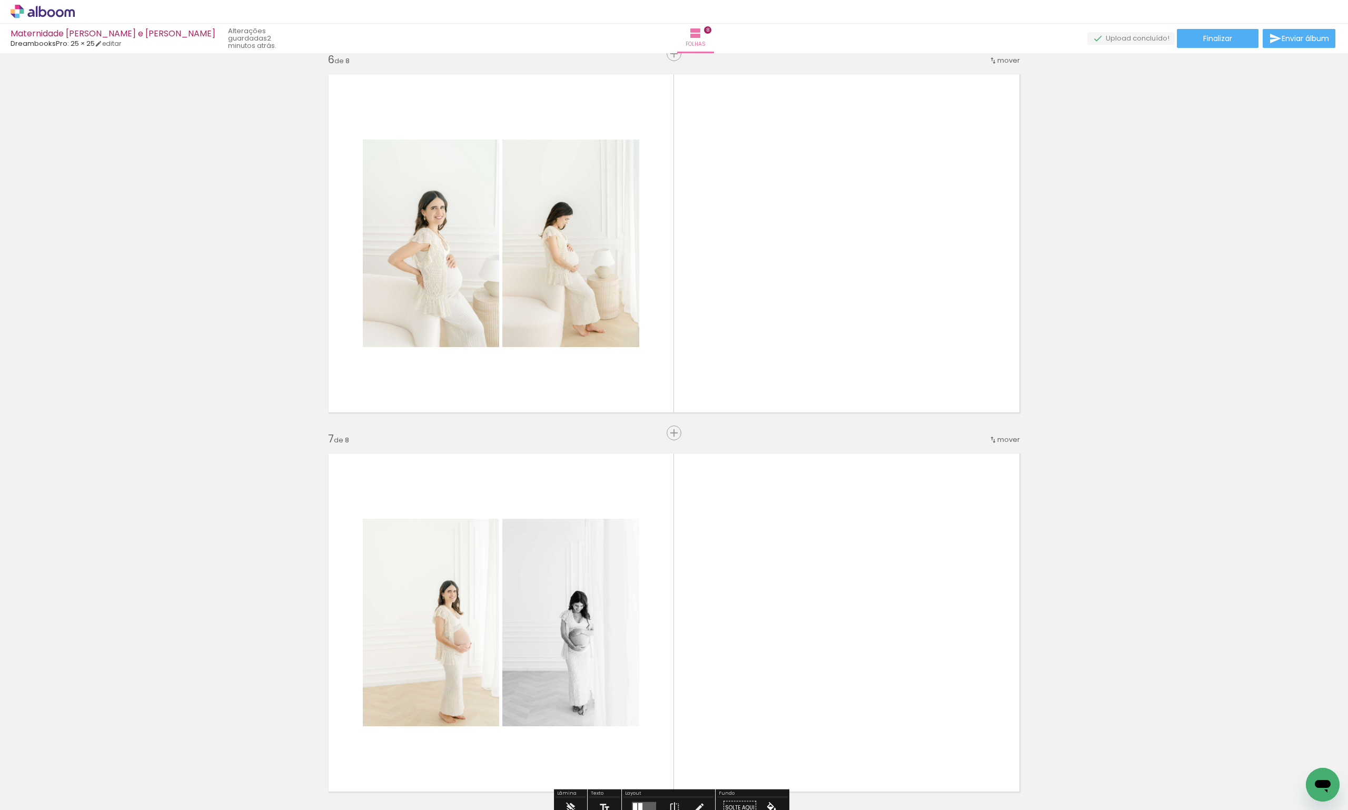
scroll to position [1883, 0]
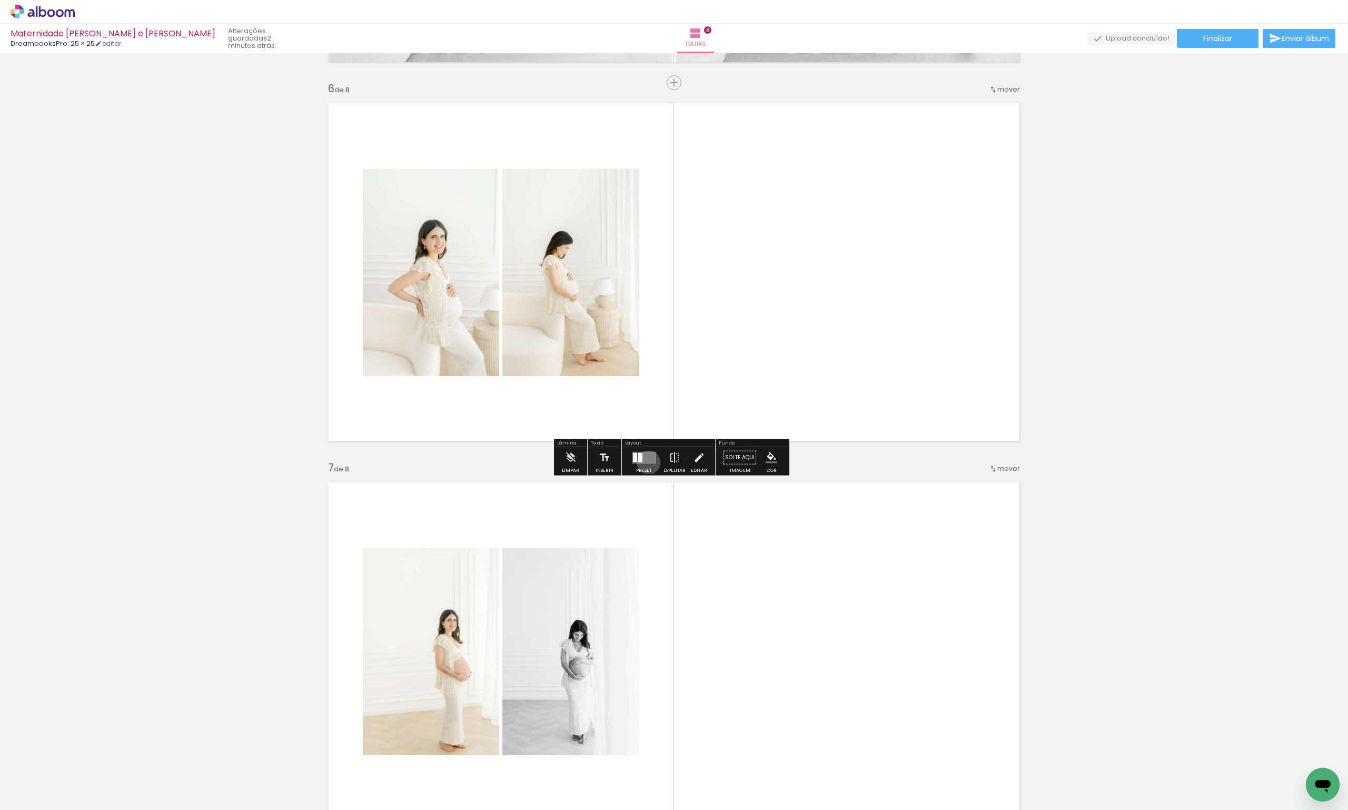
click at [646, 462] on quentale-layouter at bounding box center [644, 457] width 24 height 12
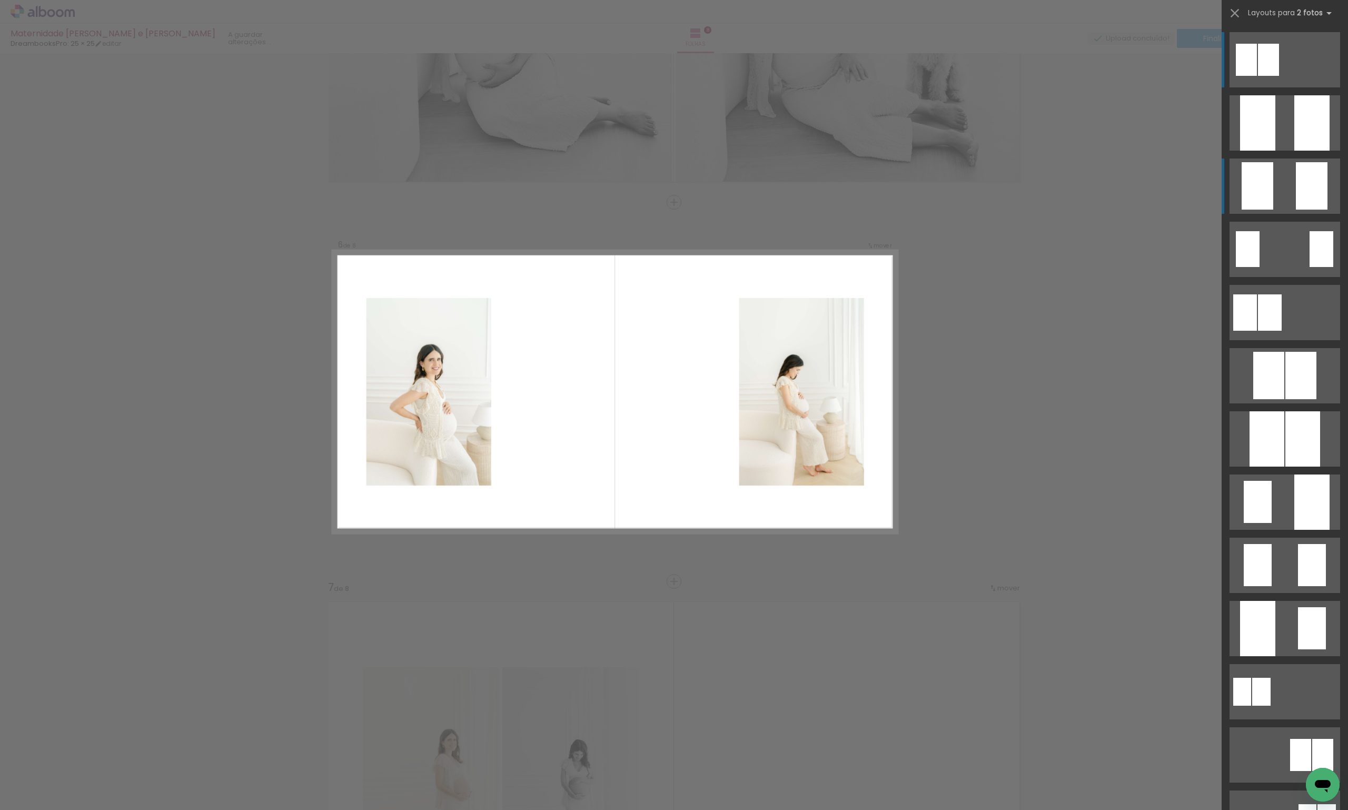
scroll to position [1757, 0]
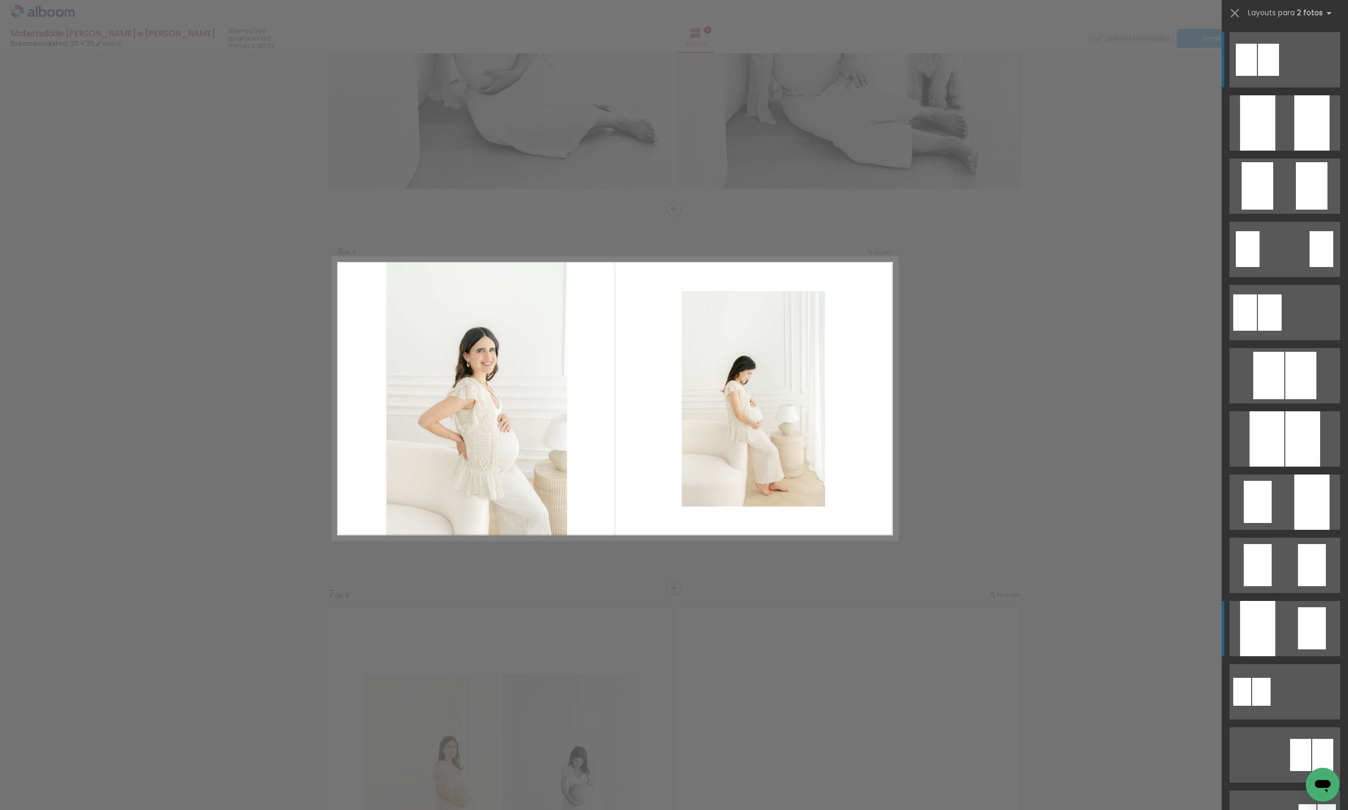
click at [1284, 151] on quentale-layouter at bounding box center [1284, 122] width 111 height 55
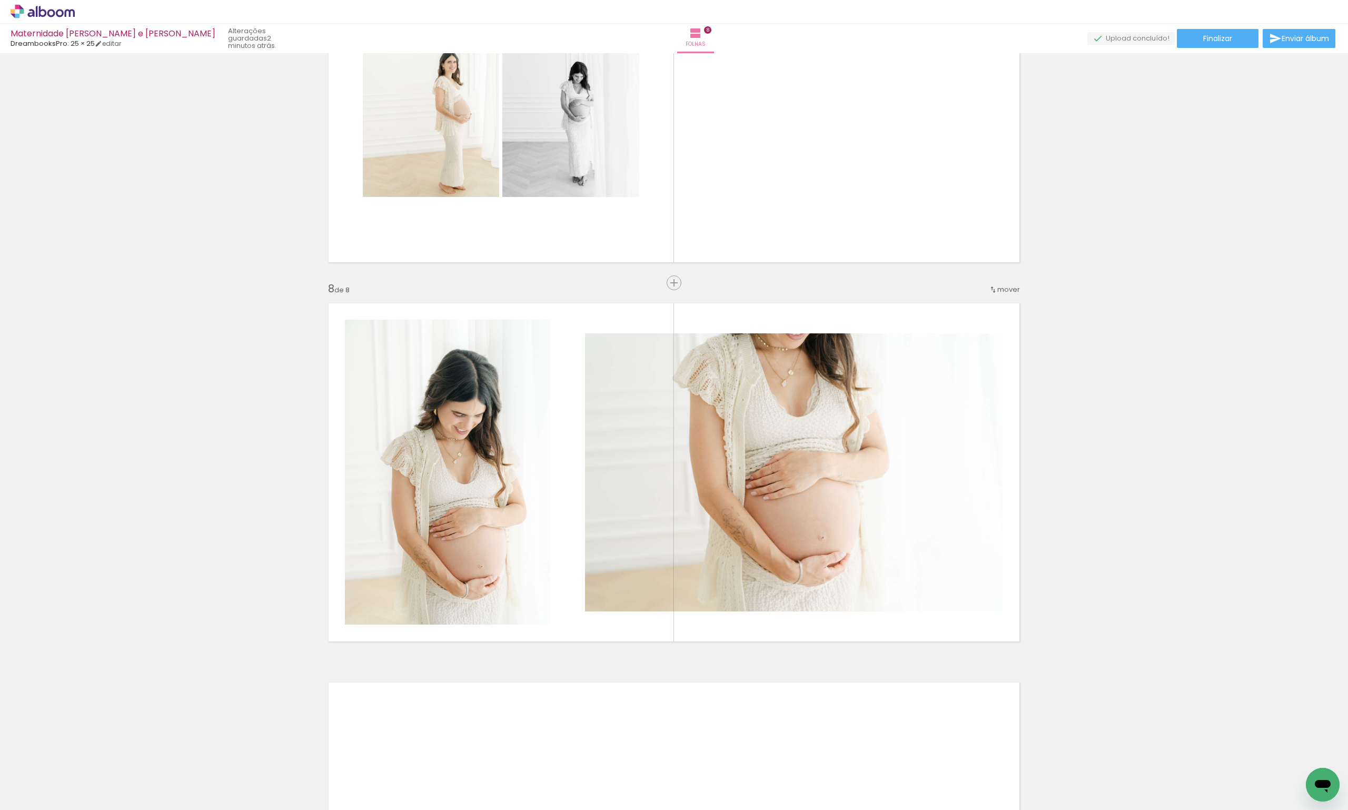
scroll to position [0, 755]
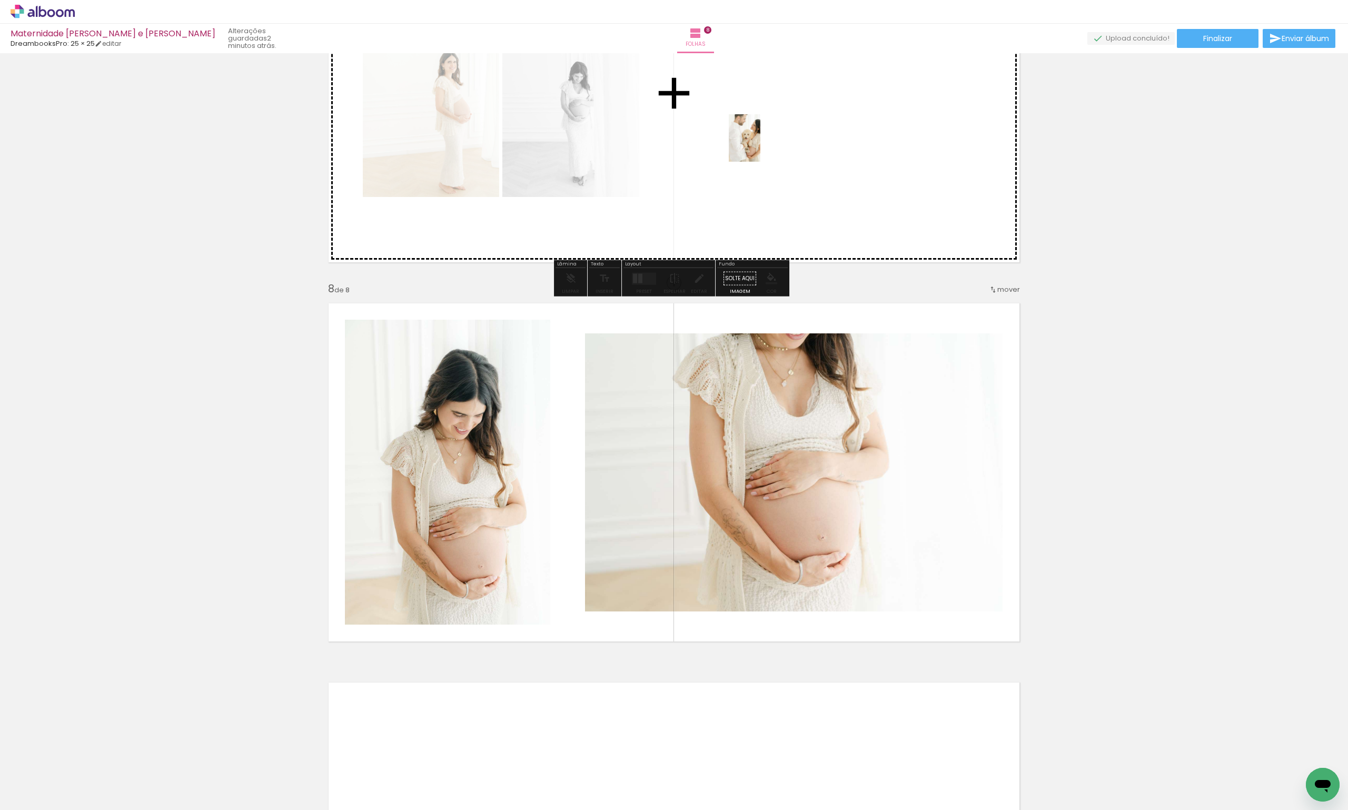
drag, startPoint x: 542, startPoint y: 766, endPoint x: 760, endPoint y: 146, distance: 657.5
click at [760, 146] on quentale-workspace at bounding box center [674, 405] width 1348 height 810
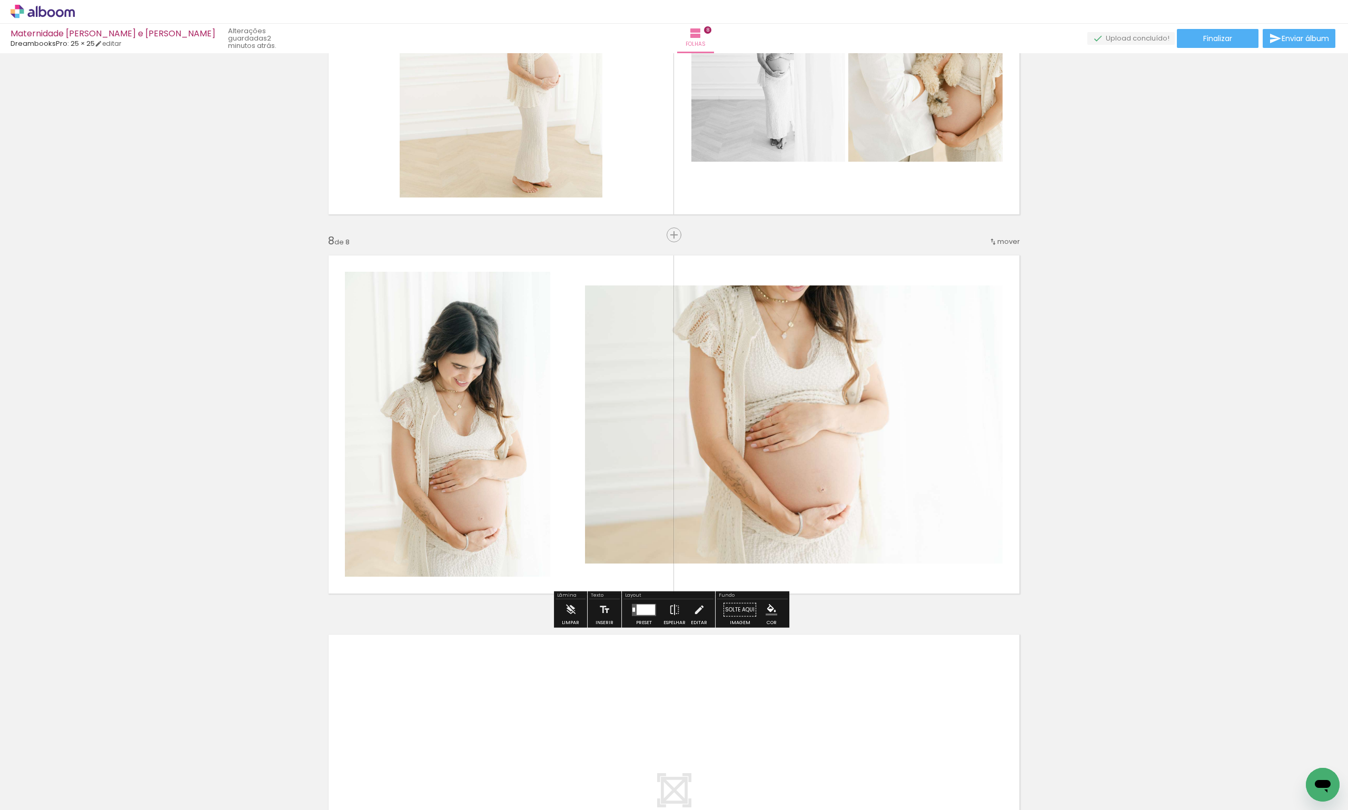
scroll to position [2494, 0]
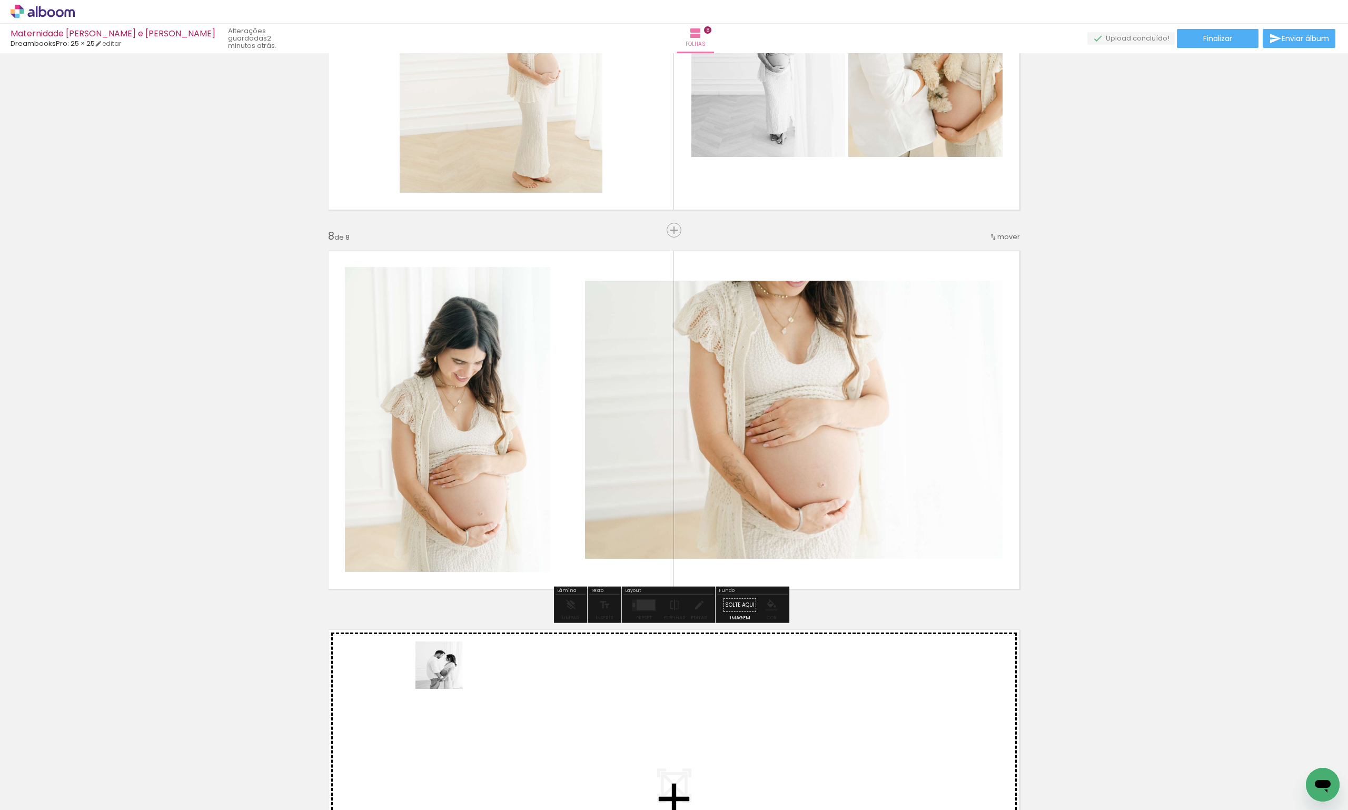
drag, startPoint x: 420, startPoint y: 776, endPoint x: 447, endPoint y: 673, distance: 107.1
click at [447, 673] on quentale-workspace at bounding box center [674, 405] width 1348 height 810
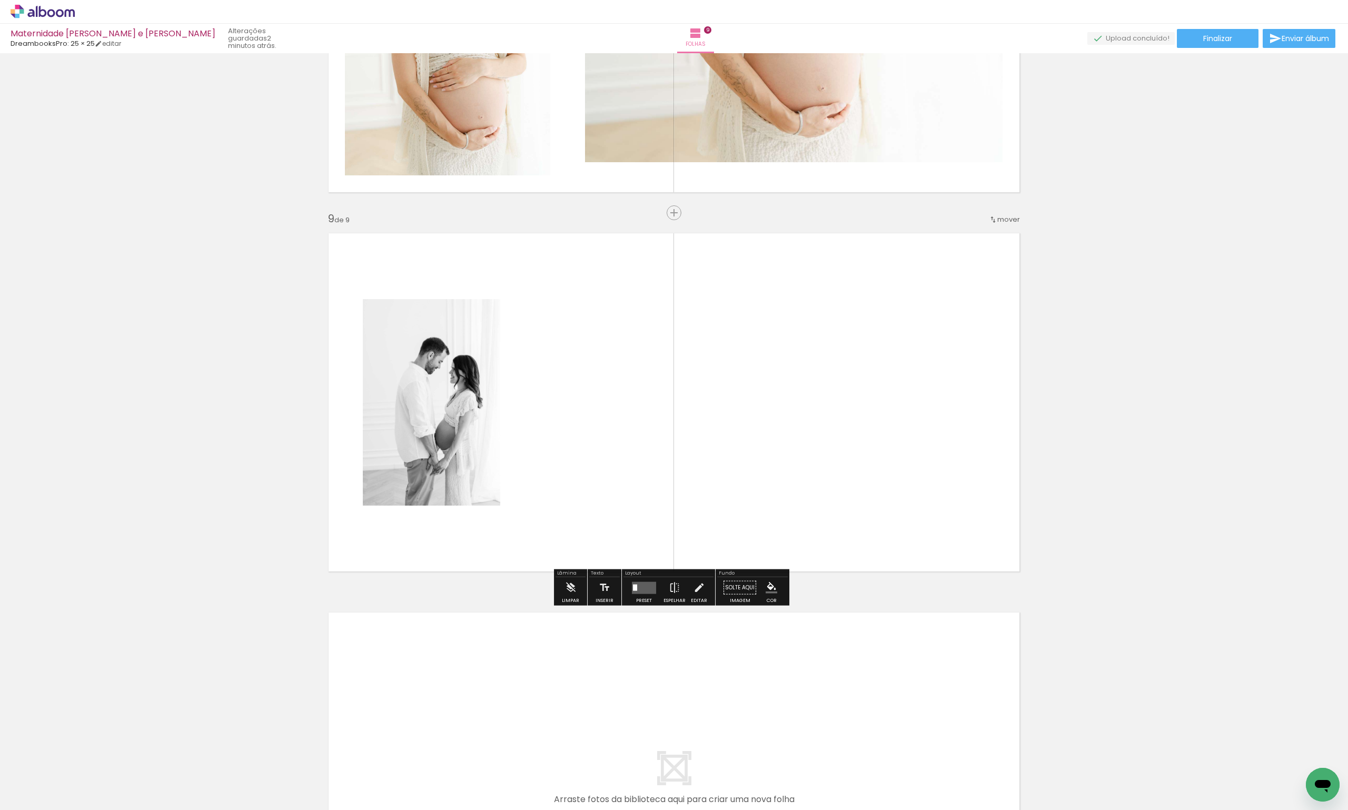
scroll to position [2894, 0]
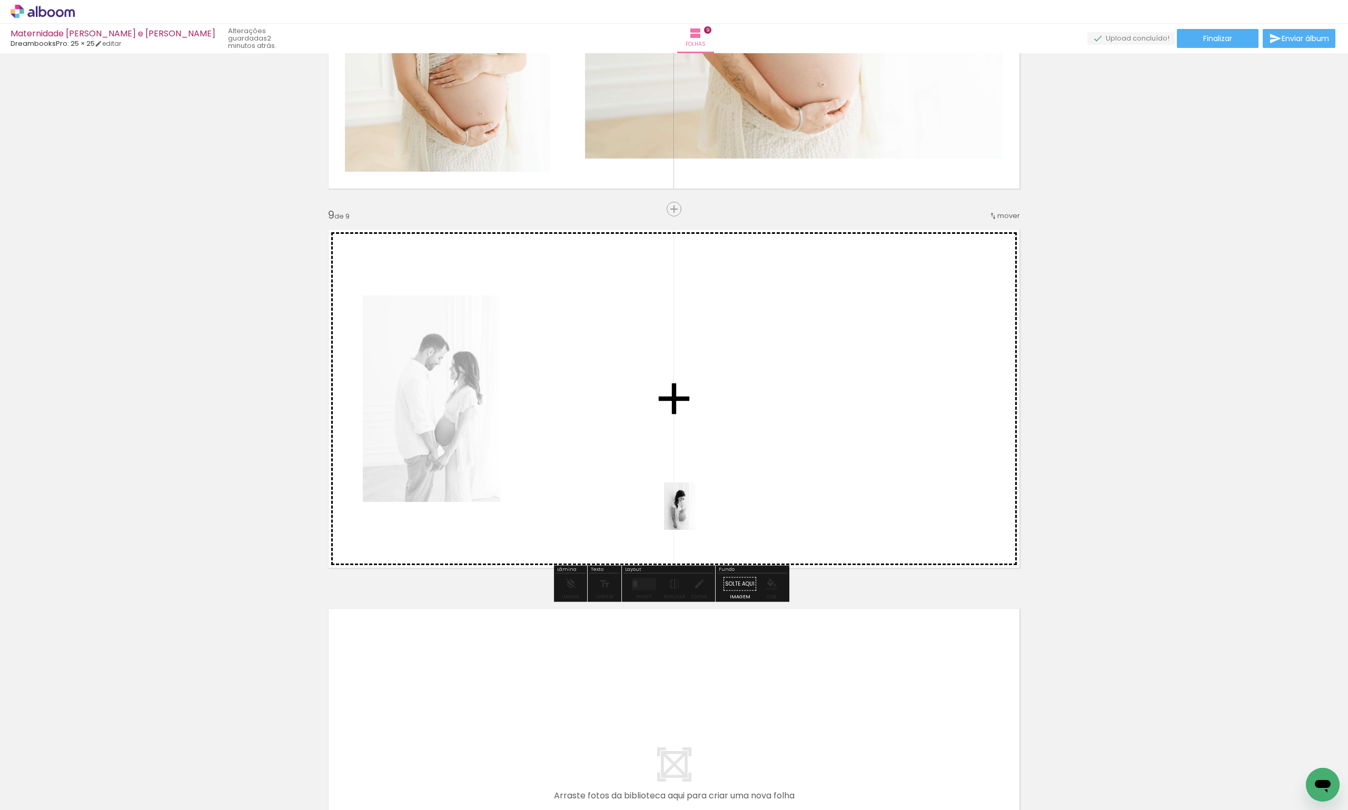
drag, startPoint x: 656, startPoint y: 765, endPoint x: 699, endPoint y: 497, distance: 270.8
click at [699, 497] on quentale-workspace at bounding box center [674, 405] width 1348 height 810
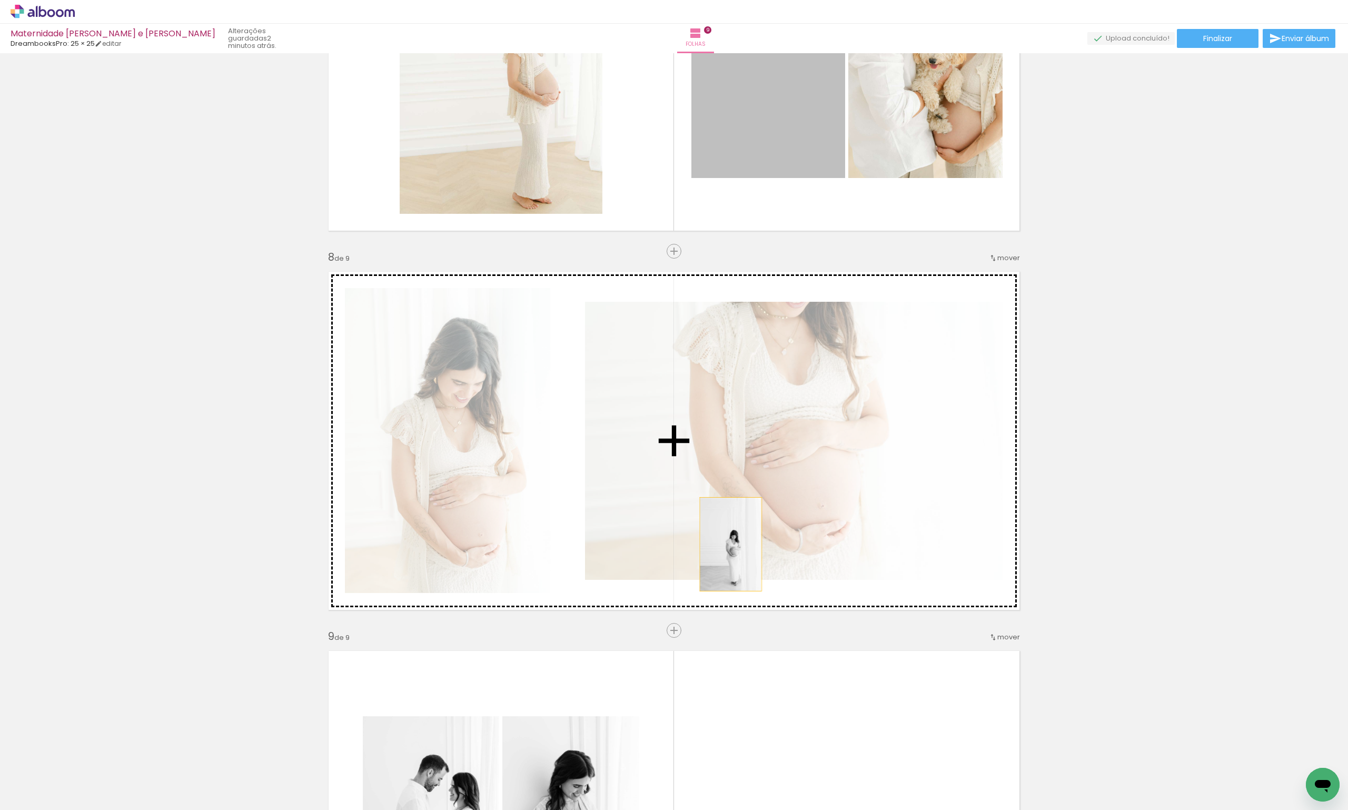
scroll to position [2841, 0]
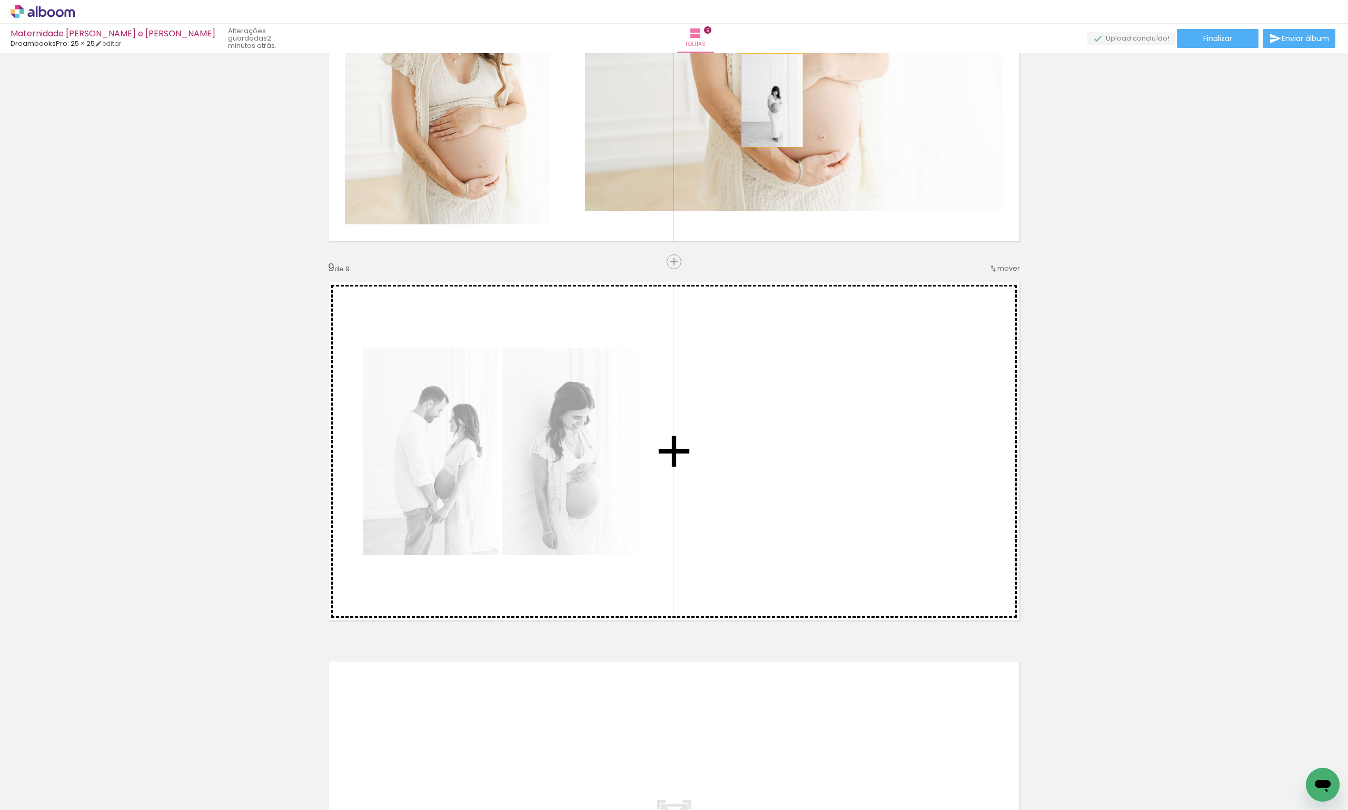
drag, startPoint x: 798, startPoint y: 119, endPoint x: 765, endPoint y: 475, distance: 357.9
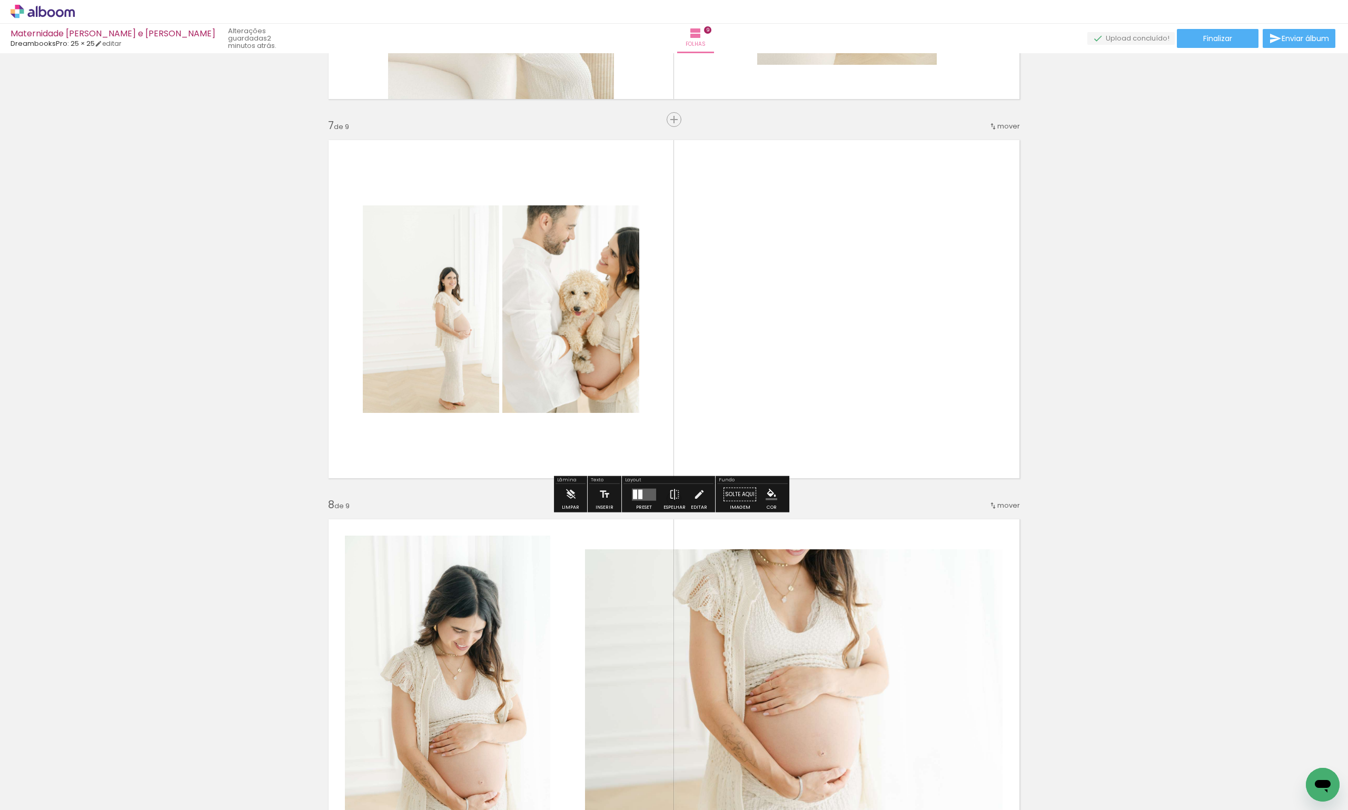
scroll to position [2104, 0]
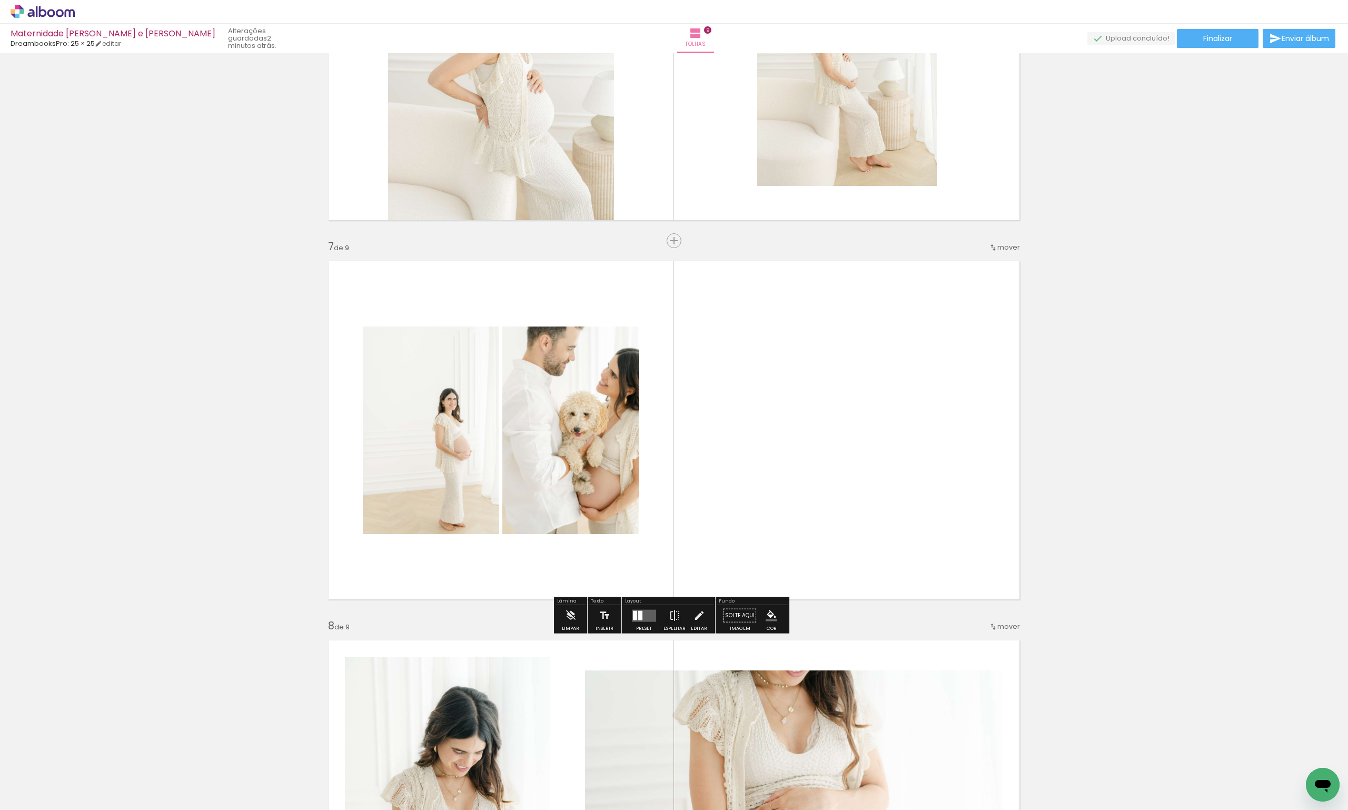
click at [643, 611] on quentale-layouter at bounding box center [644, 615] width 24 height 12
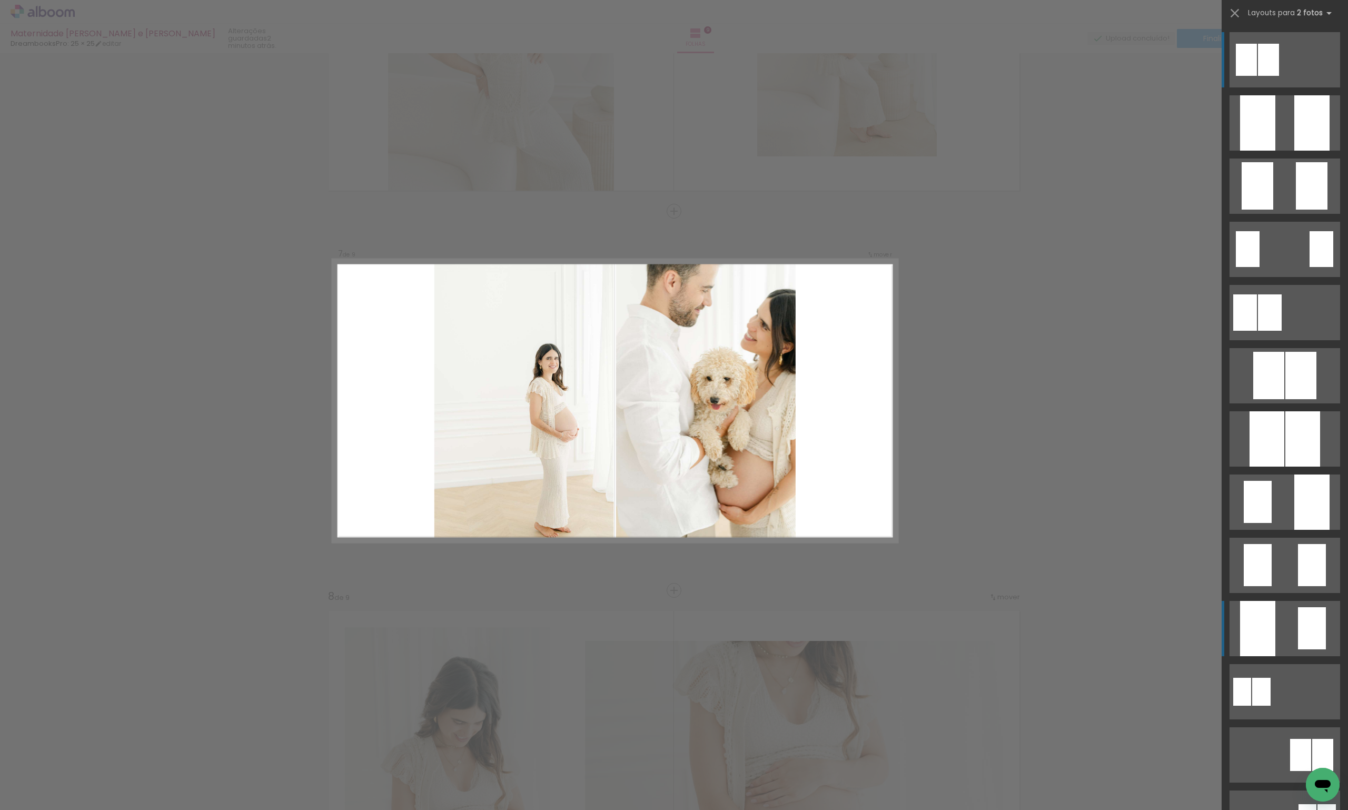
scroll to position [2136, 0]
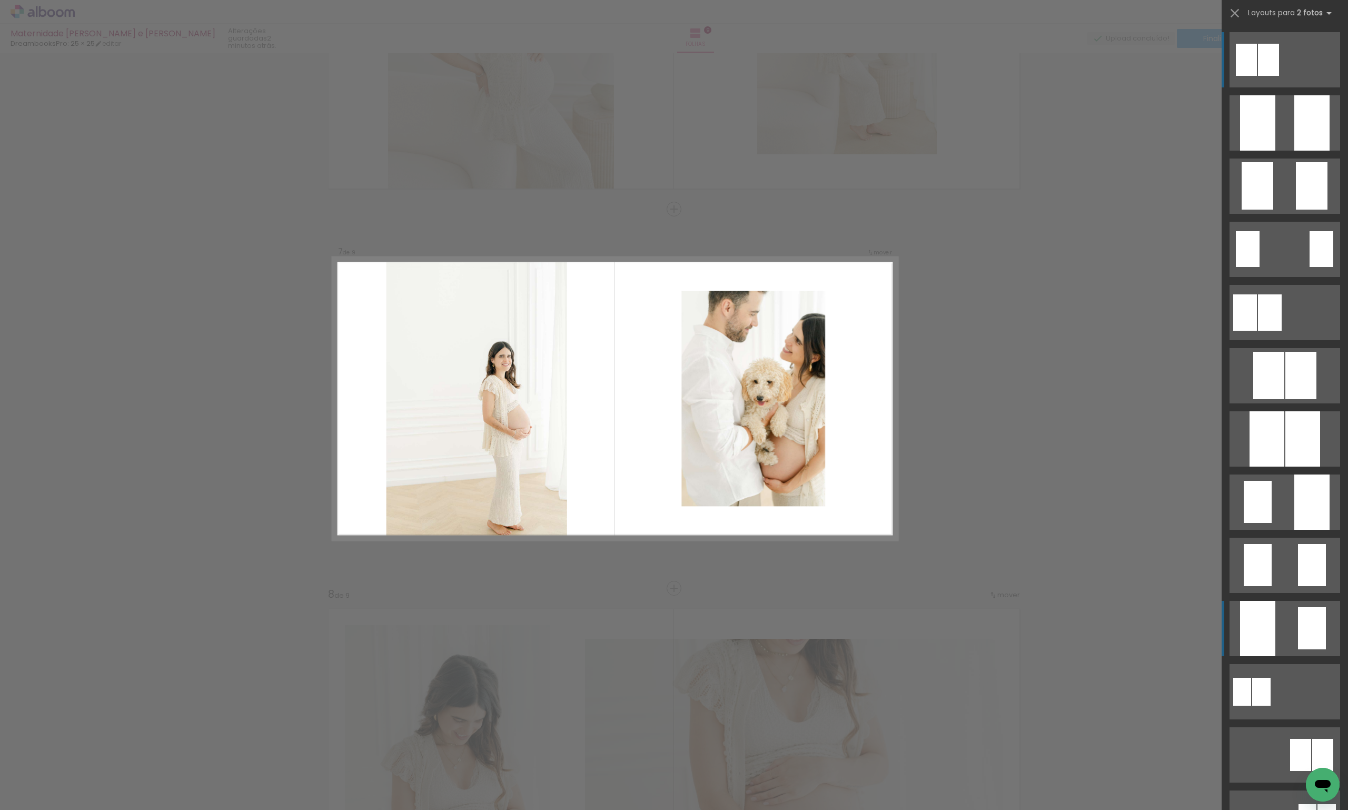
click at [1268, 151] on div at bounding box center [1257, 122] width 35 height 55
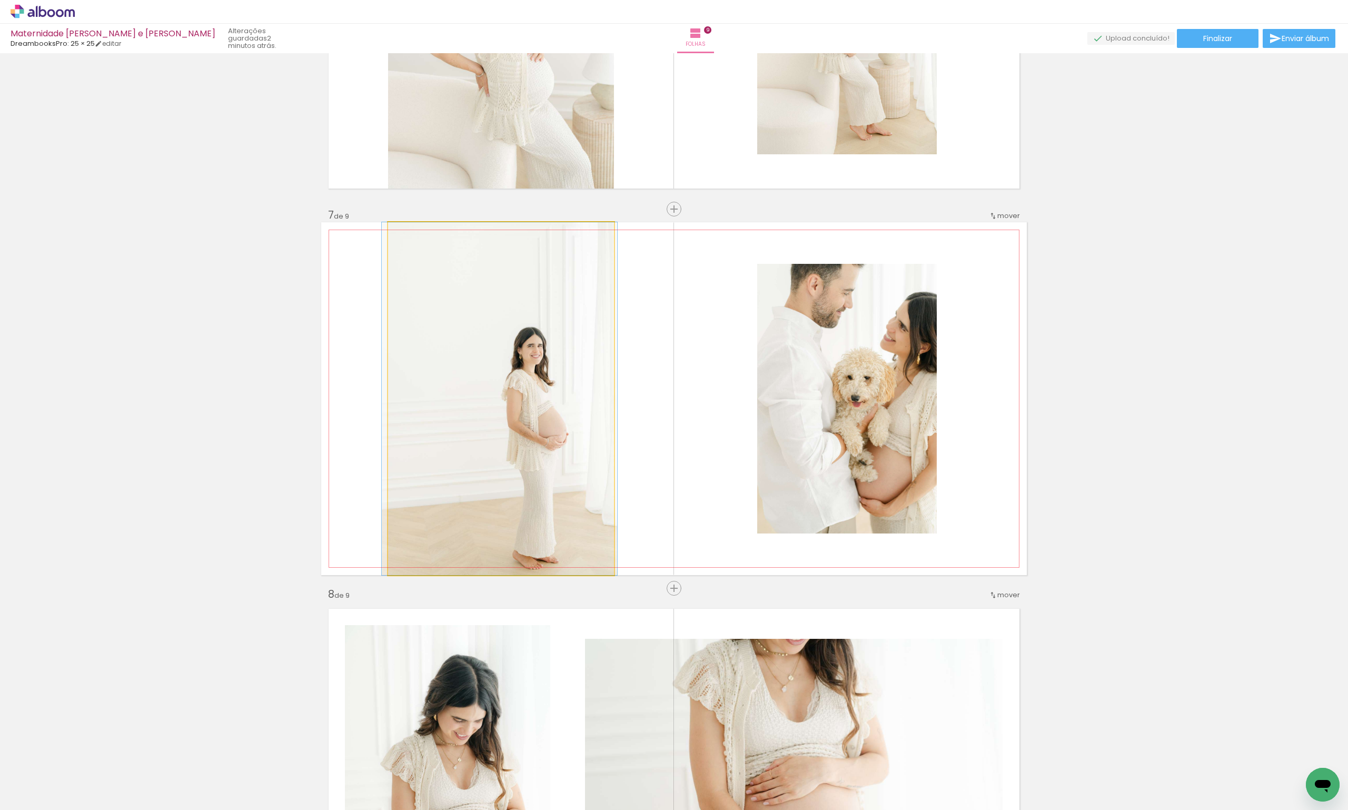
drag, startPoint x: 577, startPoint y: 491, endPoint x: 576, endPoint y: 455, distance: 36.4
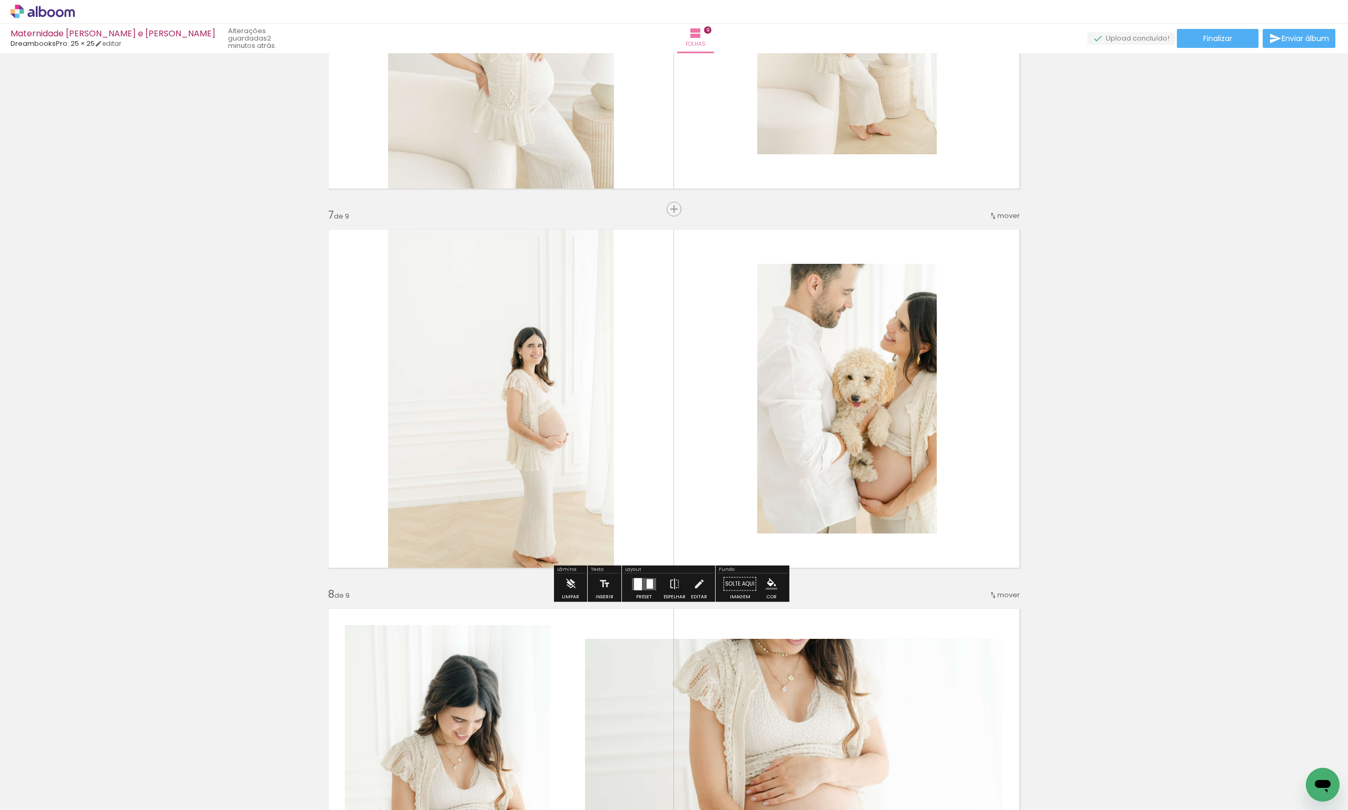
click at [646, 582] on div at bounding box center [649, 583] width 6 height 9
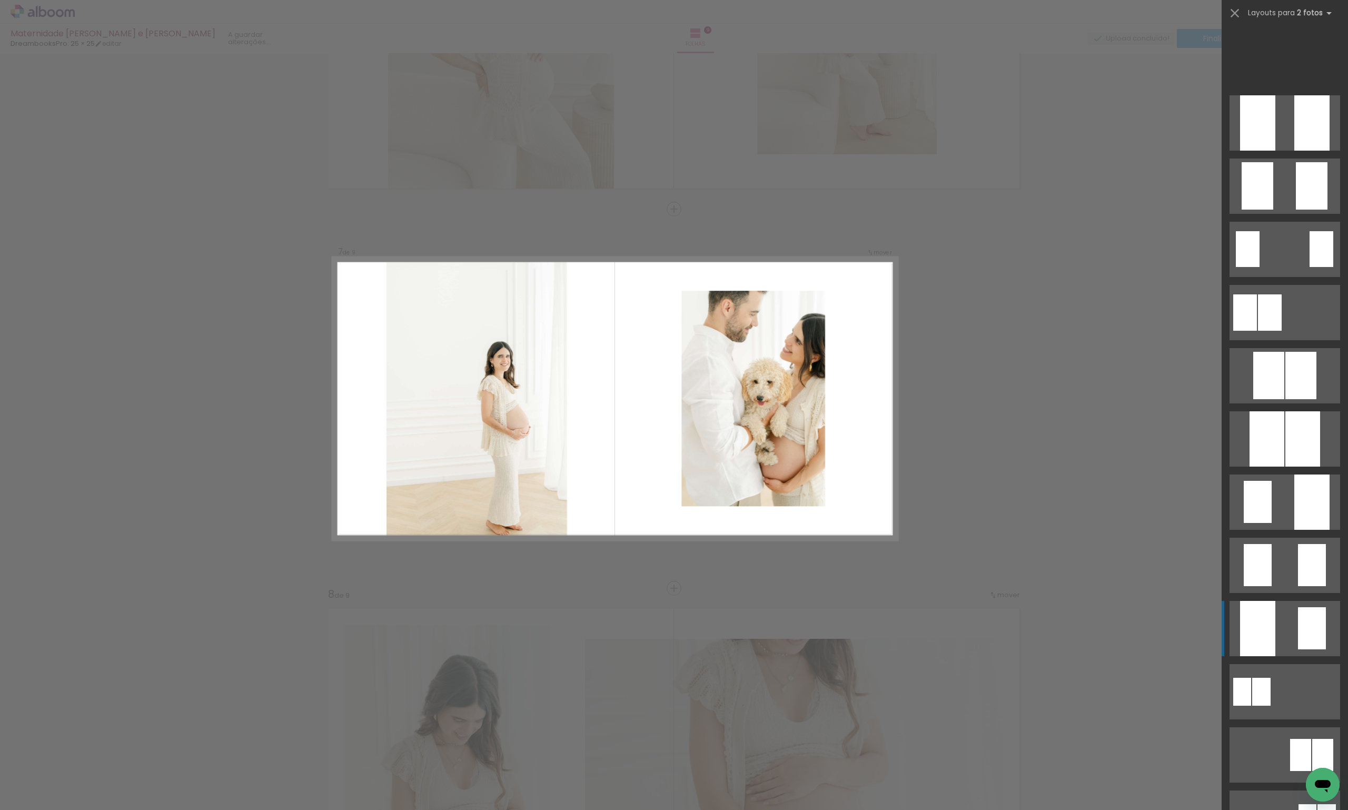
scroll to position [569, 0]
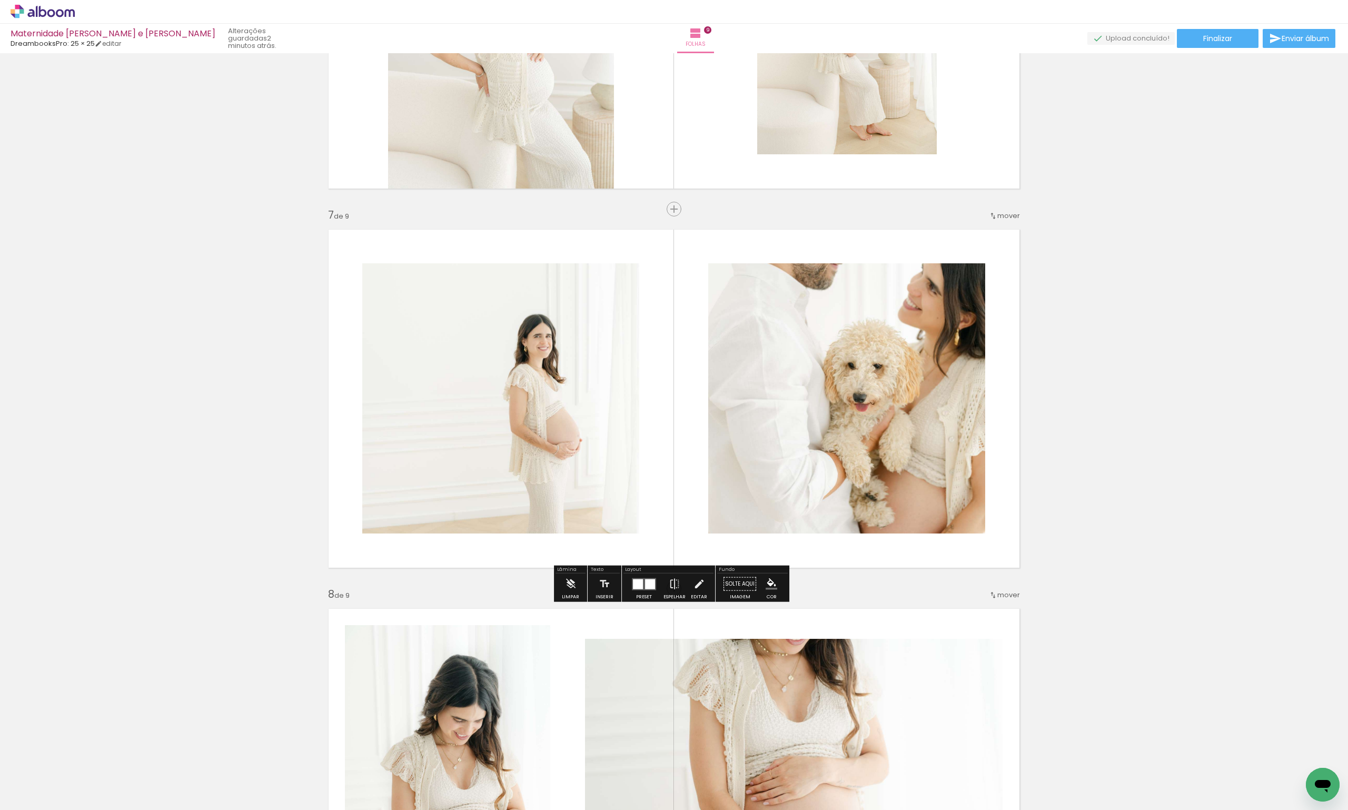
click at [636, 595] on div "Preset" at bounding box center [644, 596] width 16 height 5
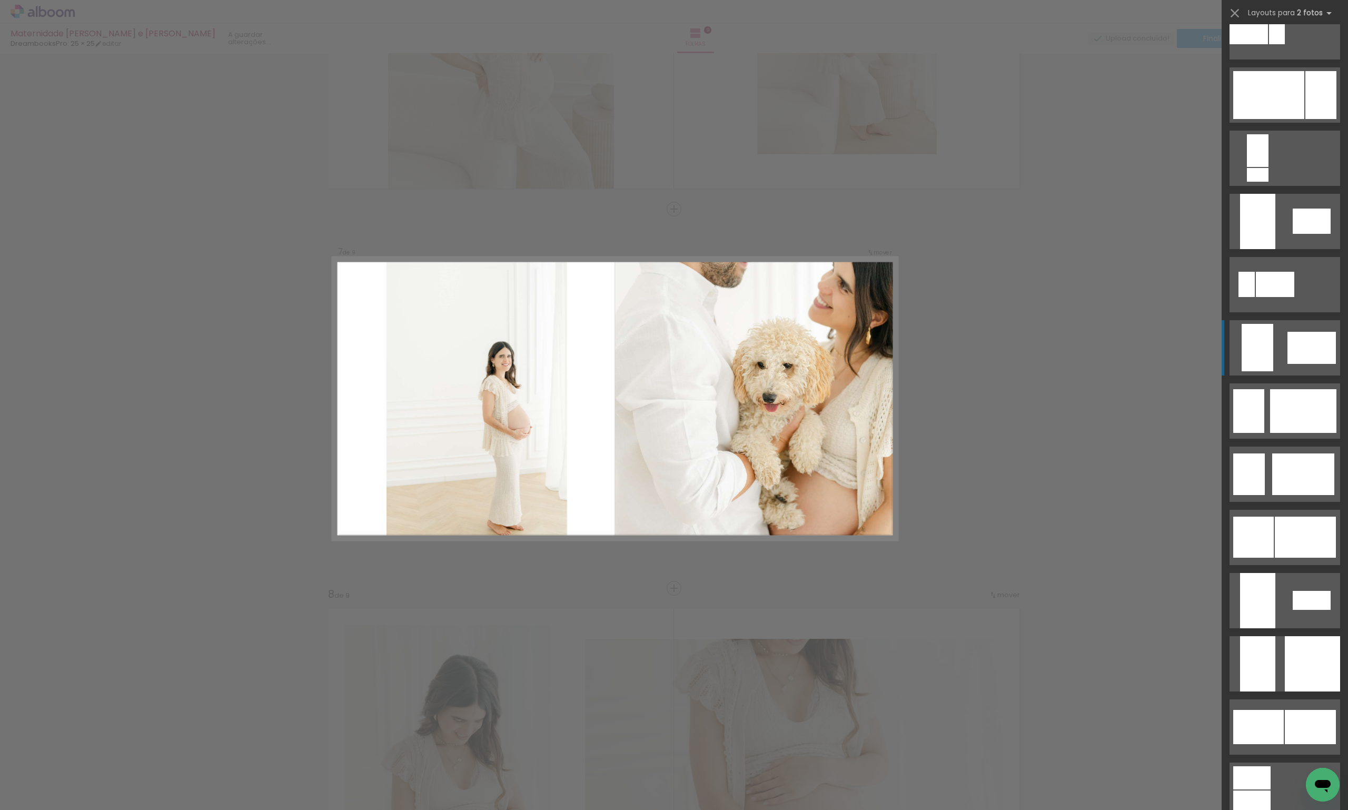
scroll to position [2116, 0]
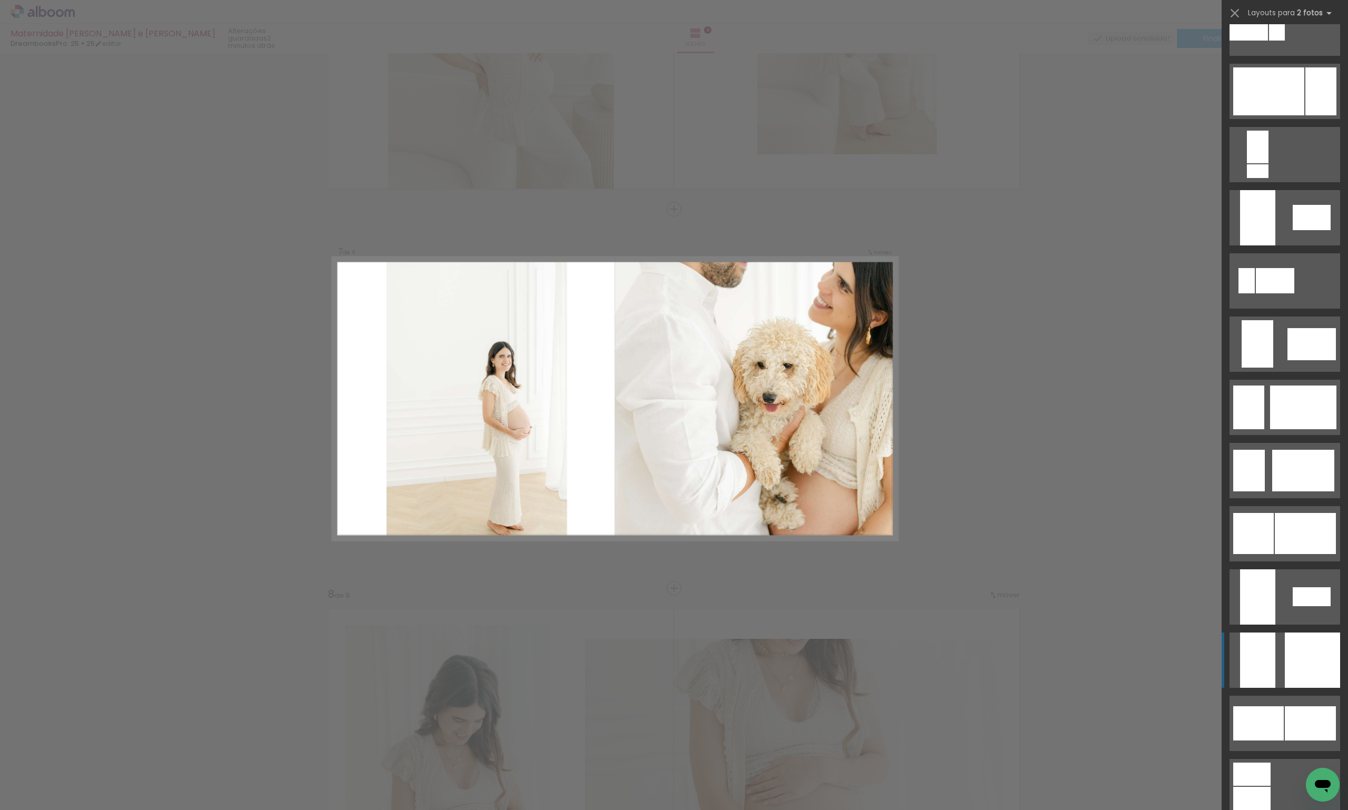
click at [1274, 624] on quentale-layouter at bounding box center [1284, 596] width 111 height 55
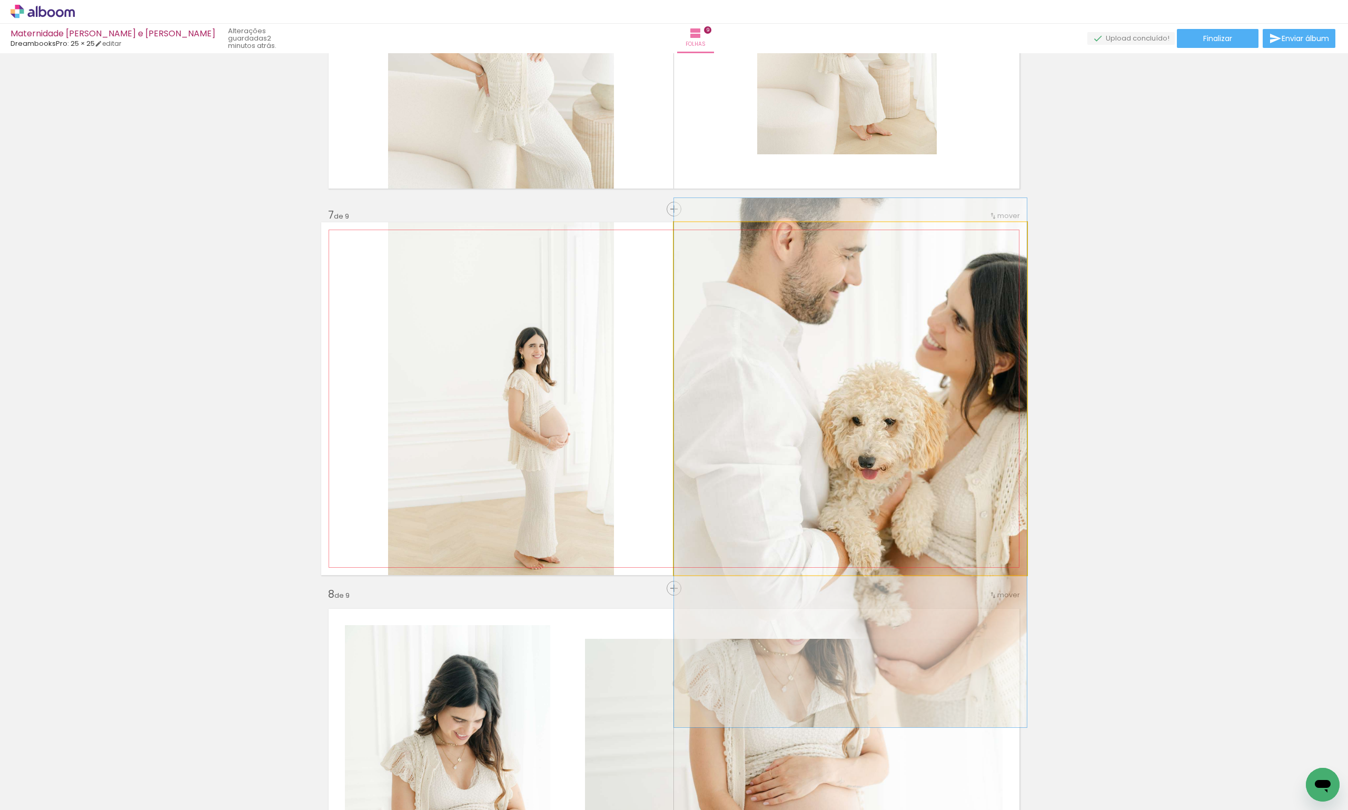
drag, startPoint x: 837, startPoint y: 435, endPoint x: 833, endPoint y: 500, distance: 64.4
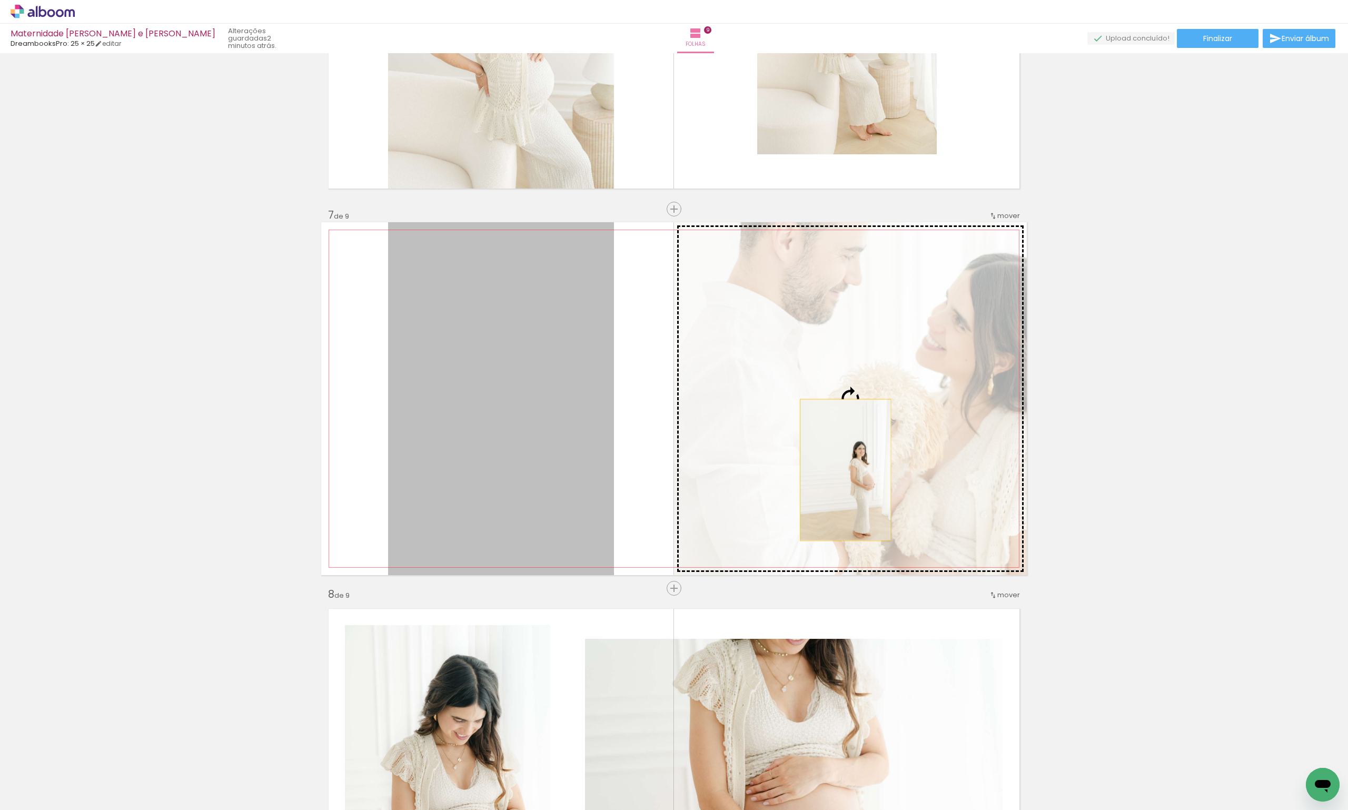
drag, startPoint x: 492, startPoint y: 489, endPoint x: 842, endPoint y: 470, distance: 350.6
click at [0, 0] on slot at bounding box center [0, 0] width 0 height 0
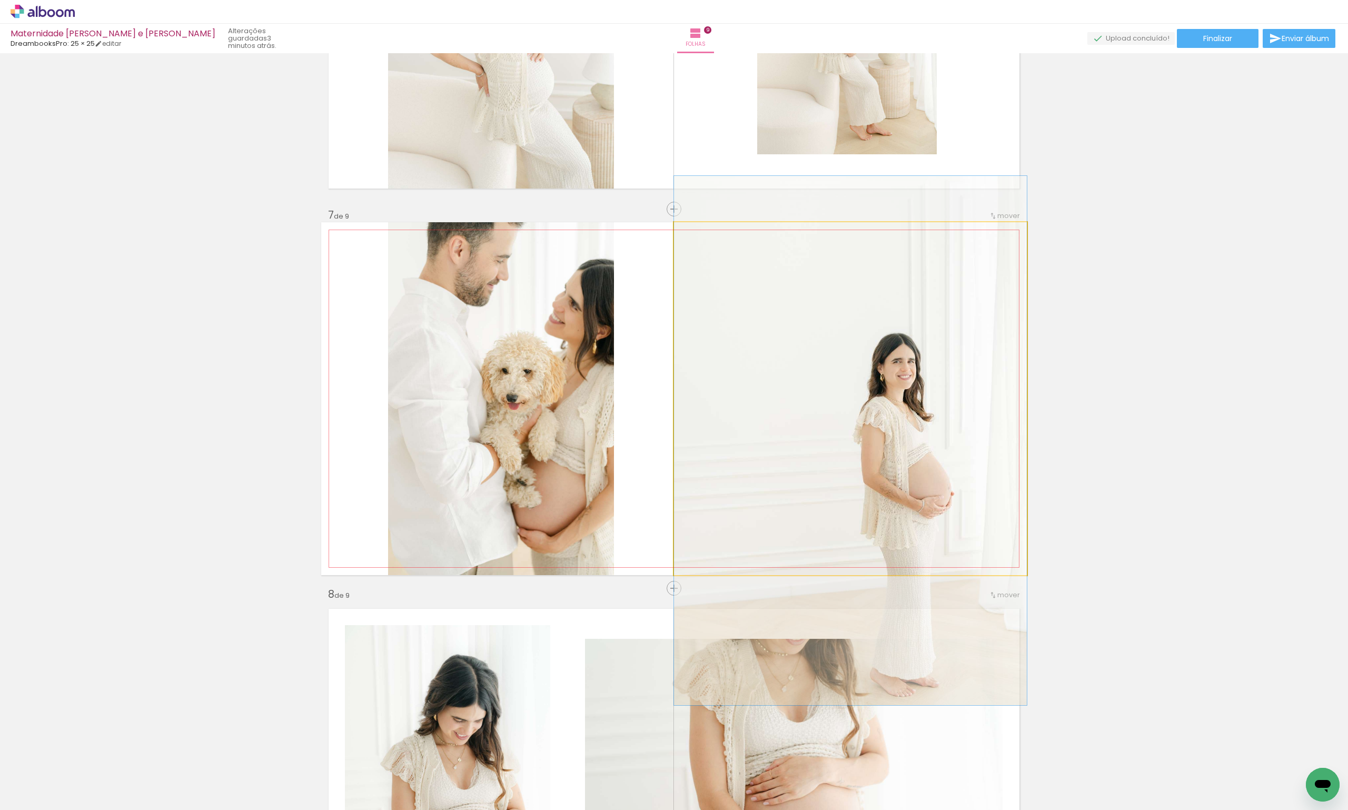
drag, startPoint x: 902, startPoint y: 442, endPoint x: 868, endPoint y: 484, distance: 54.6
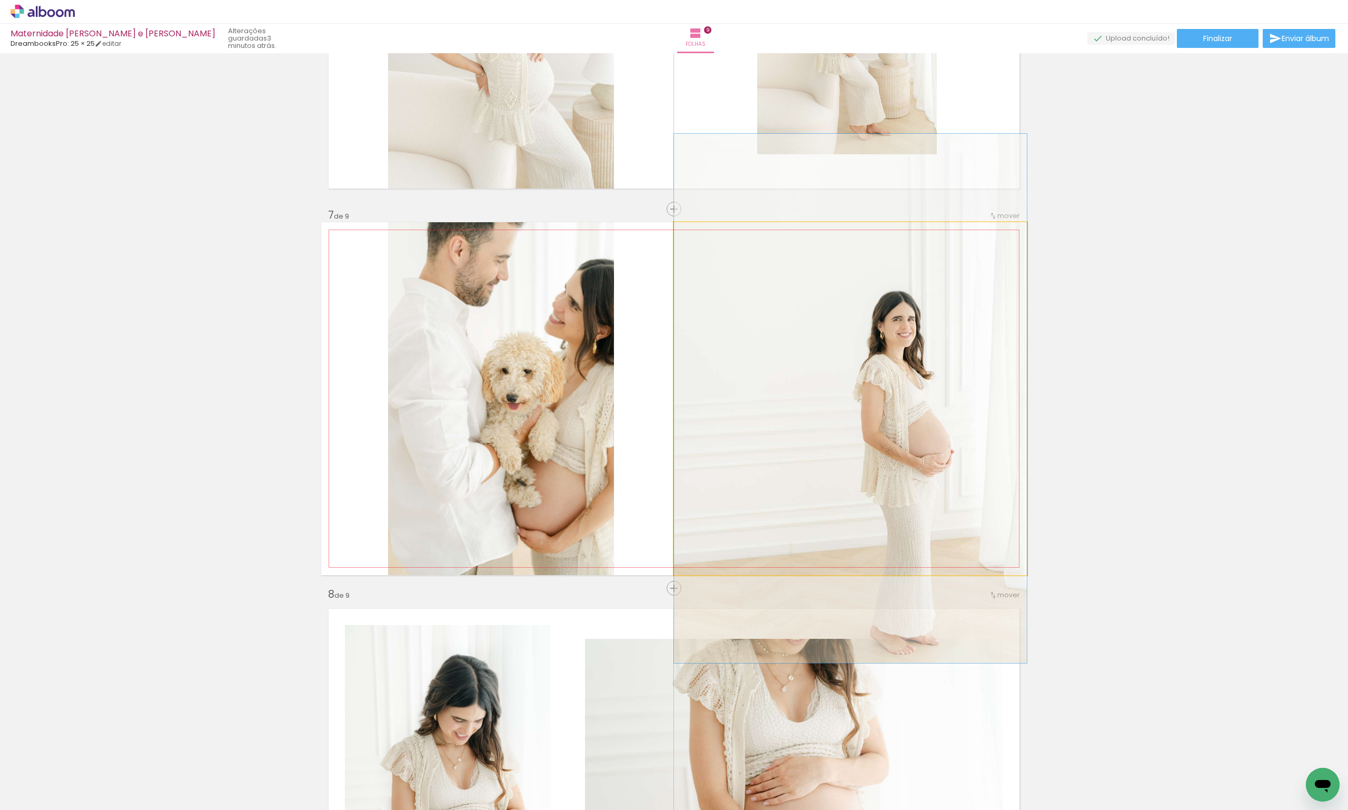
drag, startPoint x: 868, startPoint y: 484, endPoint x: 867, endPoint y: 477, distance: 6.3
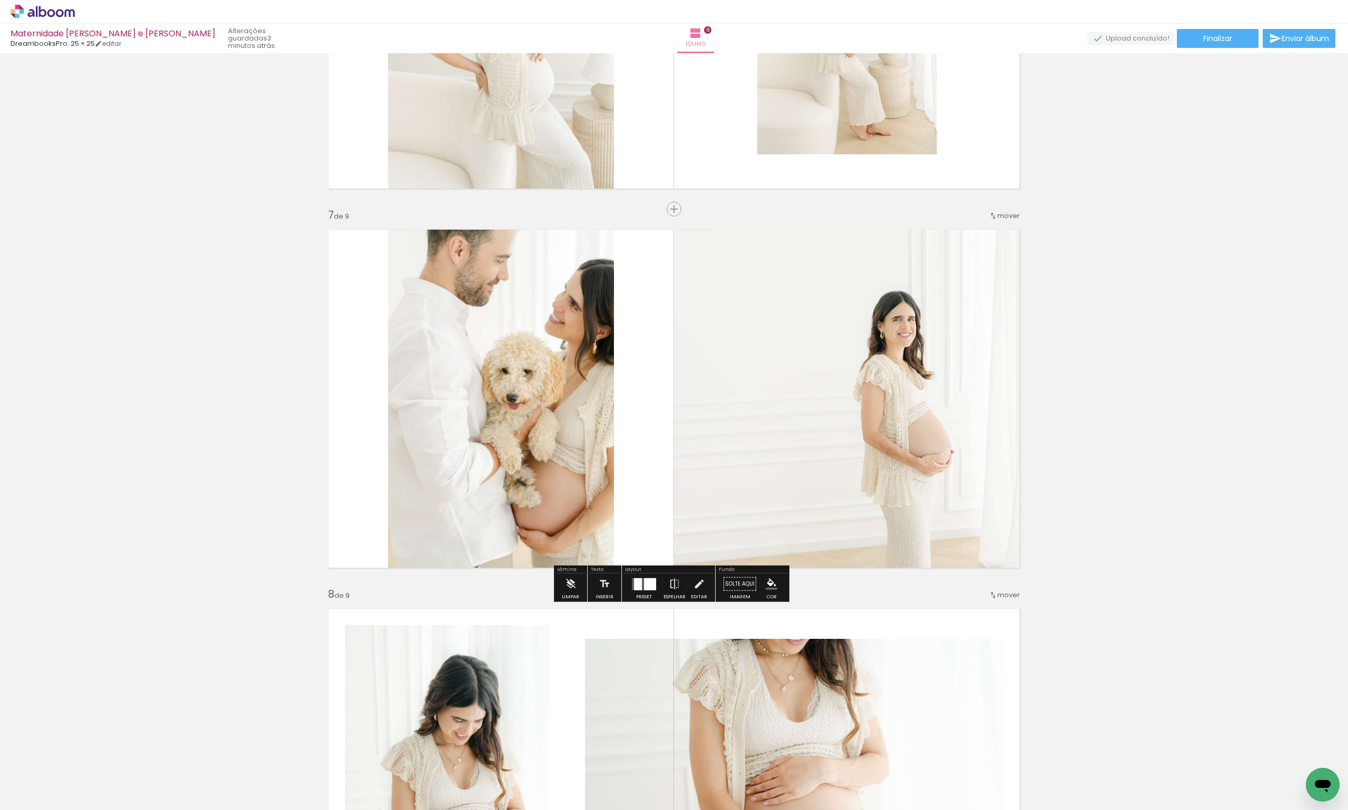
click at [638, 580] on div at bounding box center [638, 583] width 8 height 12
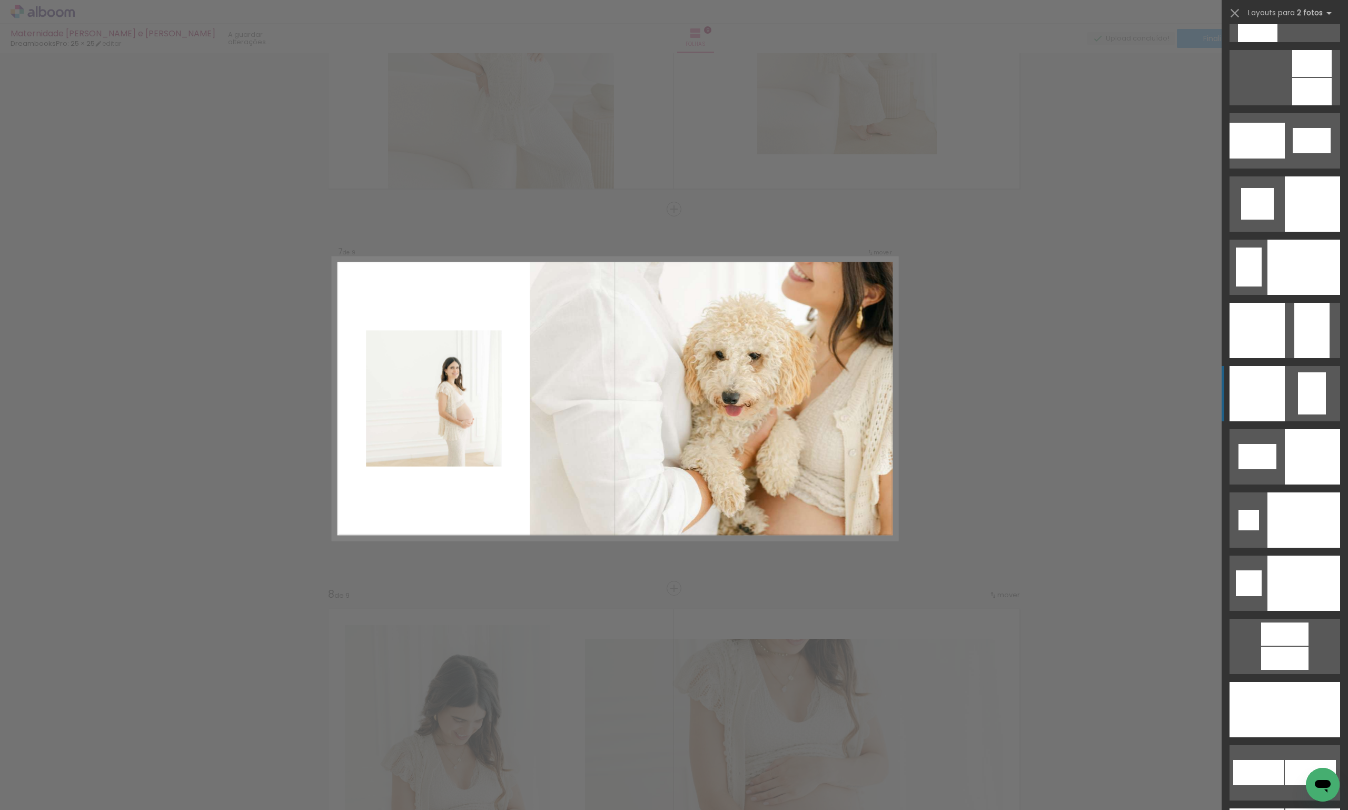
scroll to position [4032, 0]
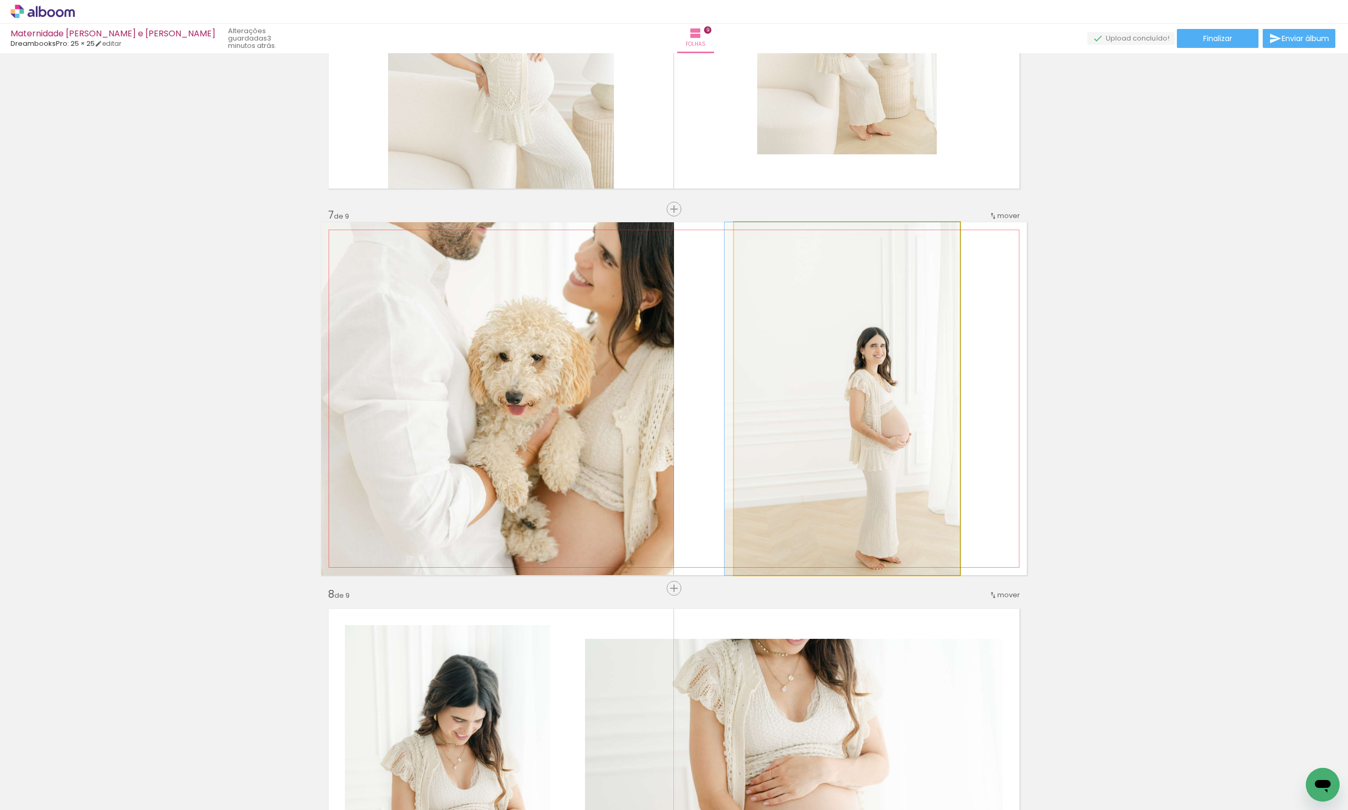
drag, startPoint x: 864, startPoint y: 408, endPoint x: 617, endPoint y: 386, distance: 248.4
click at [0, 0] on slot at bounding box center [0, 0] width 0 height 0
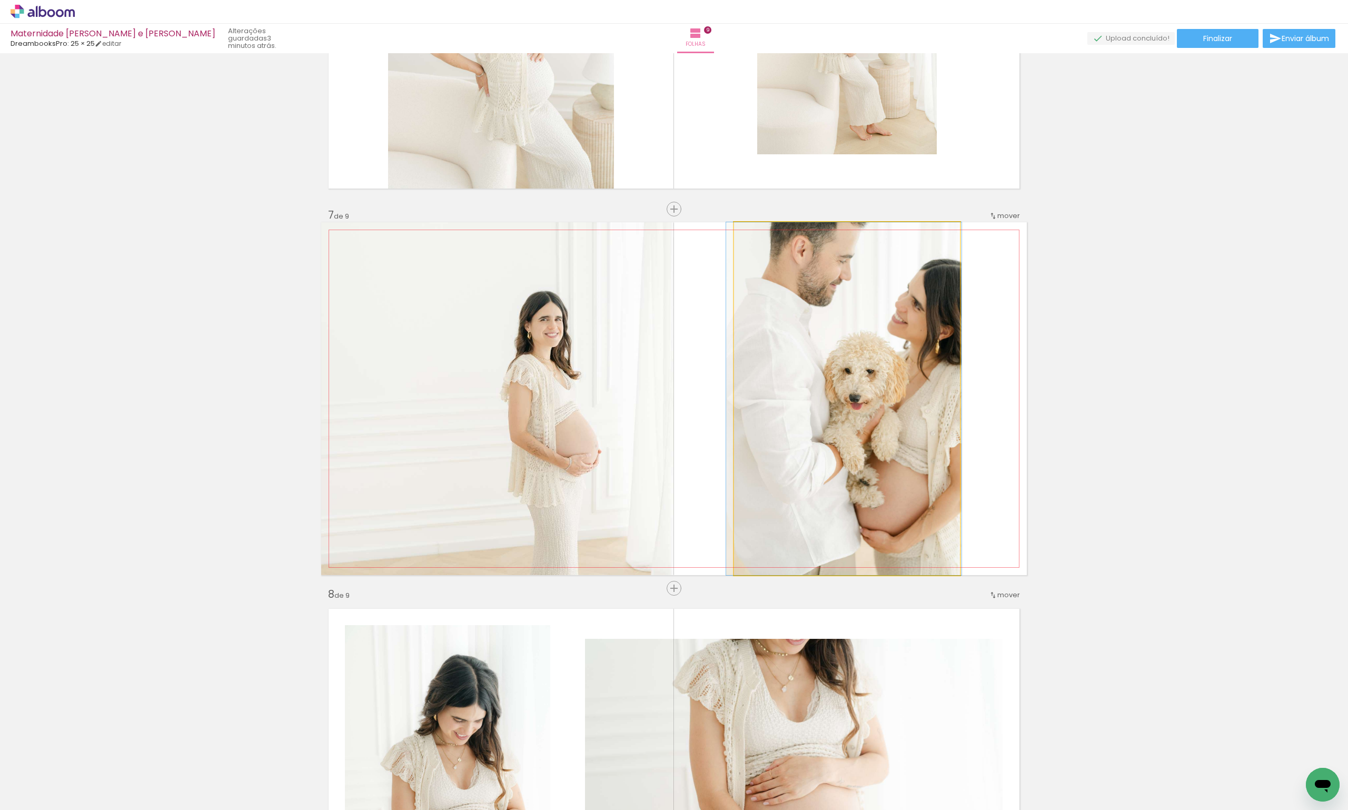
drag, startPoint x: 873, startPoint y: 406, endPoint x: 870, endPoint y: 420, distance: 14.6
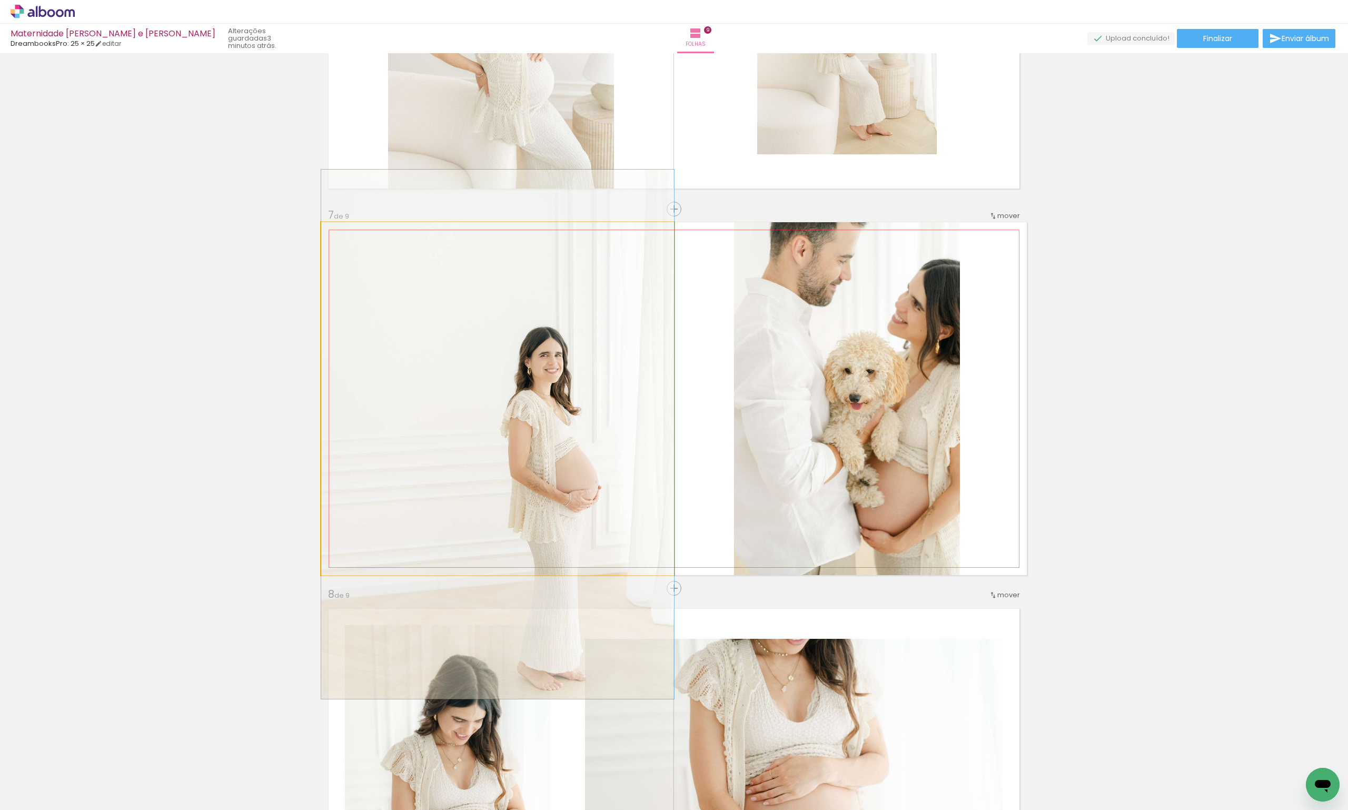
drag, startPoint x: 526, startPoint y: 416, endPoint x: 511, endPoint y: 452, distance: 38.9
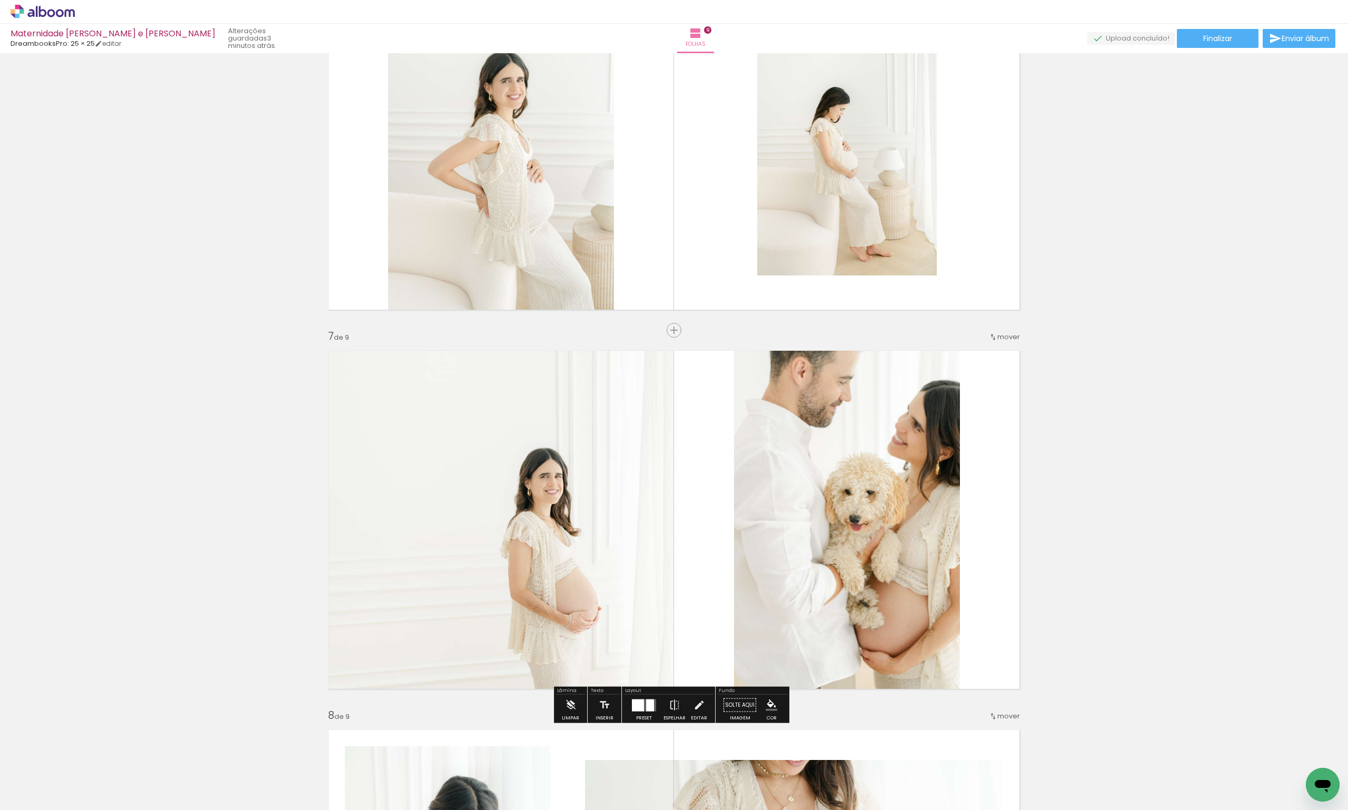
scroll to position [1925, 0]
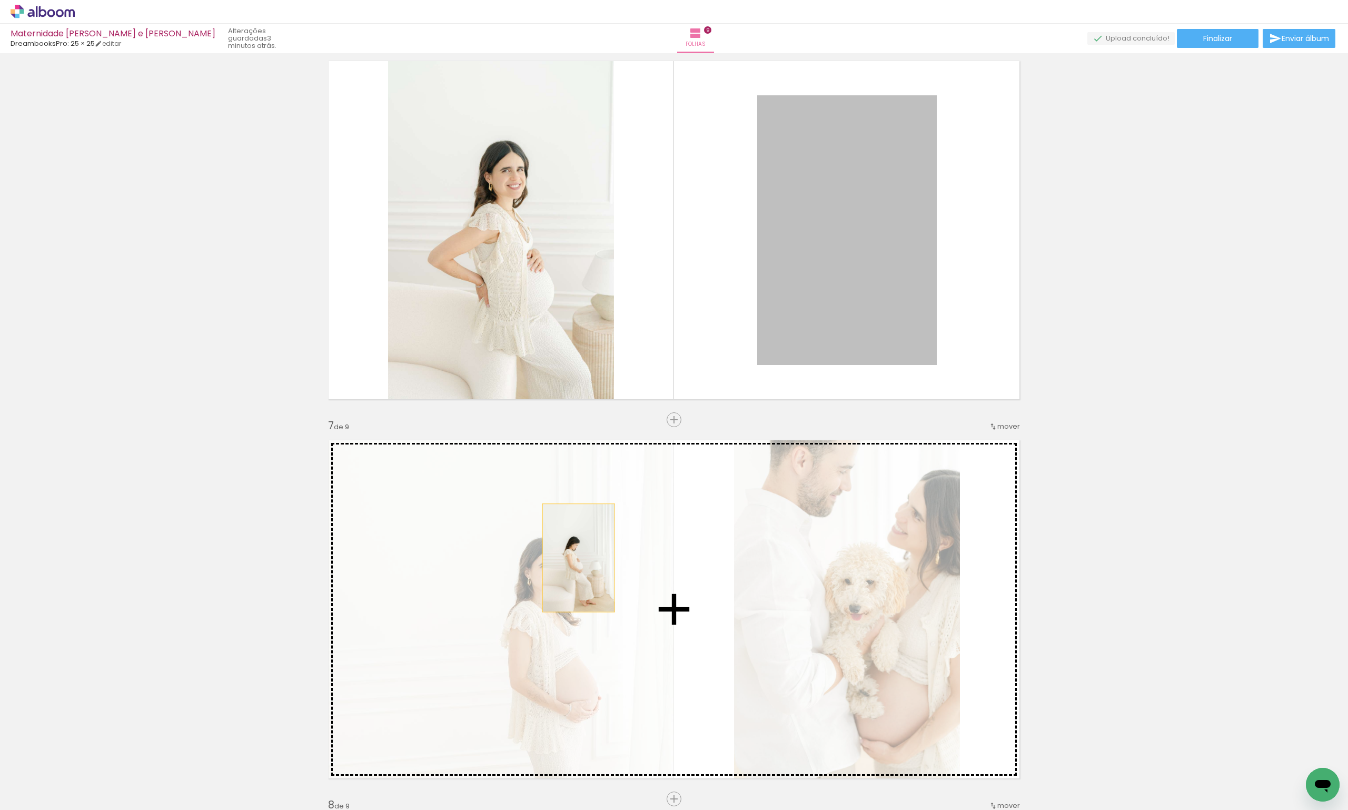
drag, startPoint x: 869, startPoint y: 286, endPoint x: 573, endPoint y: 559, distance: 402.3
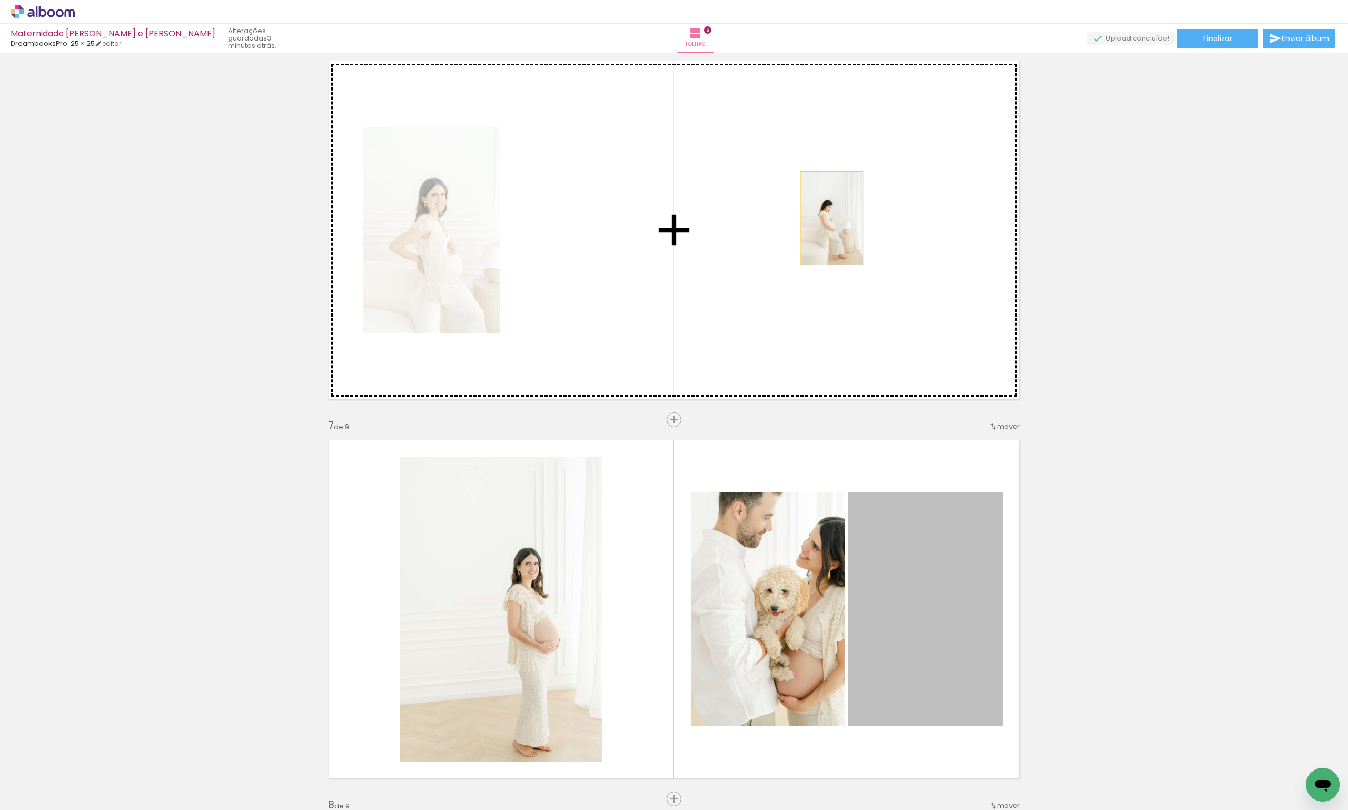
drag, startPoint x: 916, startPoint y: 634, endPoint x: 828, endPoint y: 218, distance: 425.7
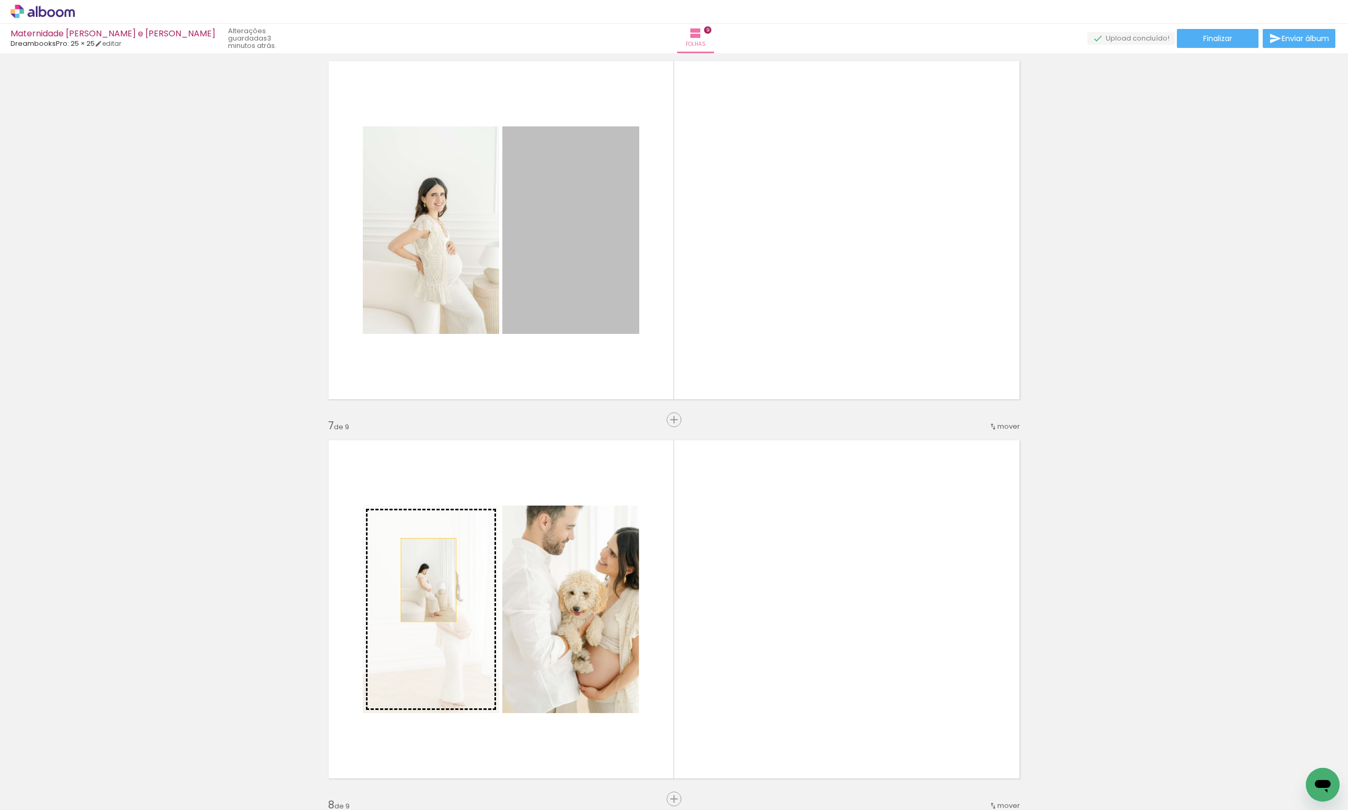
drag, startPoint x: 550, startPoint y: 254, endPoint x: 424, endPoint y: 580, distance: 349.3
click at [424, 580] on div "Inserir folha 1 de 9 Inserir folha 2 de 9 Inserir folha 3 de 9 Inserir folha 4 …" at bounding box center [674, 27] width 1348 height 3791
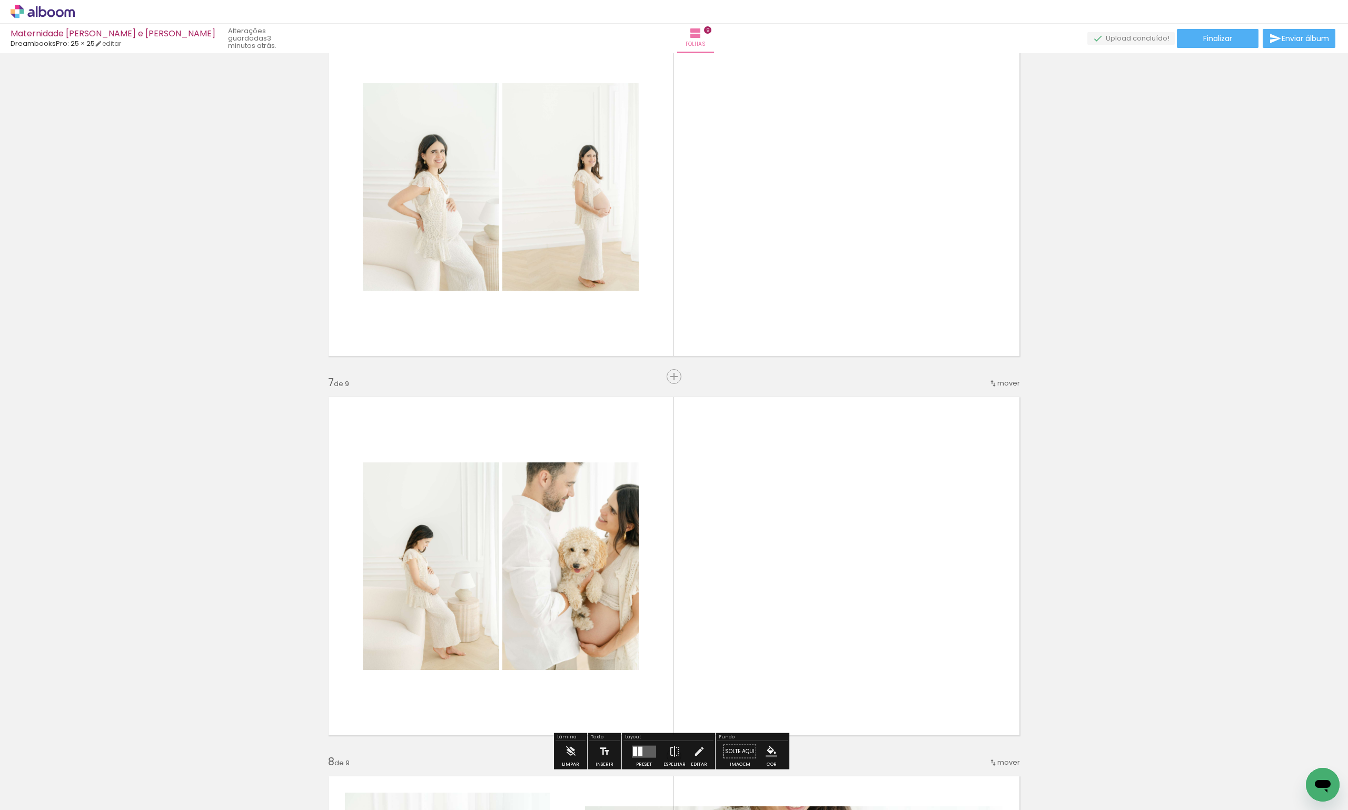
scroll to position [2030, 0]
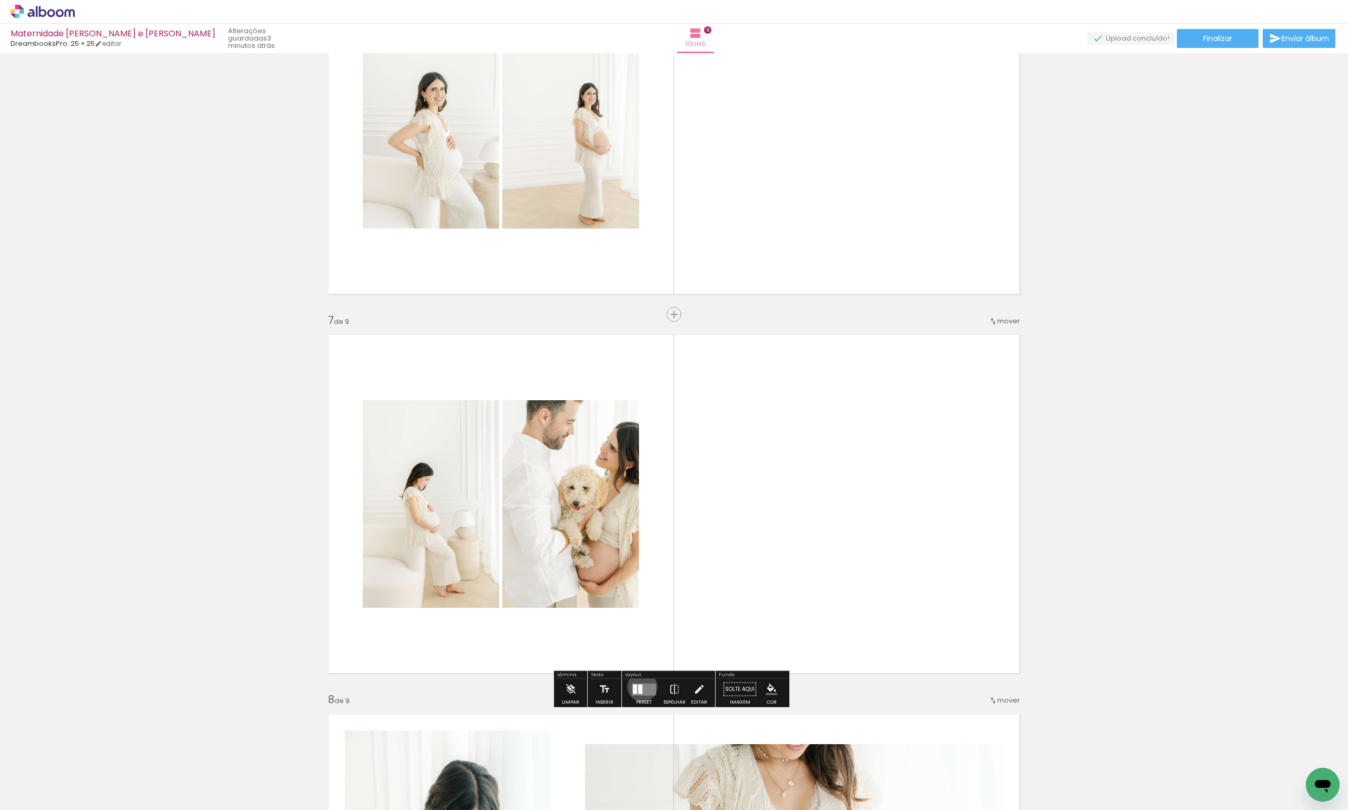
click at [640, 686] on quentale-layouter at bounding box center [644, 689] width 24 height 12
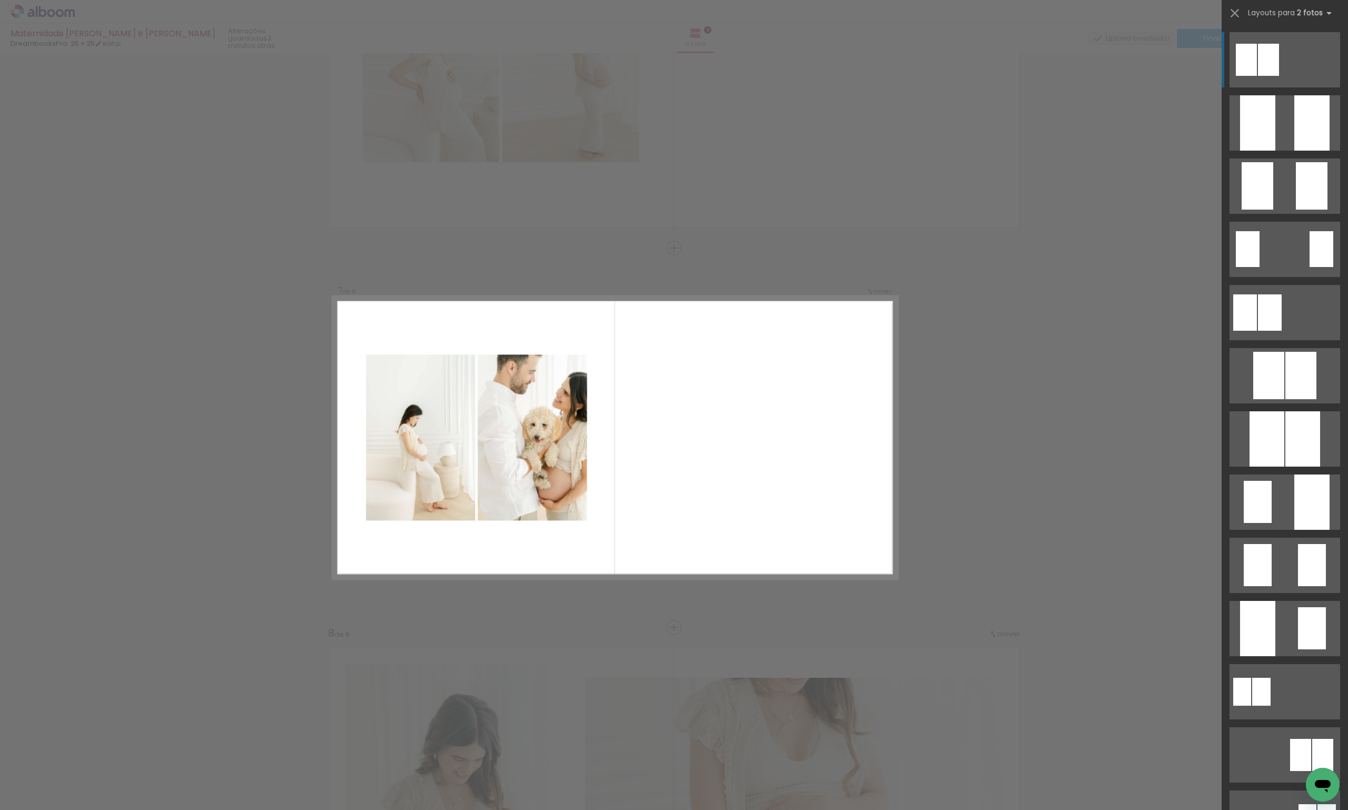
scroll to position [2136, 0]
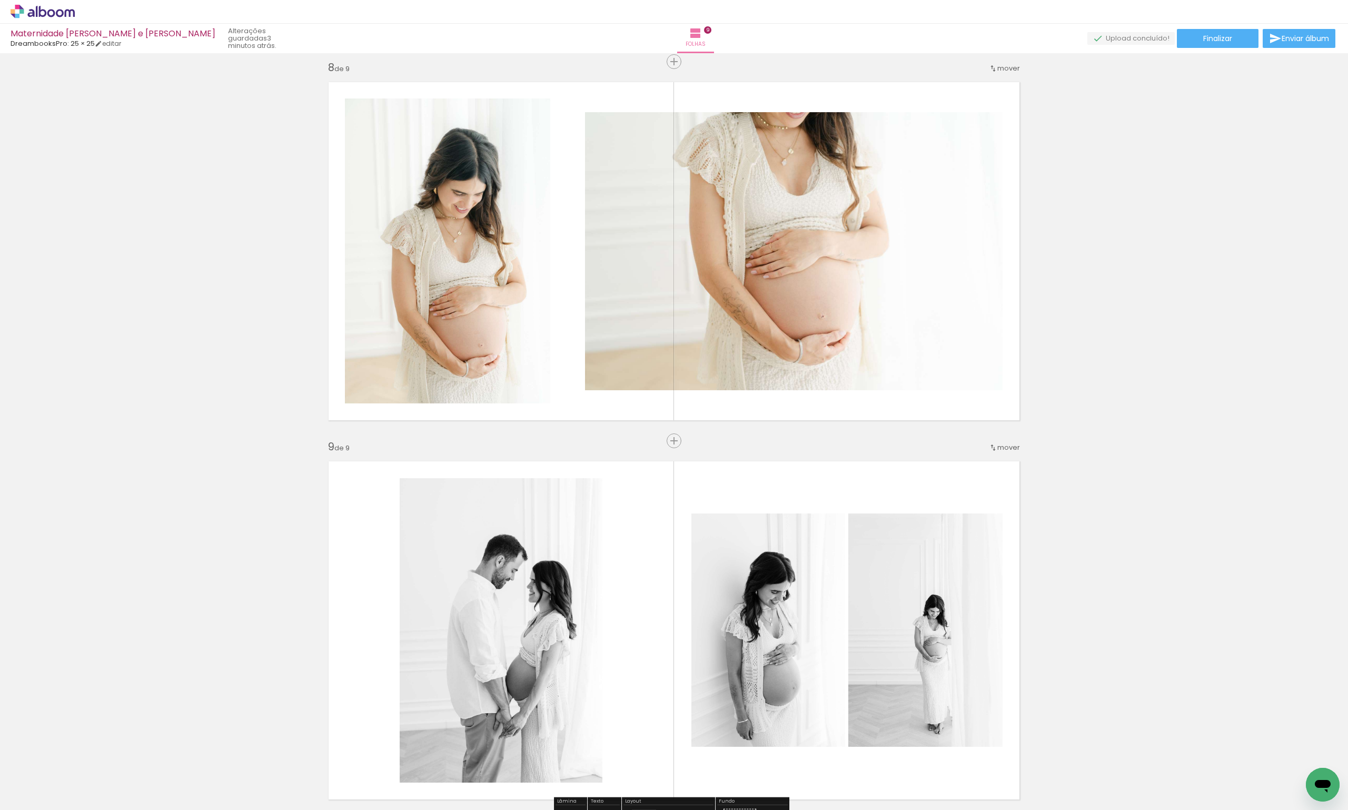
scroll to position [2978, 0]
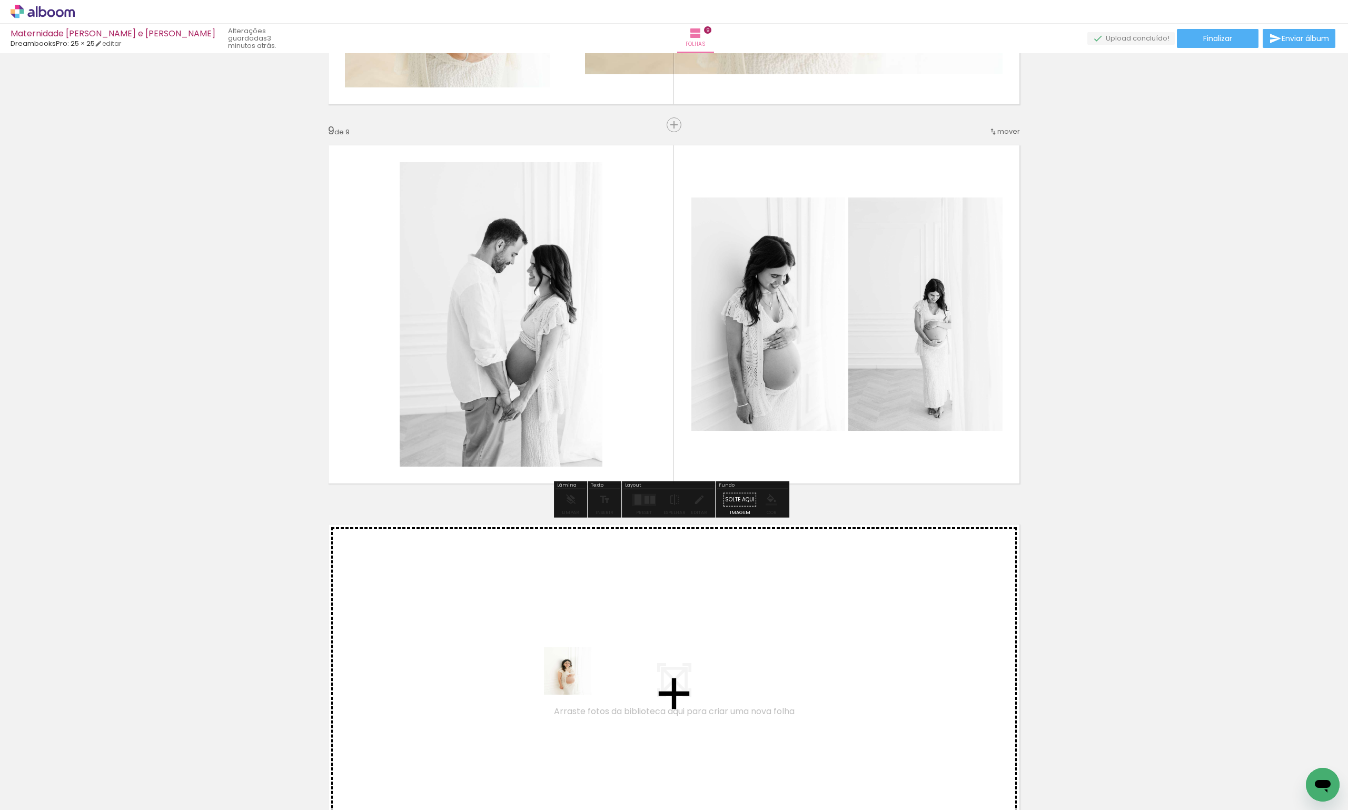
drag, startPoint x: 597, startPoint y: 783, endPoint x: 574, endPoint y: 672, distance: 112.9
click at [574, 672] on quentale-workspace at bounding box center [674, 405] width 1348 height 810
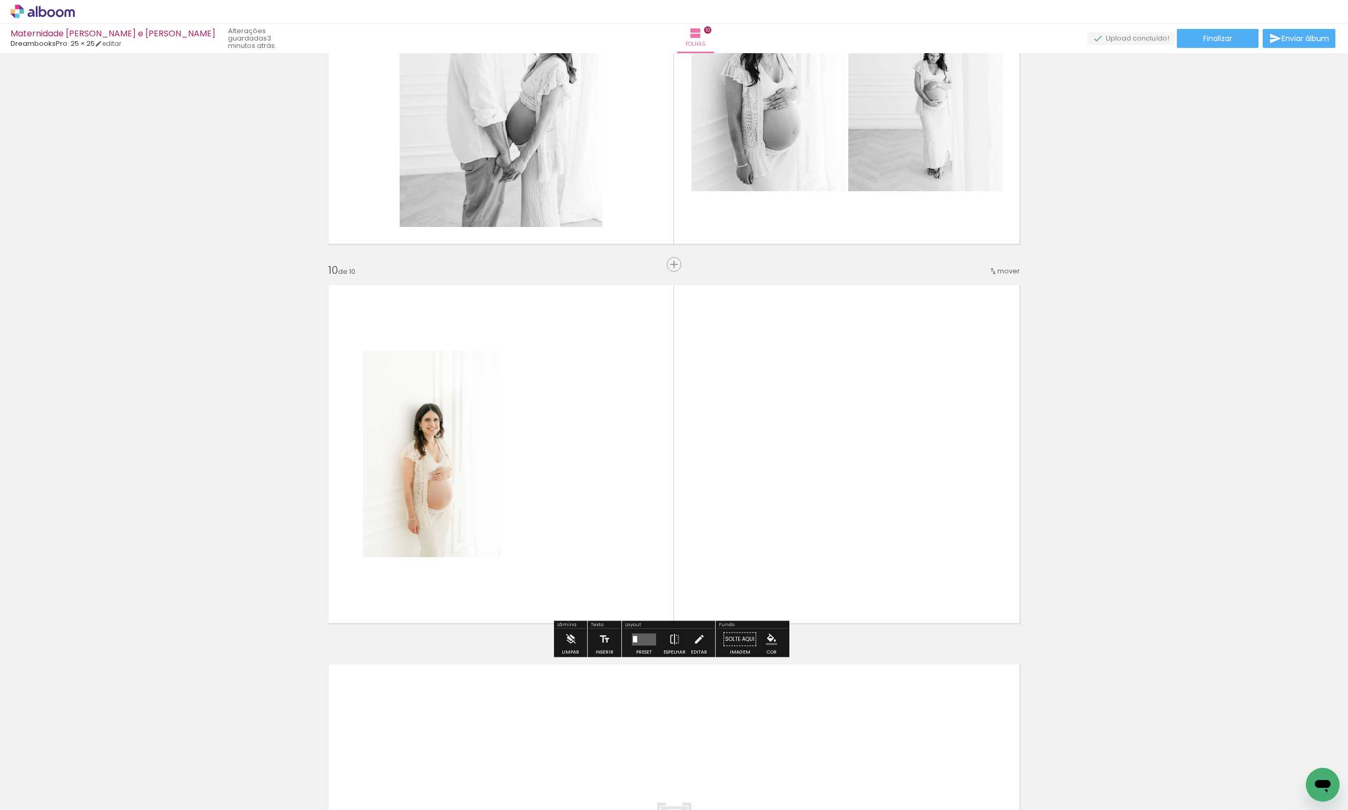
scroll to position [3273, 0]
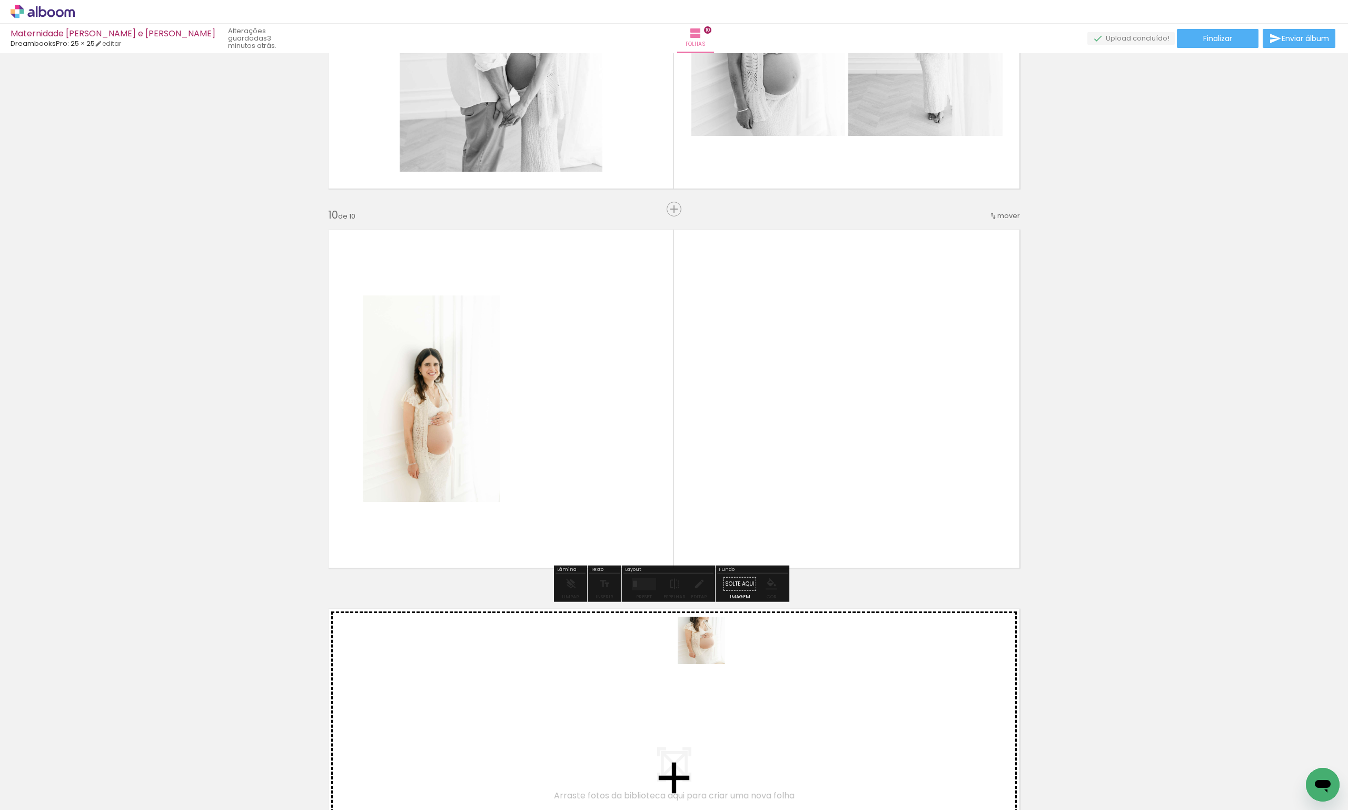
drag, startPoint x: 709, startPoint y: 648, endPoint x: 701, endPoint y: 536, distance: 111.9
click at [701, 536] on quentale-workspace at bounding box center [674, 405] width 1348 height 810
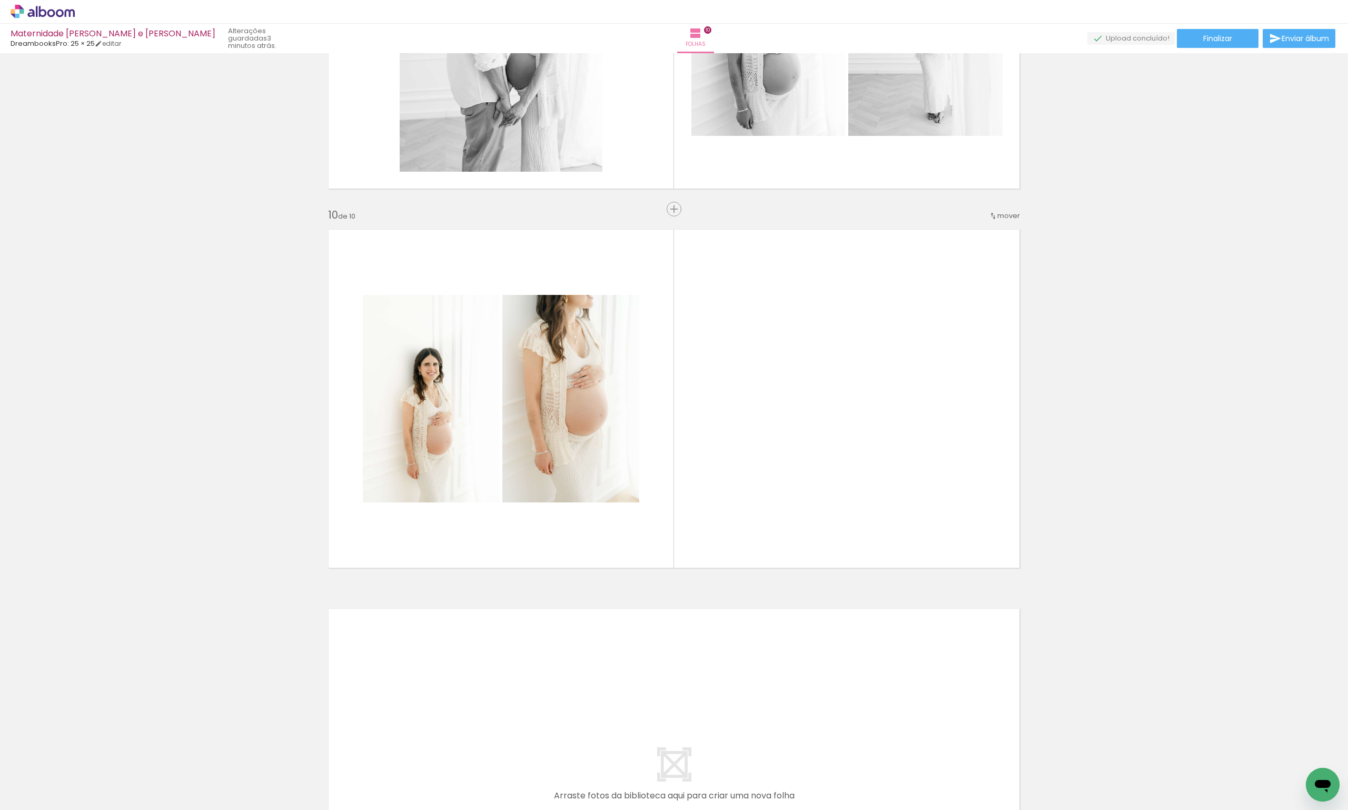
scroll to position [0, 1100]
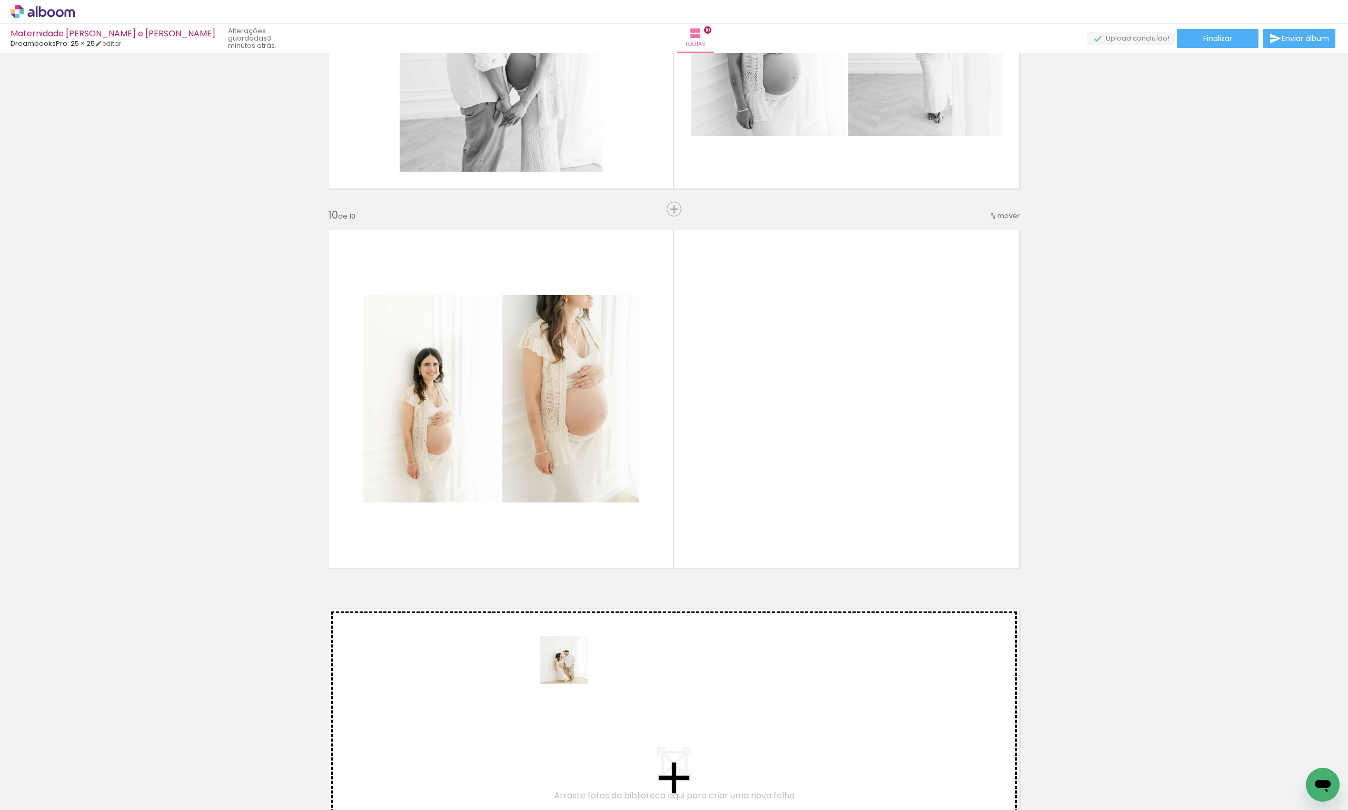
drag, startPoint x: 431, startPoint y: 783, endPoint x: 795, endPoint y: 436, distance: 503.1
click at [795, 416] on quentale-workspace at bounding box center [674, 405] width 1348 height 810
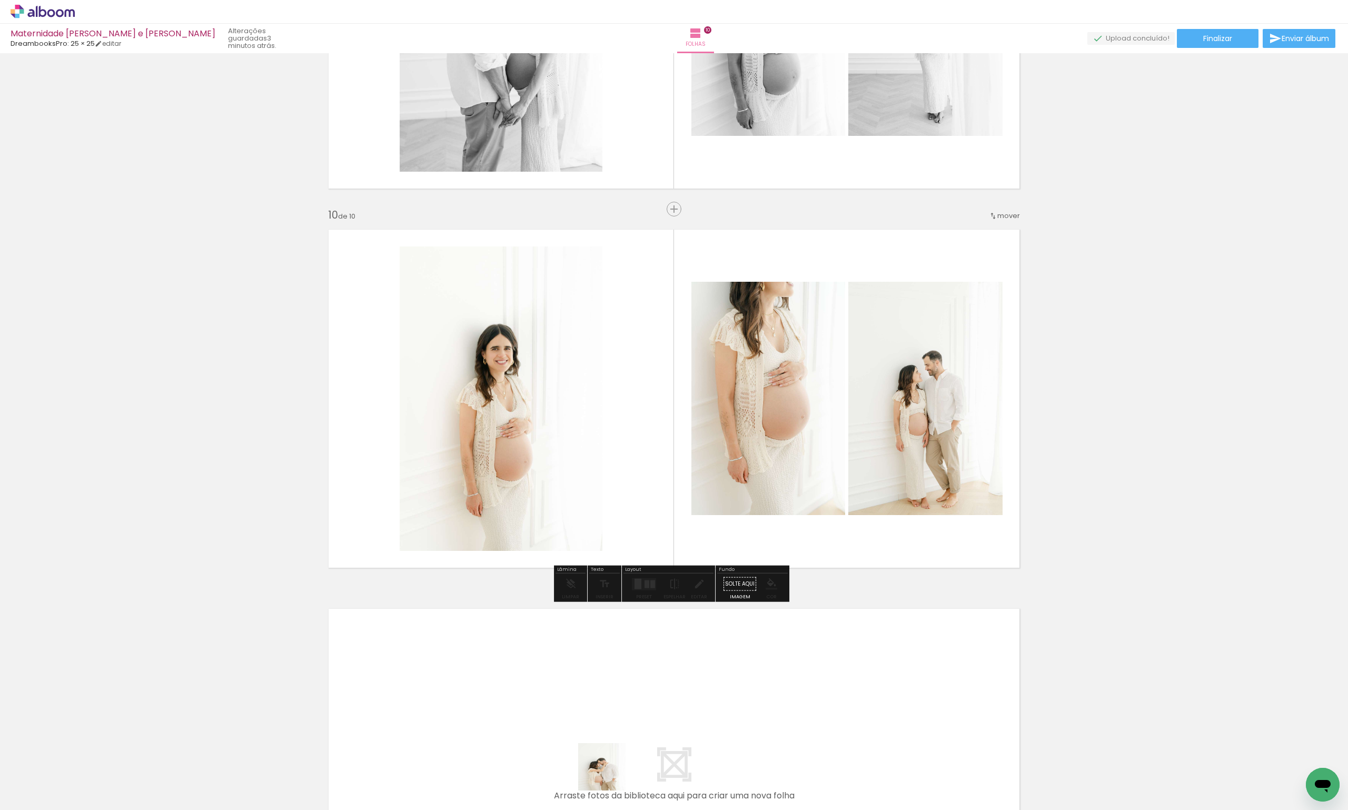
drag, startPoint x: 604, startPoint y: 783, endPoint x: 622, endPoint y: 680, distance: 104.2
click at [622, 680] on quentale-workspace at bounding box center [674, 405] width 1348 height 810
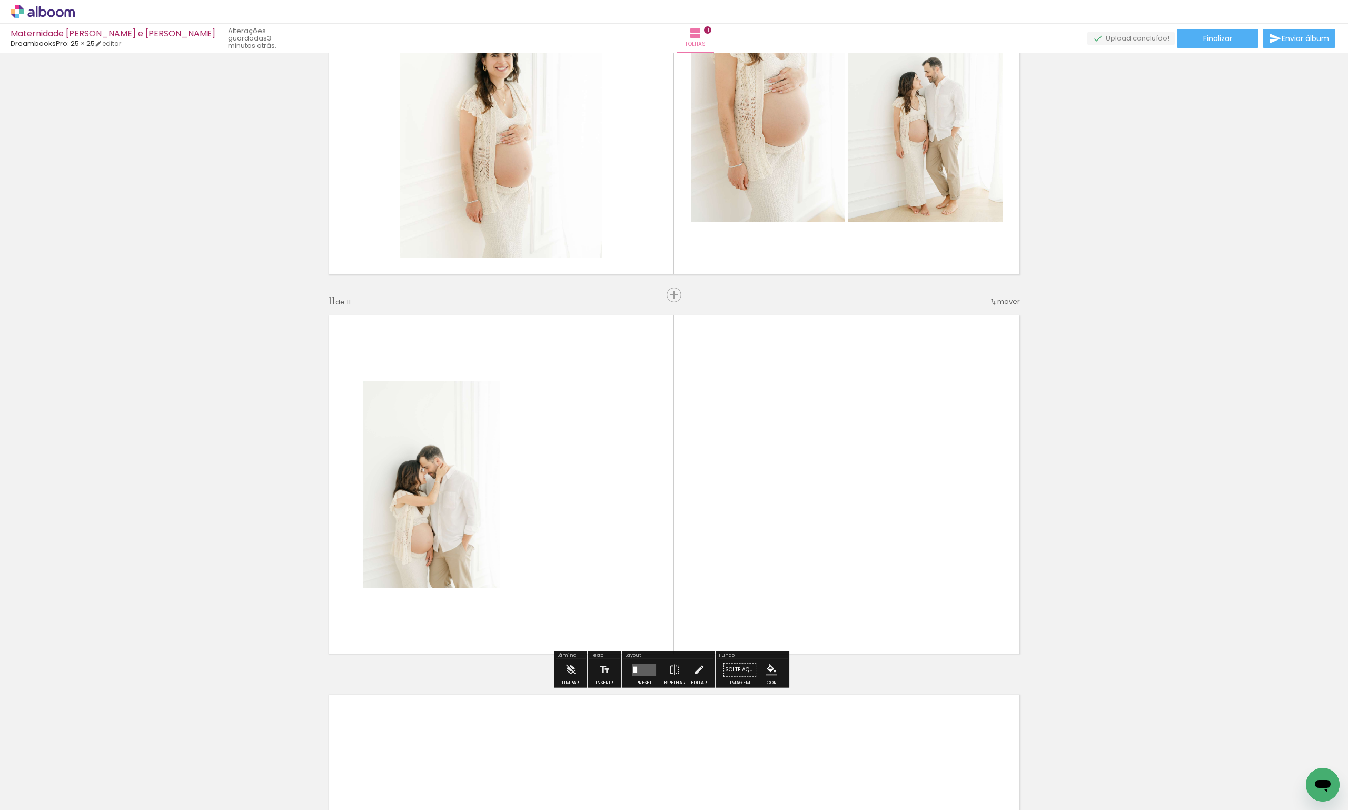
scroll to position [3652, 0]
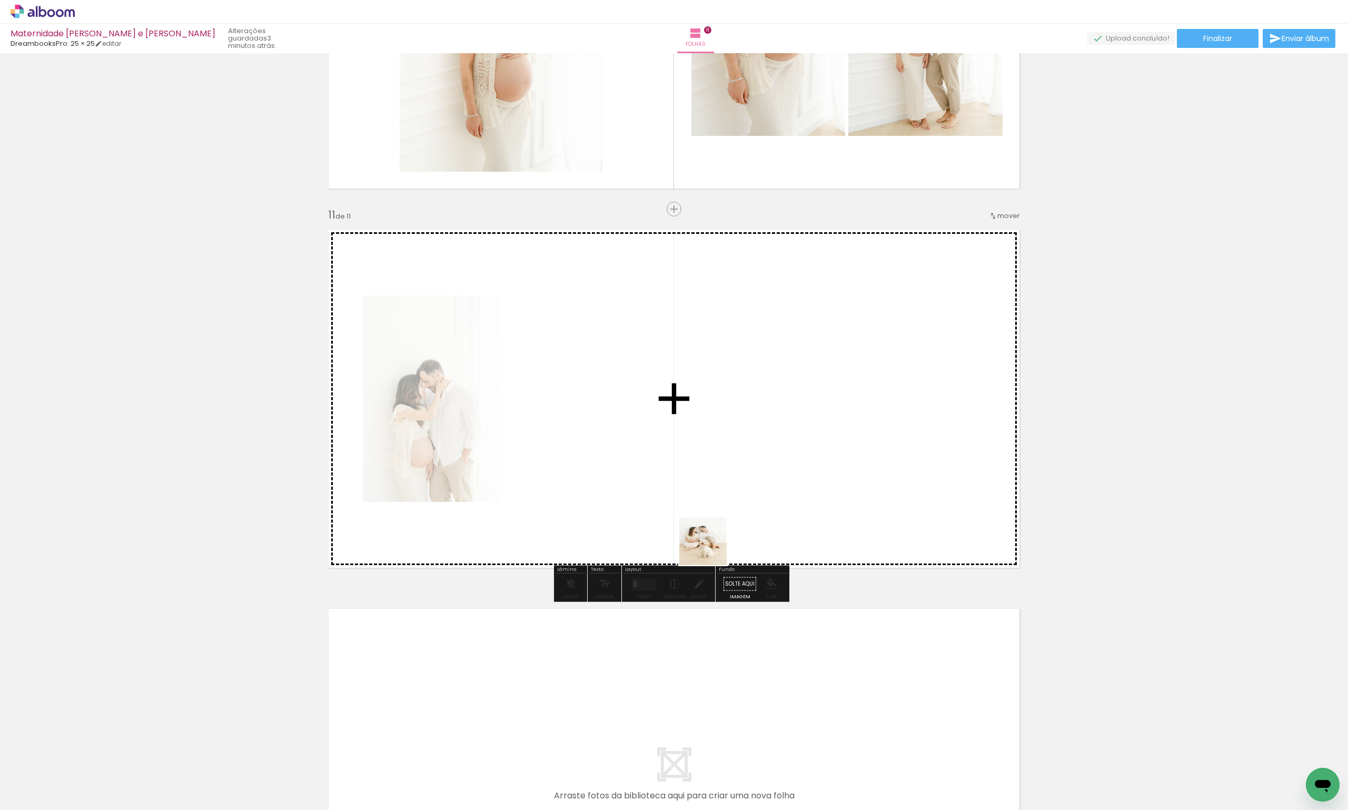
drag, startPoint x: 708, startPoint y: 605, endPoint x: 750, endPoint y: 564, distance: 58.4
click at [720, 529] on quentale-workspace at bounding box center [674, 405] width 1348 height 810
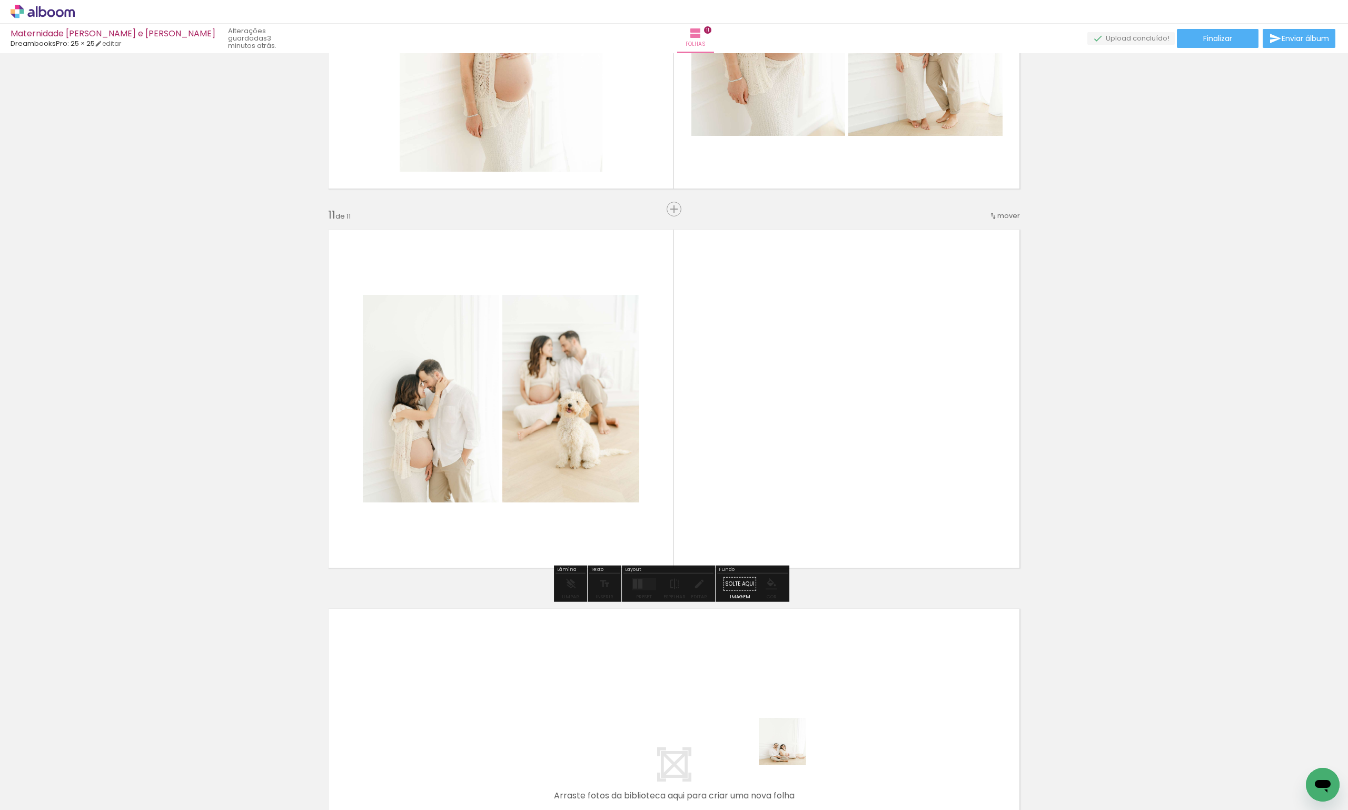
drag, startPoint x: 791, startPoint y: 782, endPoint x: 841, endPoint y: 519, distance: 268.3
click at [841, 519] on quentale-workspace at bounding box center [674, 405] width 1348 height 810
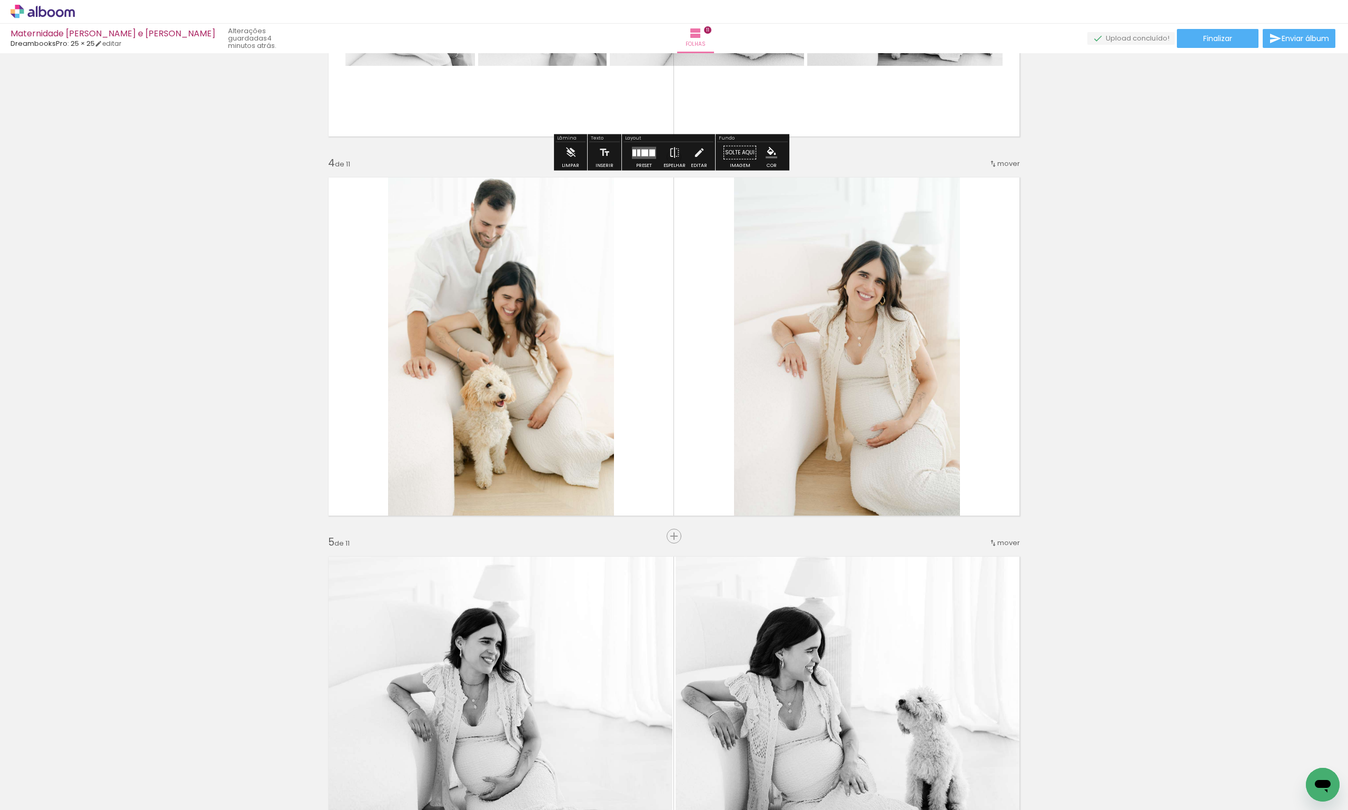
scroll to position [1105, 0]
